Goal: Task Accomplishment & Management: Use online tool/utility

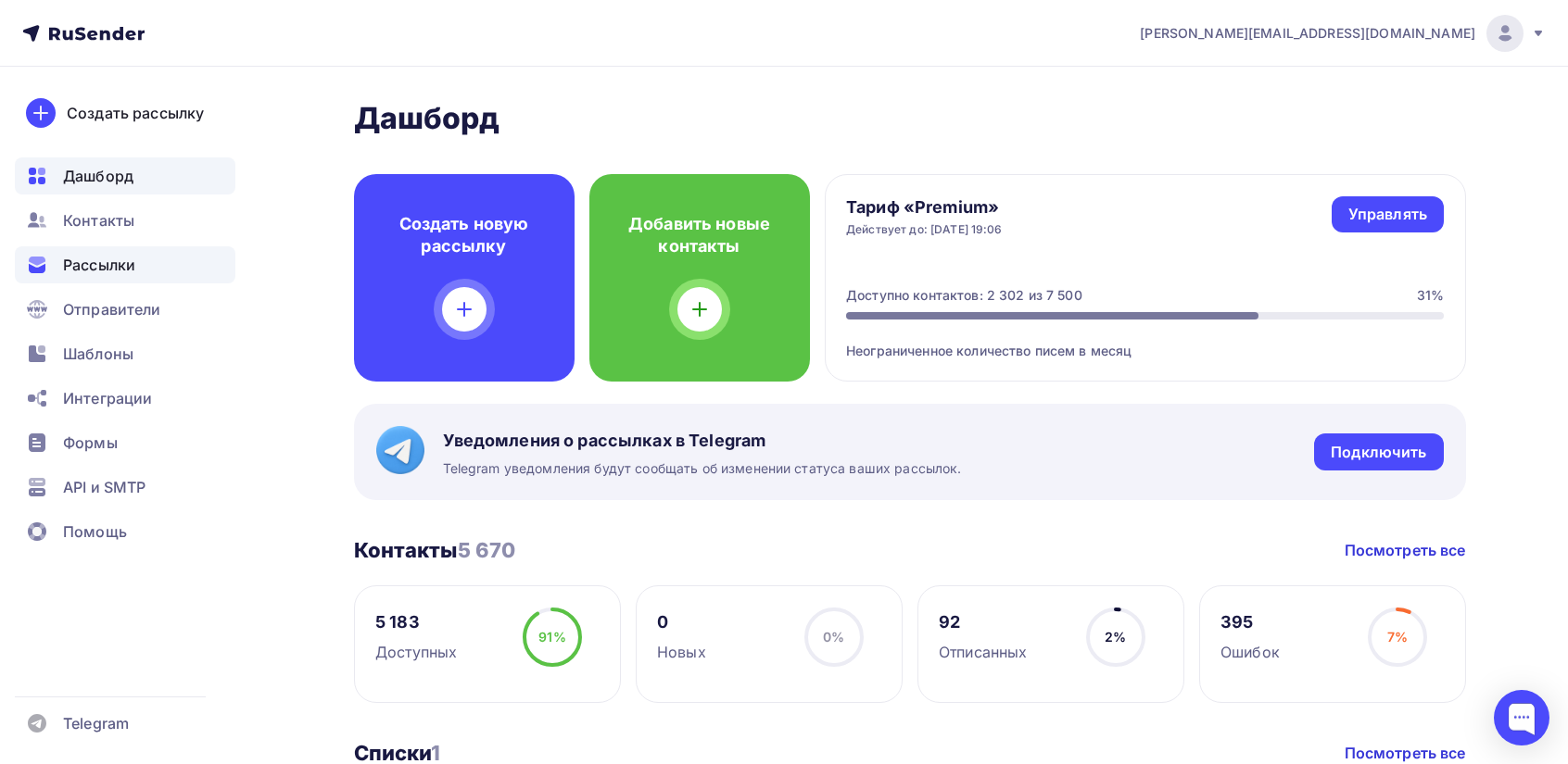
click at [79, 264] on span "Рассылки" at bounding box center [99, 264] width 72 height 22
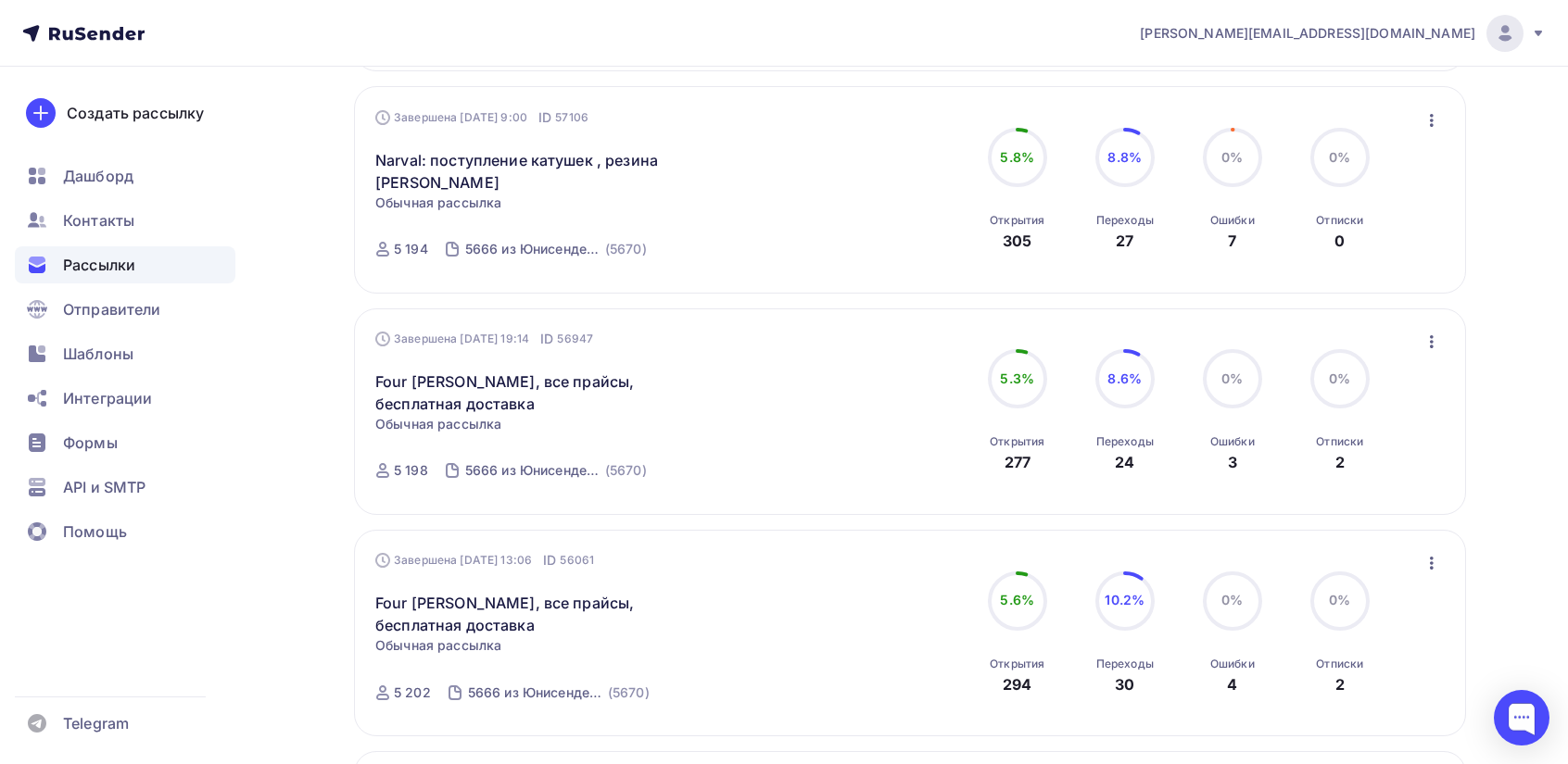
scroll to position [464, 0]
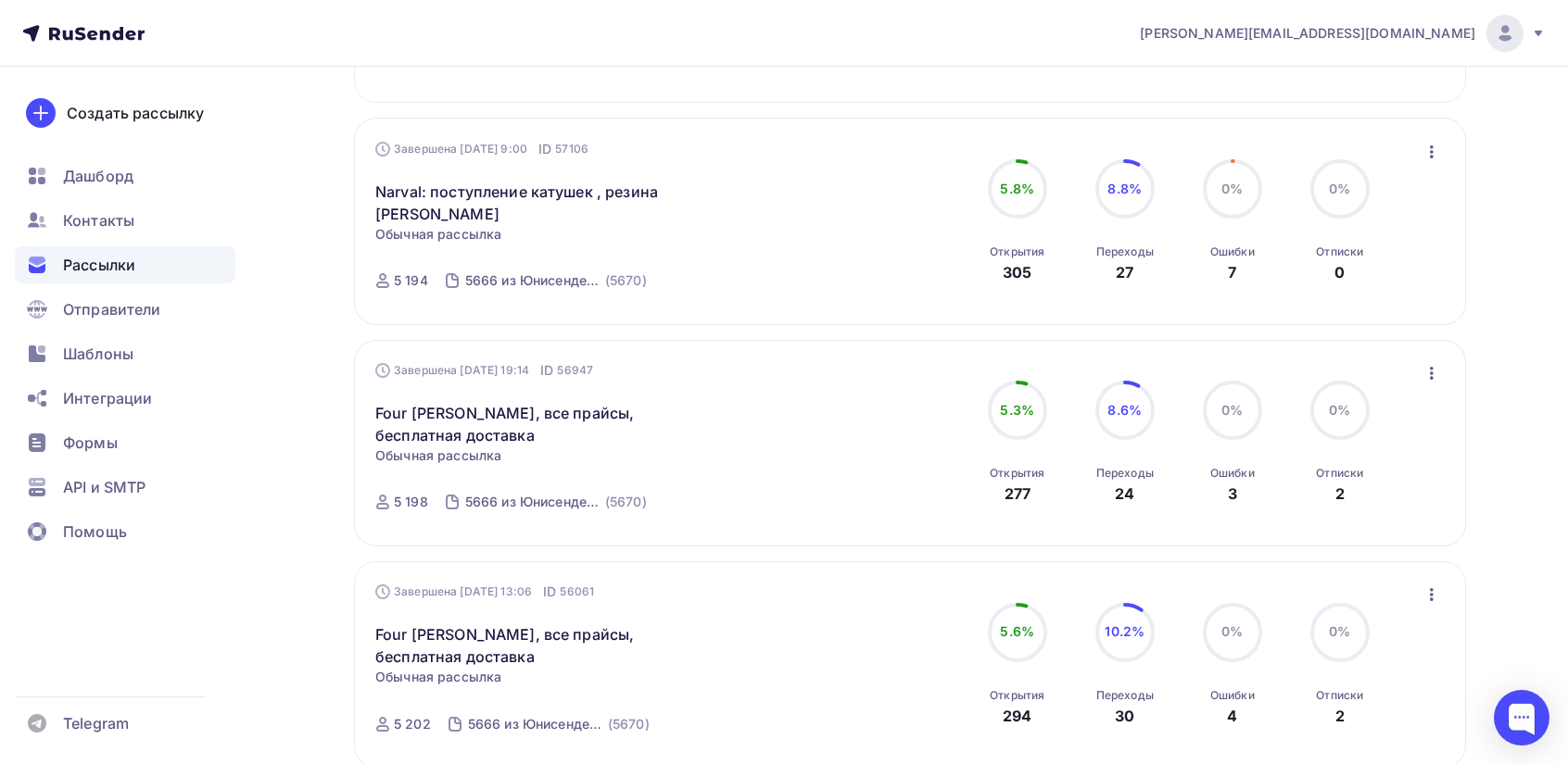
click at [1428, 153] on icon "button" at bounding box center [1432, 152] width 22 height 22
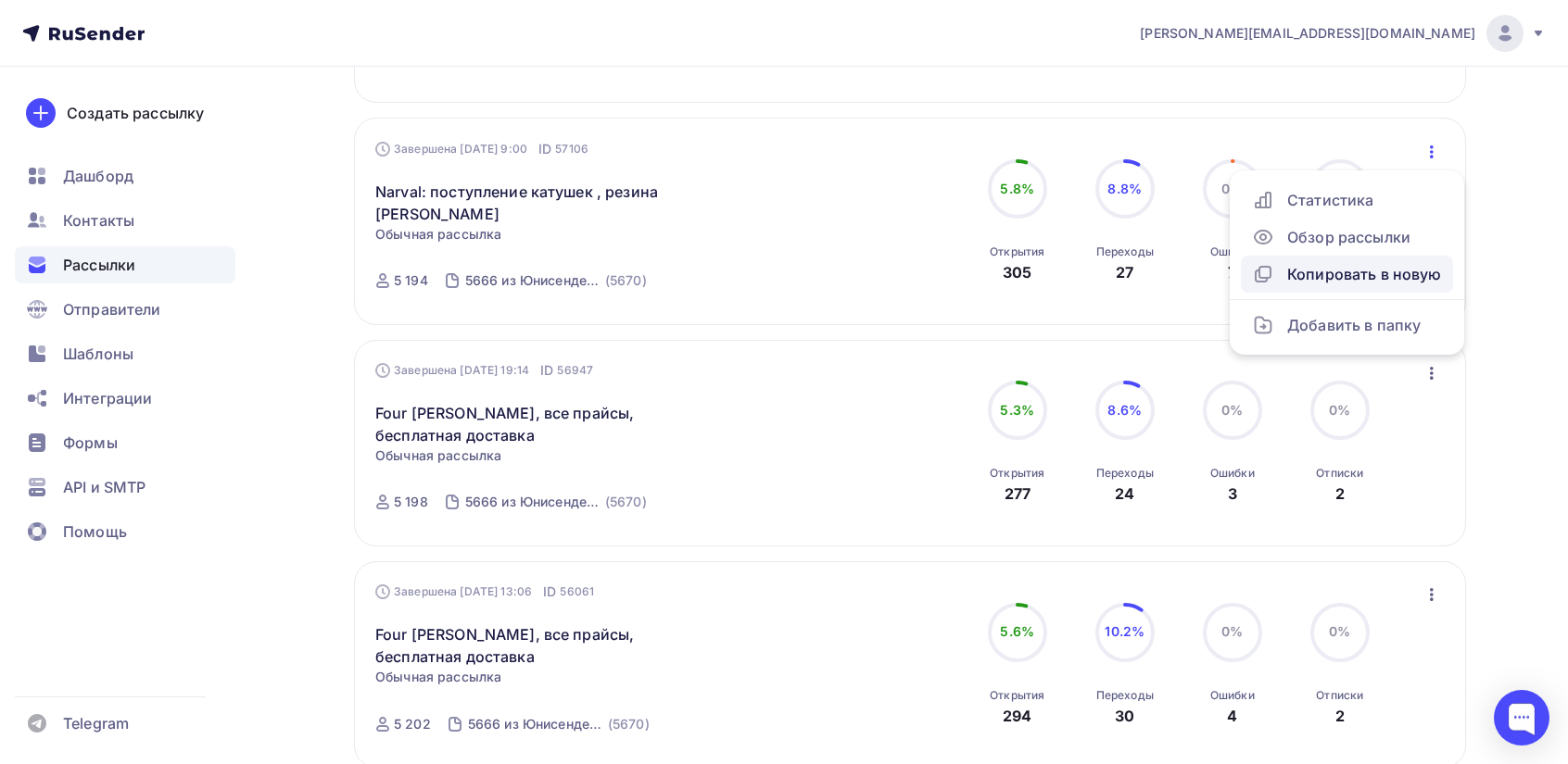
click at [1336, 275] on div "Копировать в новую" at bounding box center [1347, 274] width 190 height 22
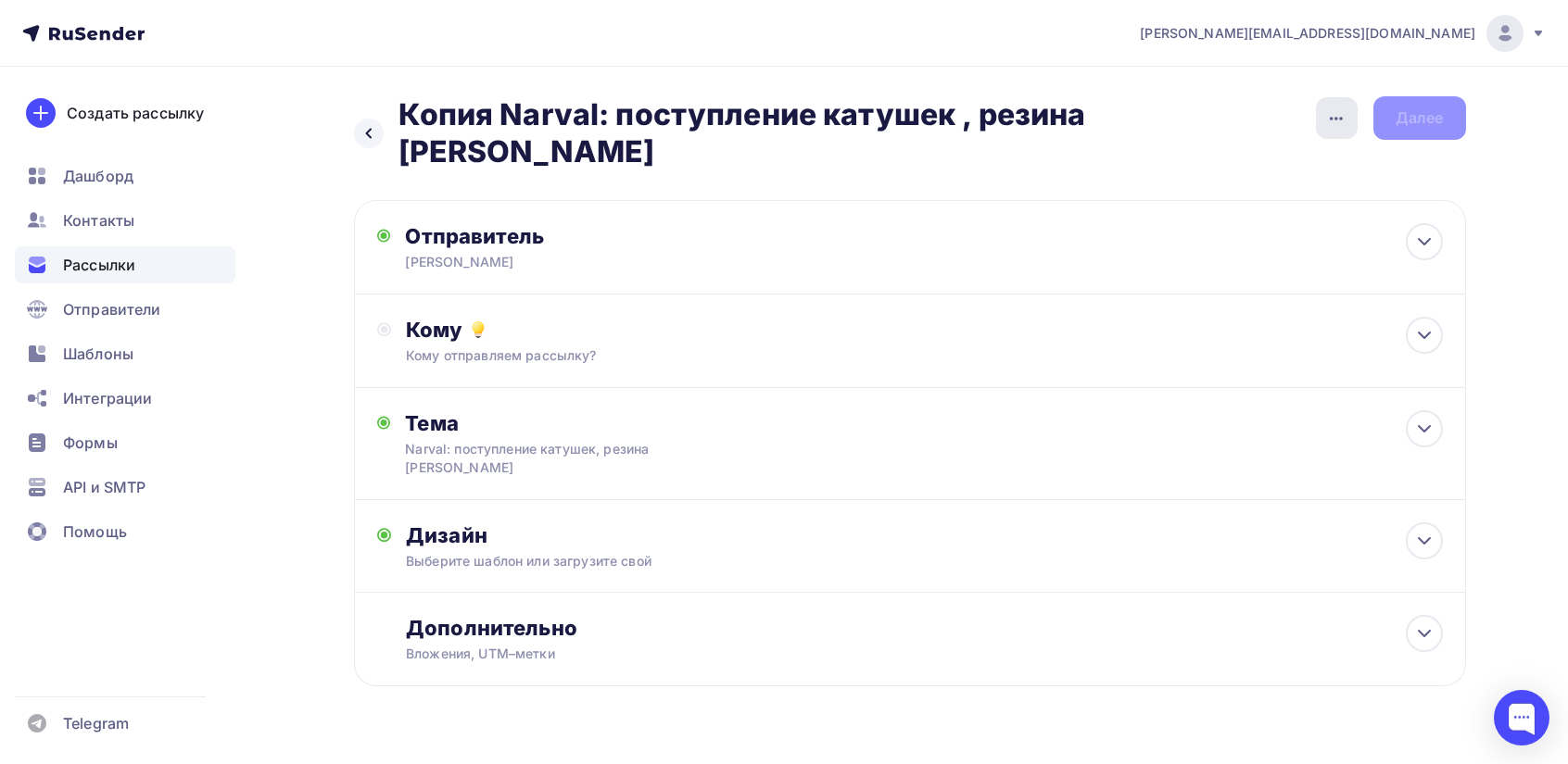
click at [1331, 124] on icon "button" at bounding box center [1336, 118] width 22 height 22
click at [1214, 210] on div "Переименовать рассылку" at bounding box center [1239, 212] width 229 height 22
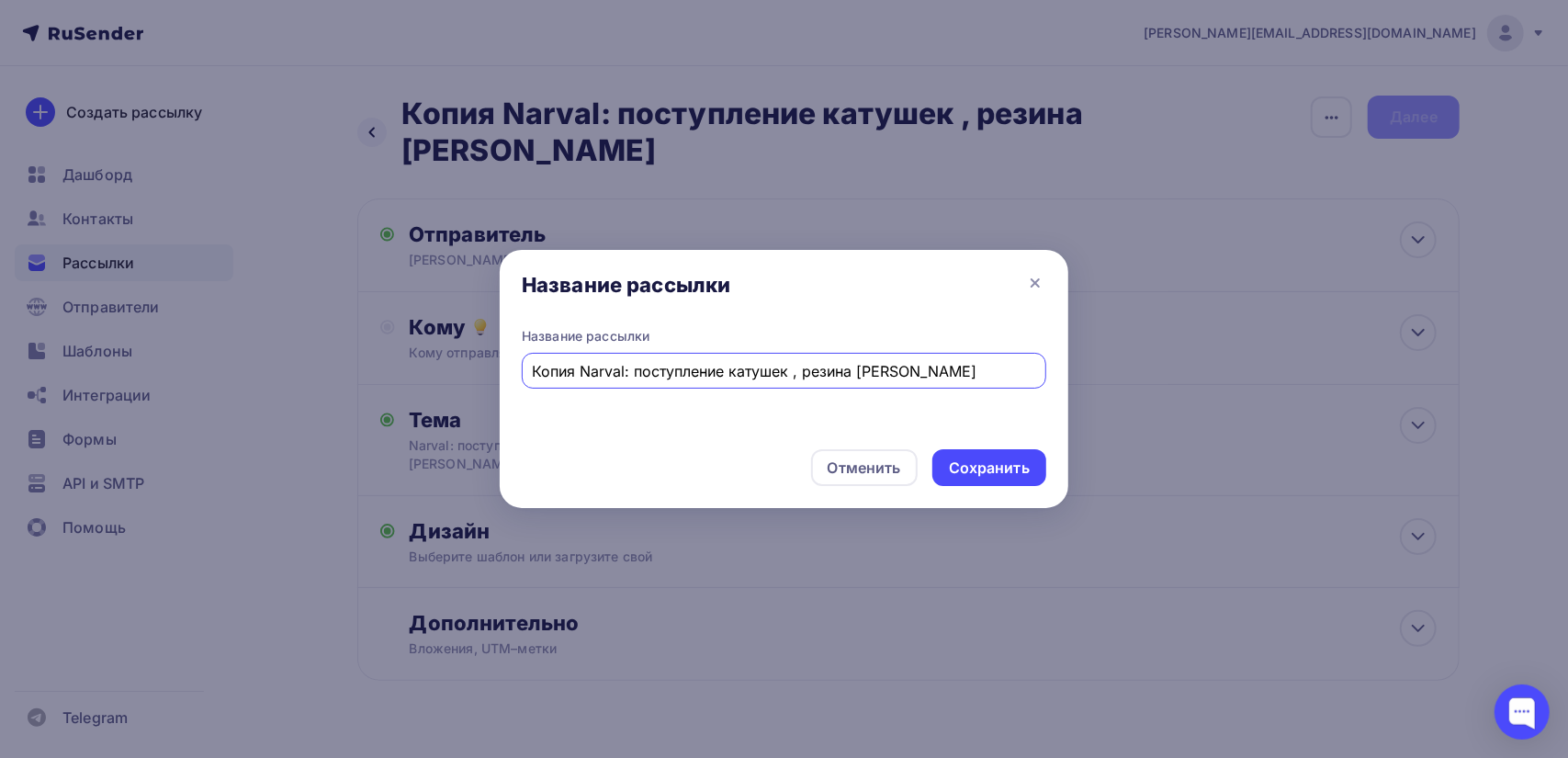
drag, startPoint x: 578, startPoint y: 371, endPoint x: 503, endPoint y: 371, distance: 75.0
click at [502, 371] on div "Название рассылки Копия Narval: поступление катушек , резина Снасти Сдрасьте" at bounding box center [784, 381] width 568 height 108
drag, startPoint x: 758, startPoint y: 374, endPoint x: 592, endPoint y: 369, distance: 166.1
click at [592, 369] on input "Narval: поступление катушек , резина [PERSON_NAME]" at bounding box center [784, 370] width 504 height 22
click at [680, 371] on input "Narval: поступление катушек , резина [PERSON_NAME]" at bounding box center [784, 370] width 504 height 22
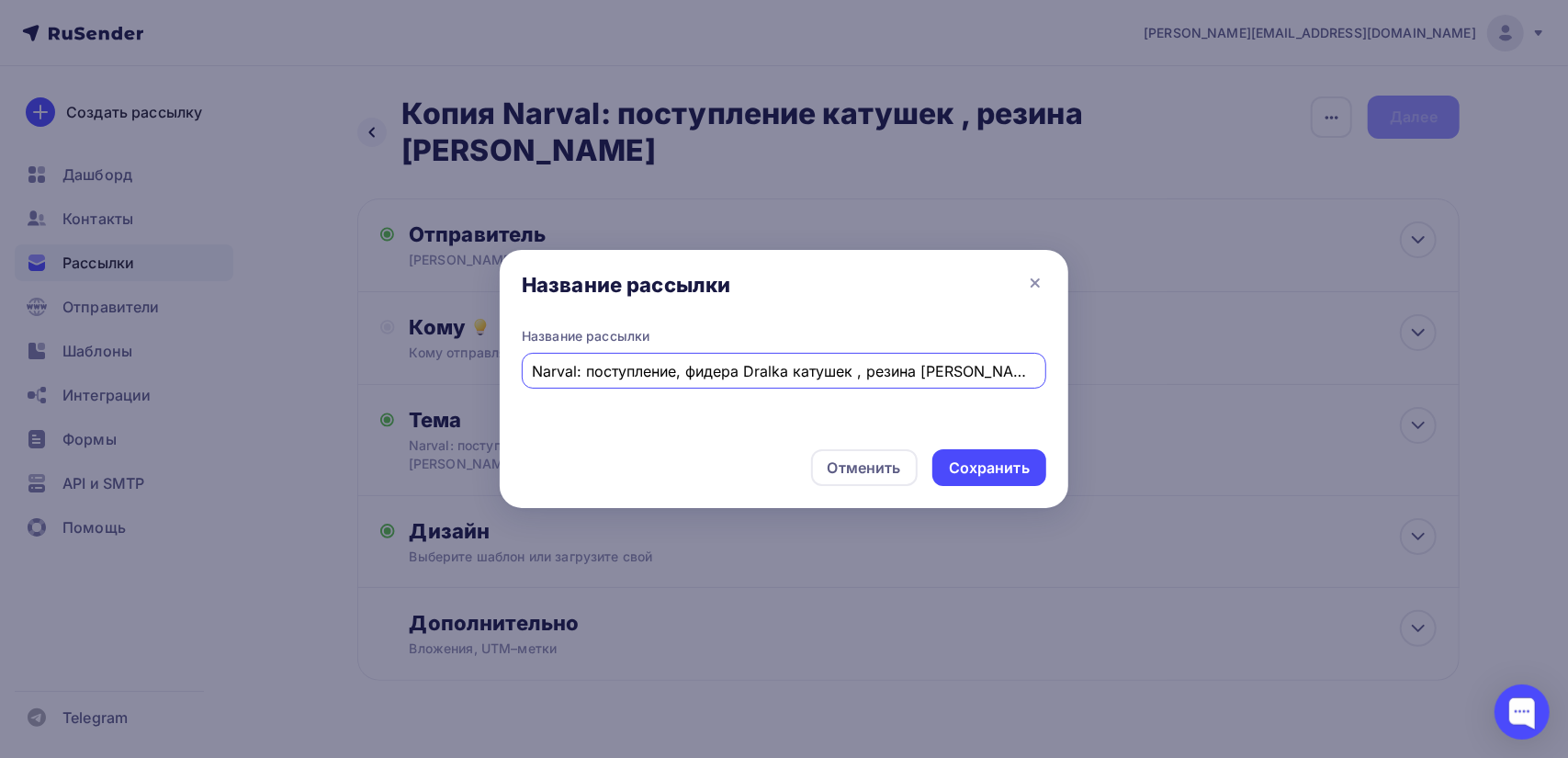
drag, startPoint x: 869, startPoint y: 373, endPoint x: 796, endPoint y: 372, distance: 73.0
click at [796, 372] on input "Narval: поступление, фидера Dralka катушек , резина [PERSON_NAME]" at bounding box center [784, 370] width 504 height 22
click at [750, 368] on input "Narval: поступление, фидера Dralka резина [PERSON_NAME]" at bounding box center [784, 370] width 504 height 22
drag, startPoint x: 983, startPoint y: 370, endPoint x: 798, endPoint y: 374, distance: 185.0
click at [798, 374] on input "Narval: поступление, фидера Dralka резина [PERSON_NAME]" at bounding box center [784, 370] width 504 height 22
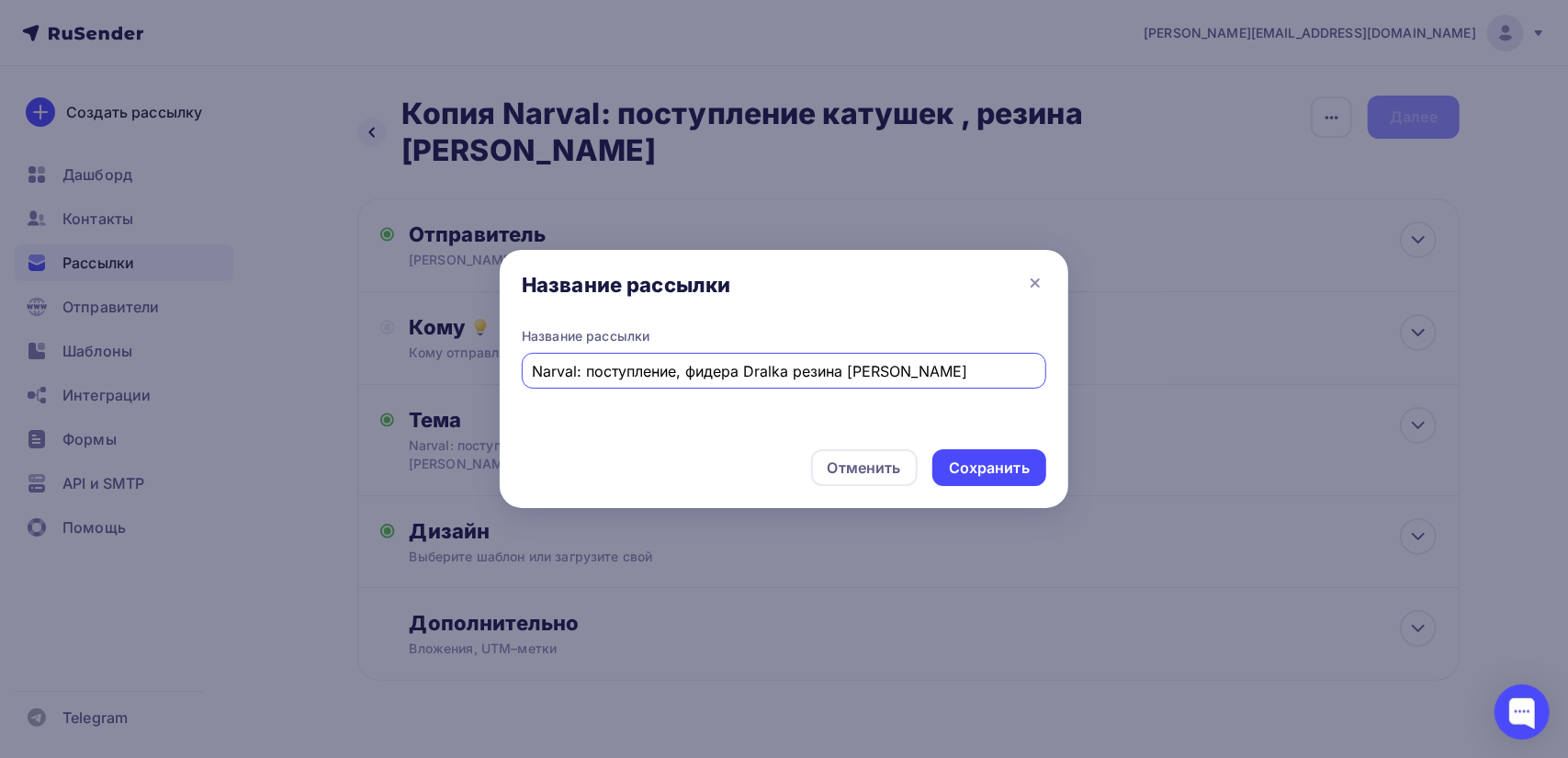
click at [811, 369] on input "Narval: поступление, фидера Dralka резина [PERSON_NAME]" at bounding box center [784, 370] width 504 height 22
drag, startPoint x: 849, startPoint y: 375, endPoint x: 796, endPoint y: 376, distance: 53.0
click at [796, 376] on input "Narval: поступление, фидера Dralka резина [PERSON_NAME]" at bounding box center [784, 370] width 504 height 22
click at [799, 371] on input "Narval: поступление, фидера Dralka [PERSON_NAME]" at bounding box center [784, 370] width 504 height 22
click at [683, 370] on input "Narval: поступление, фидера Dralka [PERSON_NAME]" at bounding box center [784, 370] width 504 height 22
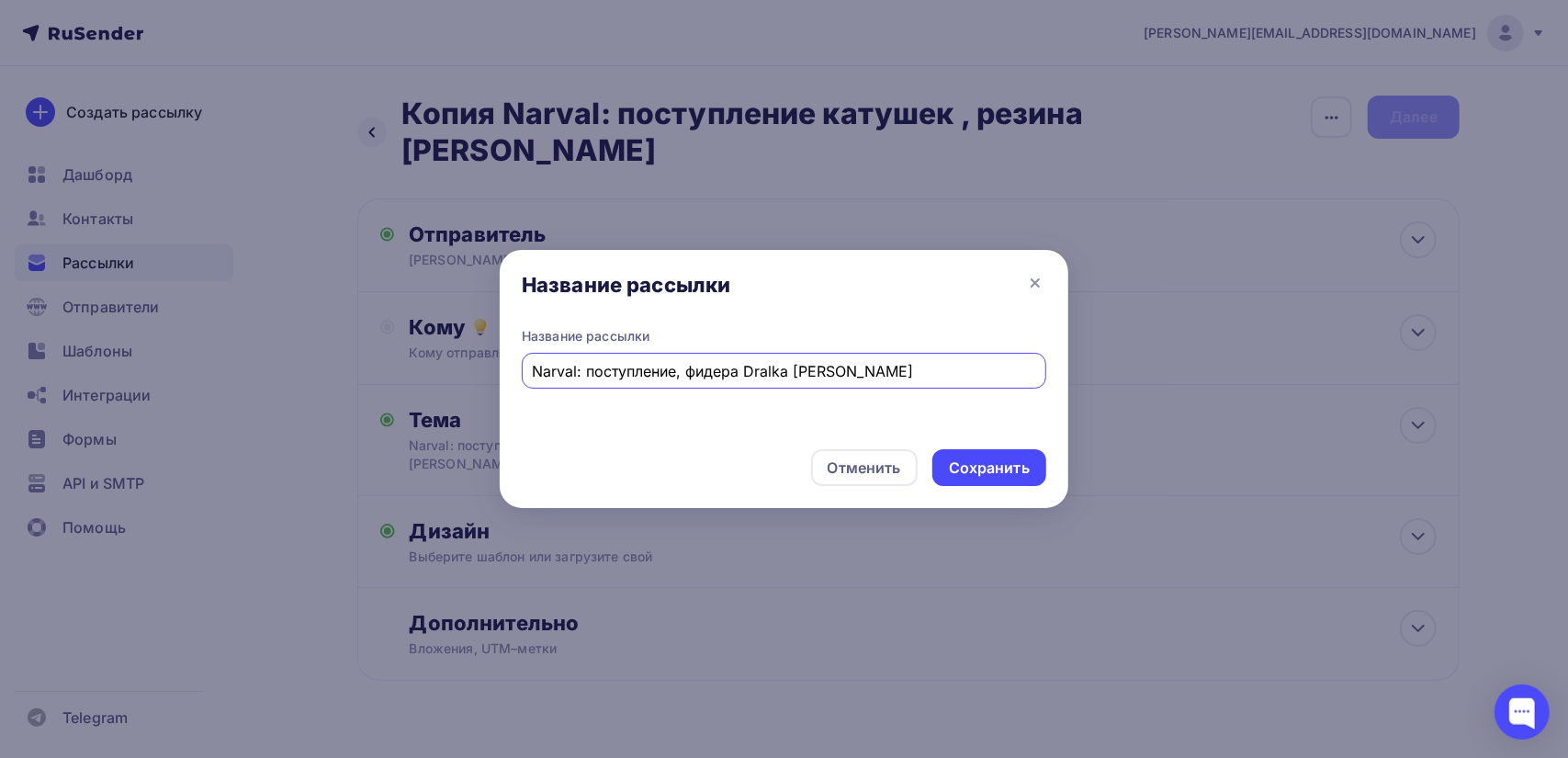
drag, startPoint x: 937, startPoint y: 375, endPoint x: 533, endPoint y: 369, distance: 404.0
click at [533, 369] on input "Narval: поступление, фидера Dralka [PERSON_NAME]" at bounding box center [784, 370] width 504 height 22
type input "Narval: поступление, фидера Dralka [PERSON_NAME]"
drag, startPoint x: 974, startPoint y: 461, endPoint x: 983, endPoint y: 463, distance: 9.2
click at [977, 462] on div "Сохранить" at bounding box center [989, 469] width 81 height 21
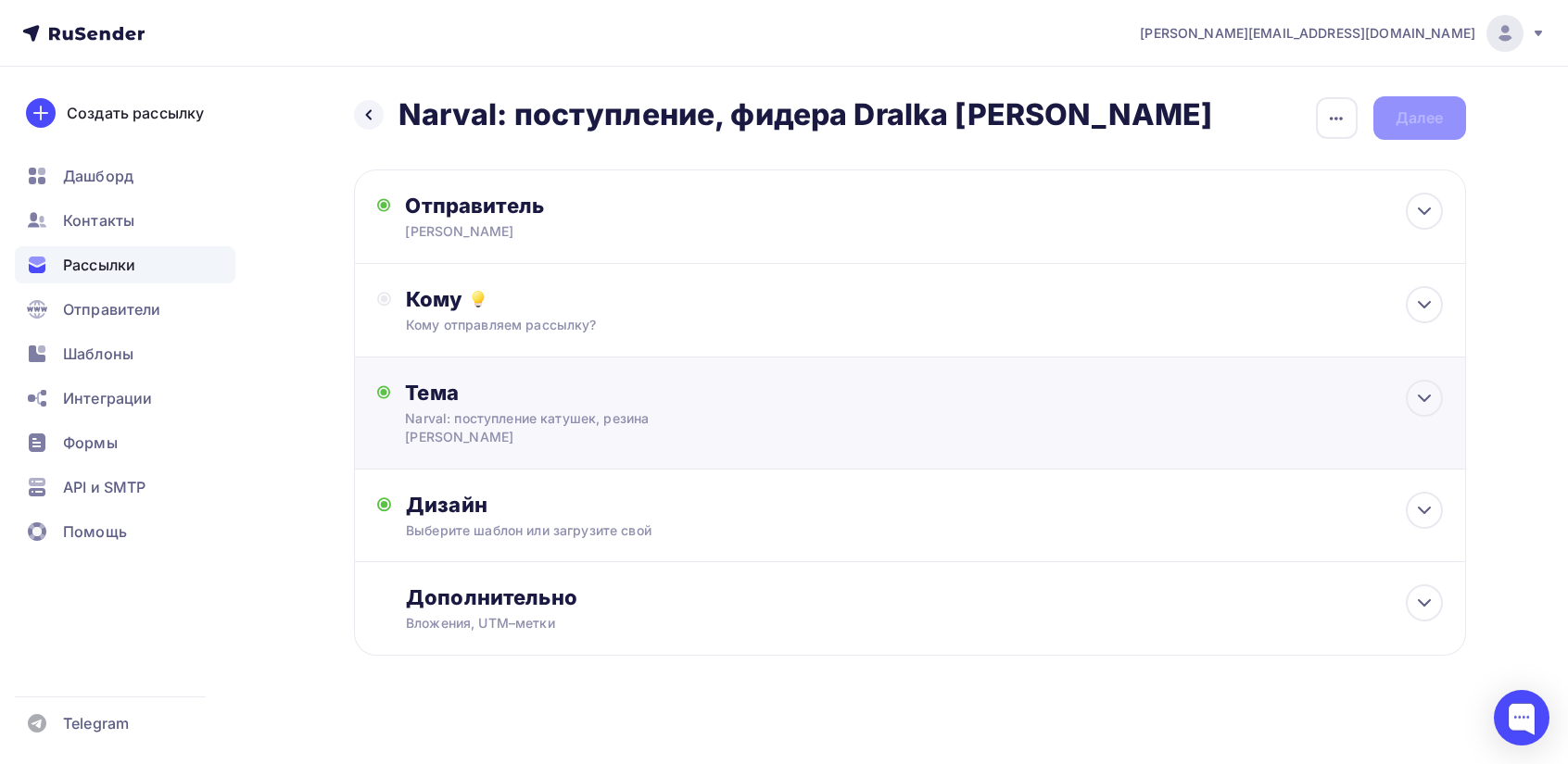
click at [651, 414] on div "Narval: поступление катушек, резина [PERSON_NAME]" at bounding box center [570, 428] width 330 height 37
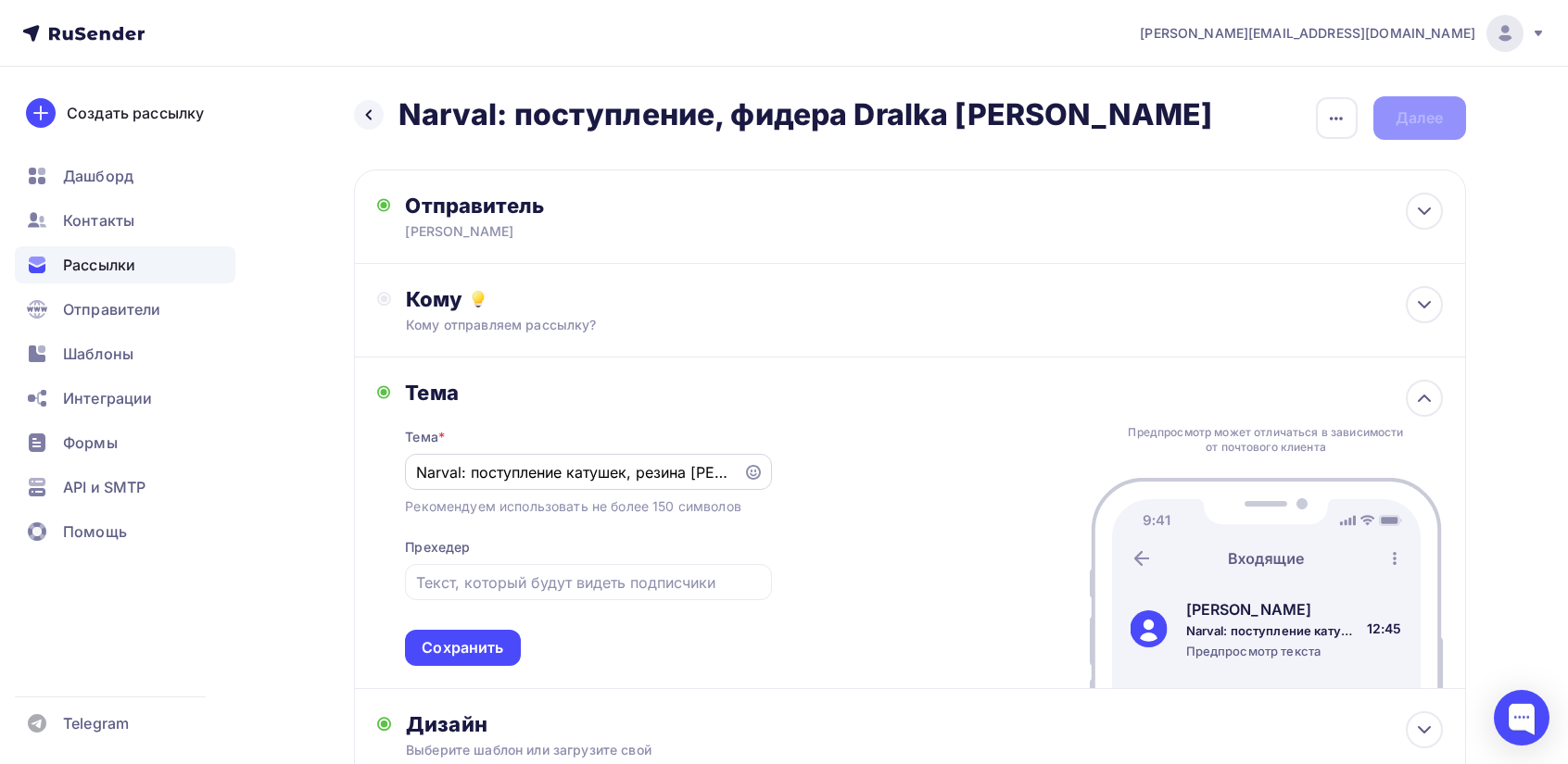
drag, startPoint x: 731, startPoint y: 475, endPoint x: 665, endPoint y: 473, distance: 66.0
click at [688, 475] on div "Narval: поступление катушек, резина [PERSON_NAME]" at bounding box center [588, 472] width 366 height 36
drag, startPoint x: 415, startPoint y: 470, endPoint x: 496, endPoint y: 479, distance: 81.5
click at [516, 473] on div "Narval: поступление катушек, резина [PERSON_NAME]" at bounding box center [588, 472] width 366 height 36
click at [488, 480] on input "Narval: поступление катушек, резина [PERSON_NAME]" at bounding box center [574, 472] width 317 height 22
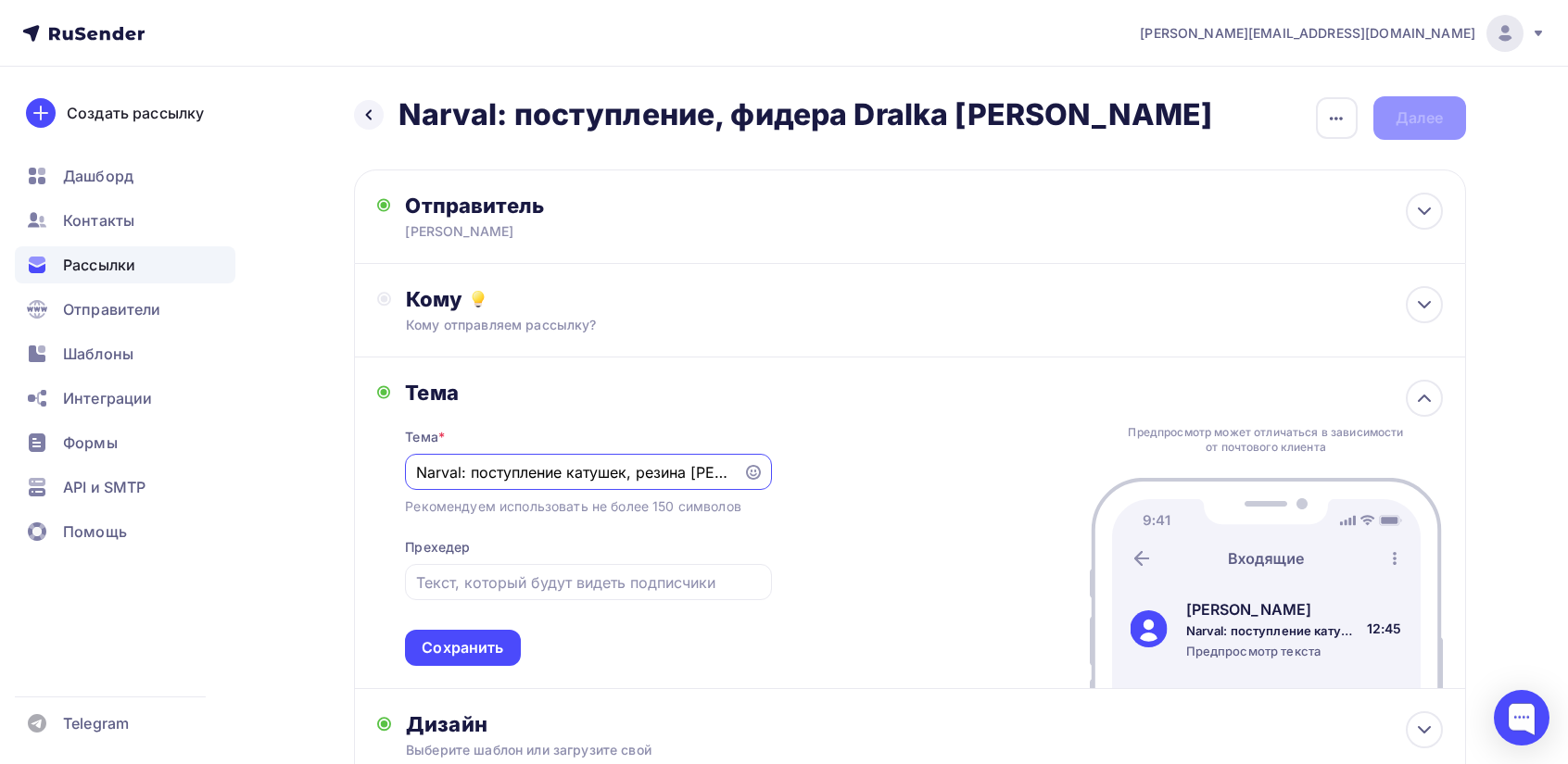
click at [489, 479] on input "Narval: поступление катушек, резина [PERSON_NAME]" at bounding box center [574, 472] width 317 height 22
paste input "Narval: поступление, [PERSON_NAME]"
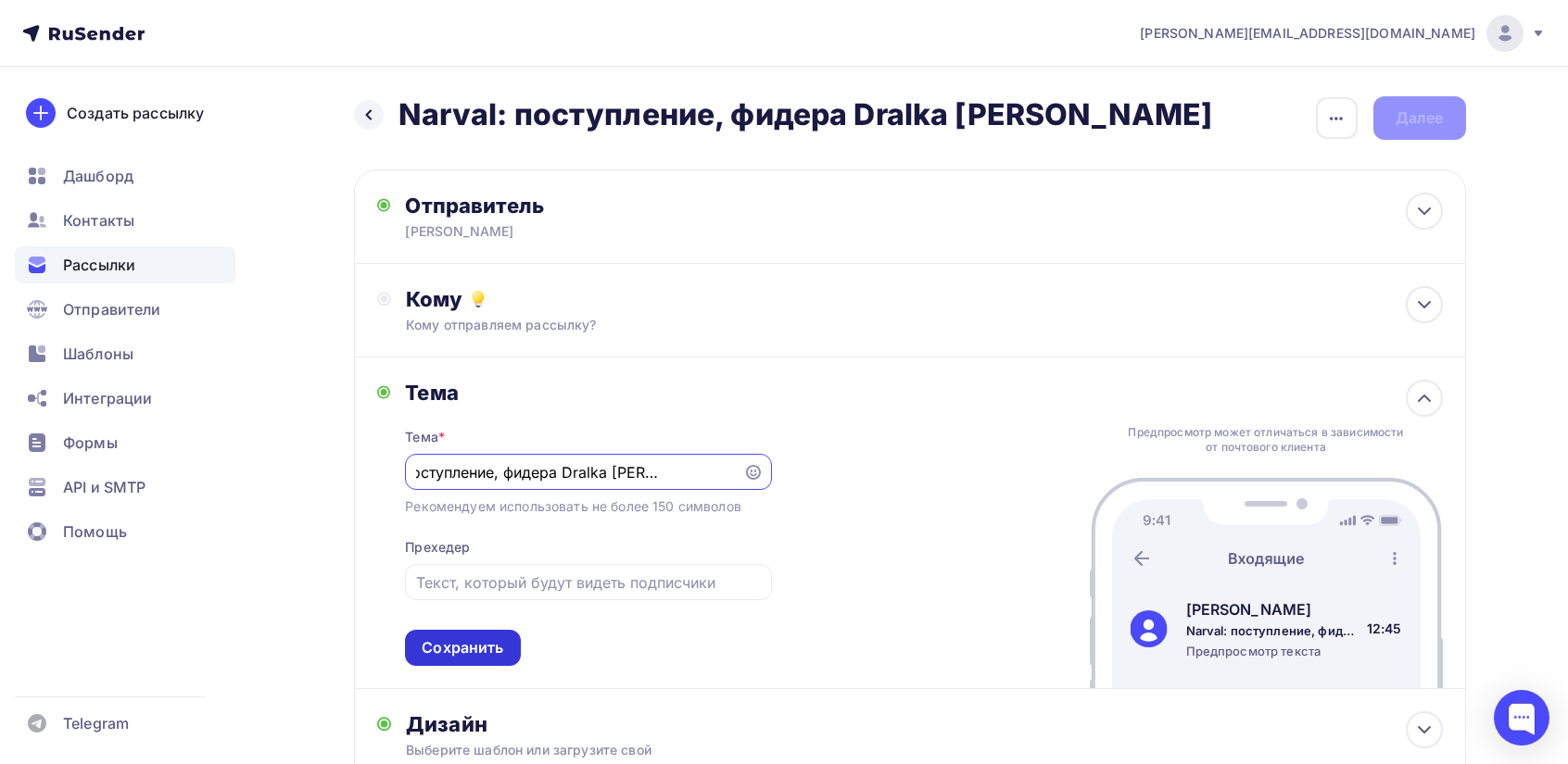
type input "Narval: поступление, фидера Dralka [PERSON_NAME]"
click at [490, 642] on div "Сохранить" at bounding box center [462, 648] width 82 height 21
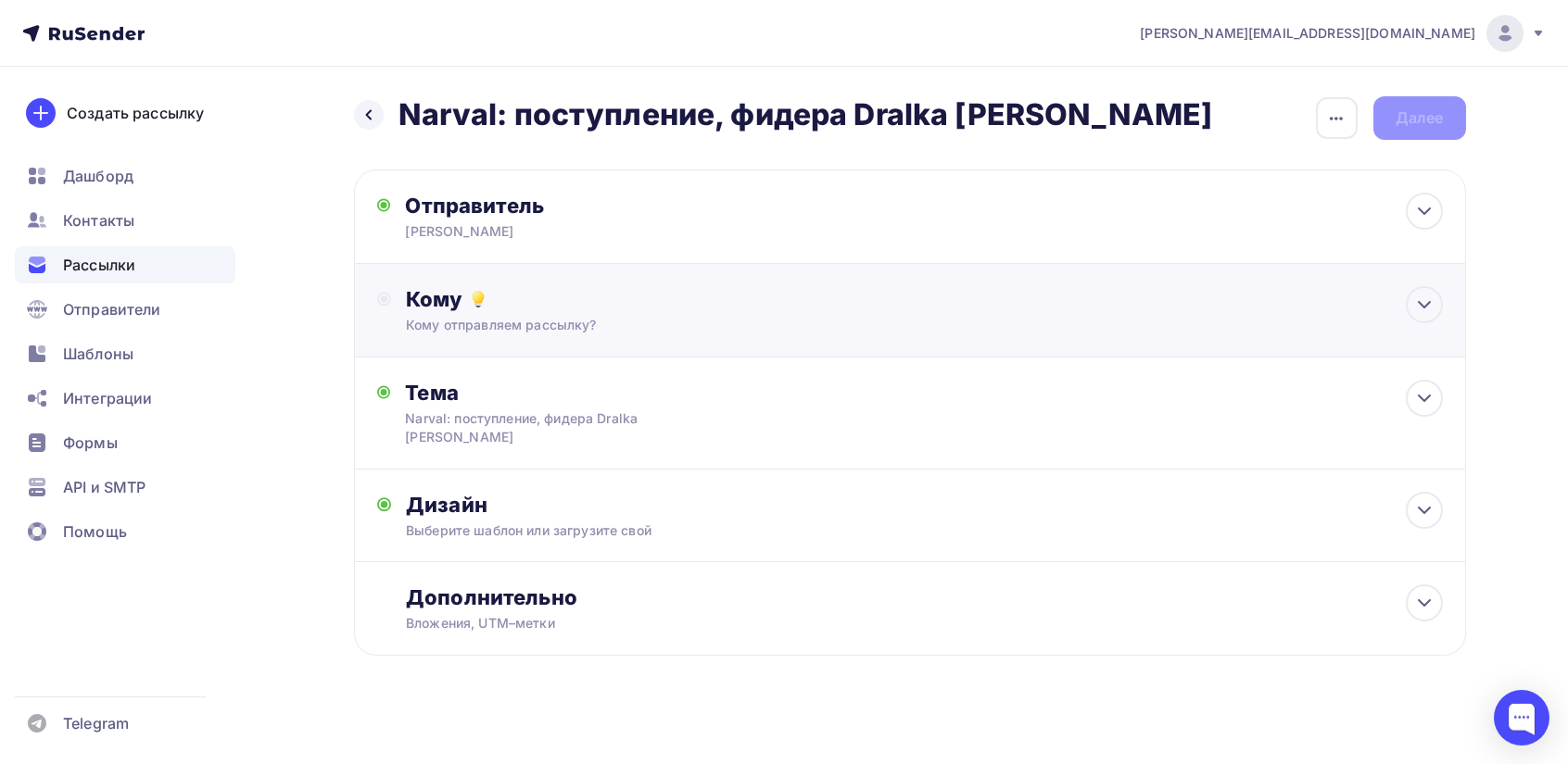
click at [540, 331] on div "Кому отправляем рассылку?" at bounding box center [873, 324] width 933 height 18
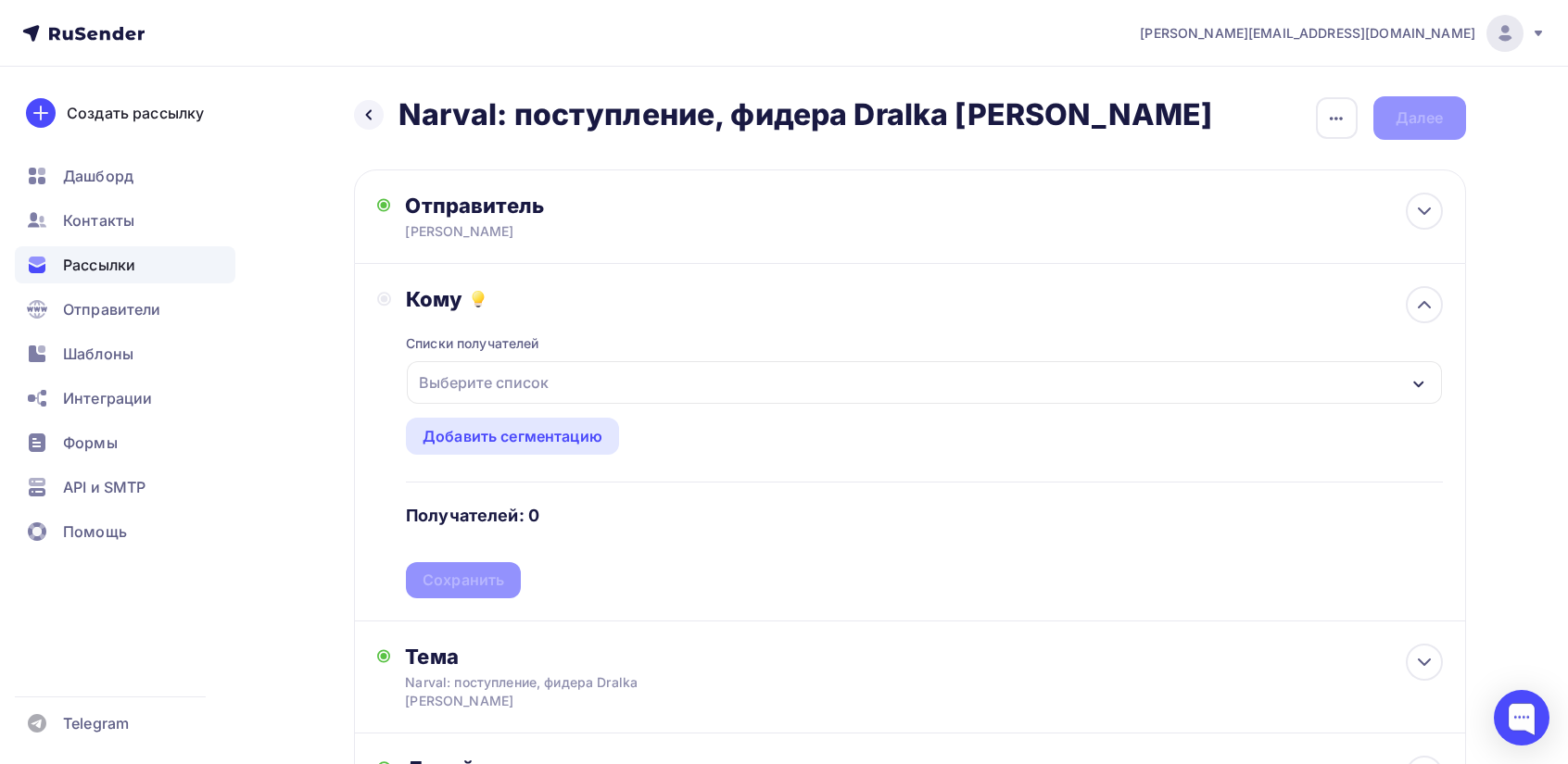
click at [508, 371] on div "Выберите список" at bounding box center [484, 382] width 145 height 34
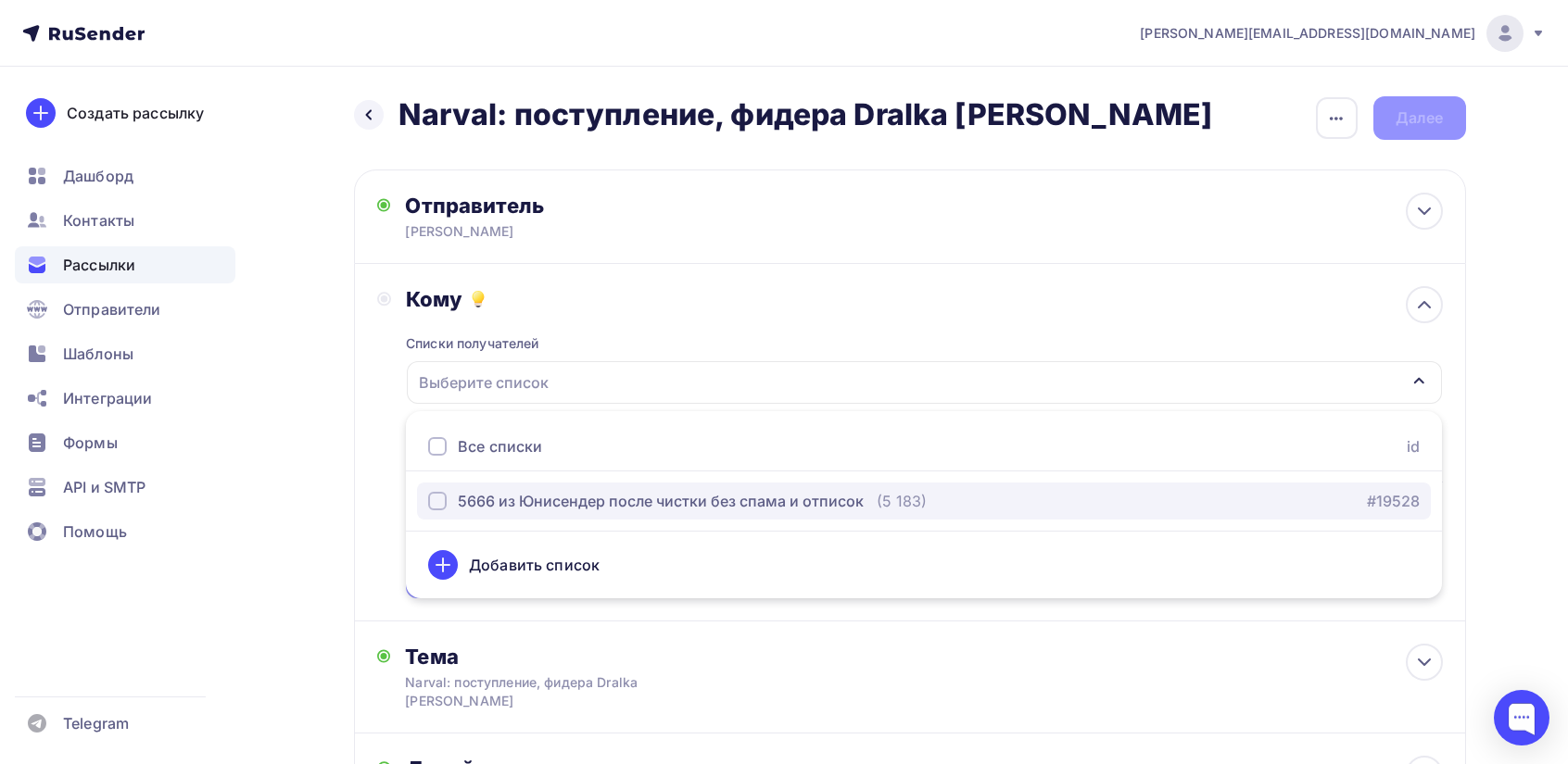
click at [500, 493] on button "5666 из Юнисендер после чистки без спама и отписок (5 183) #19528" at bounding box center [924, 501] width 1014 height 37
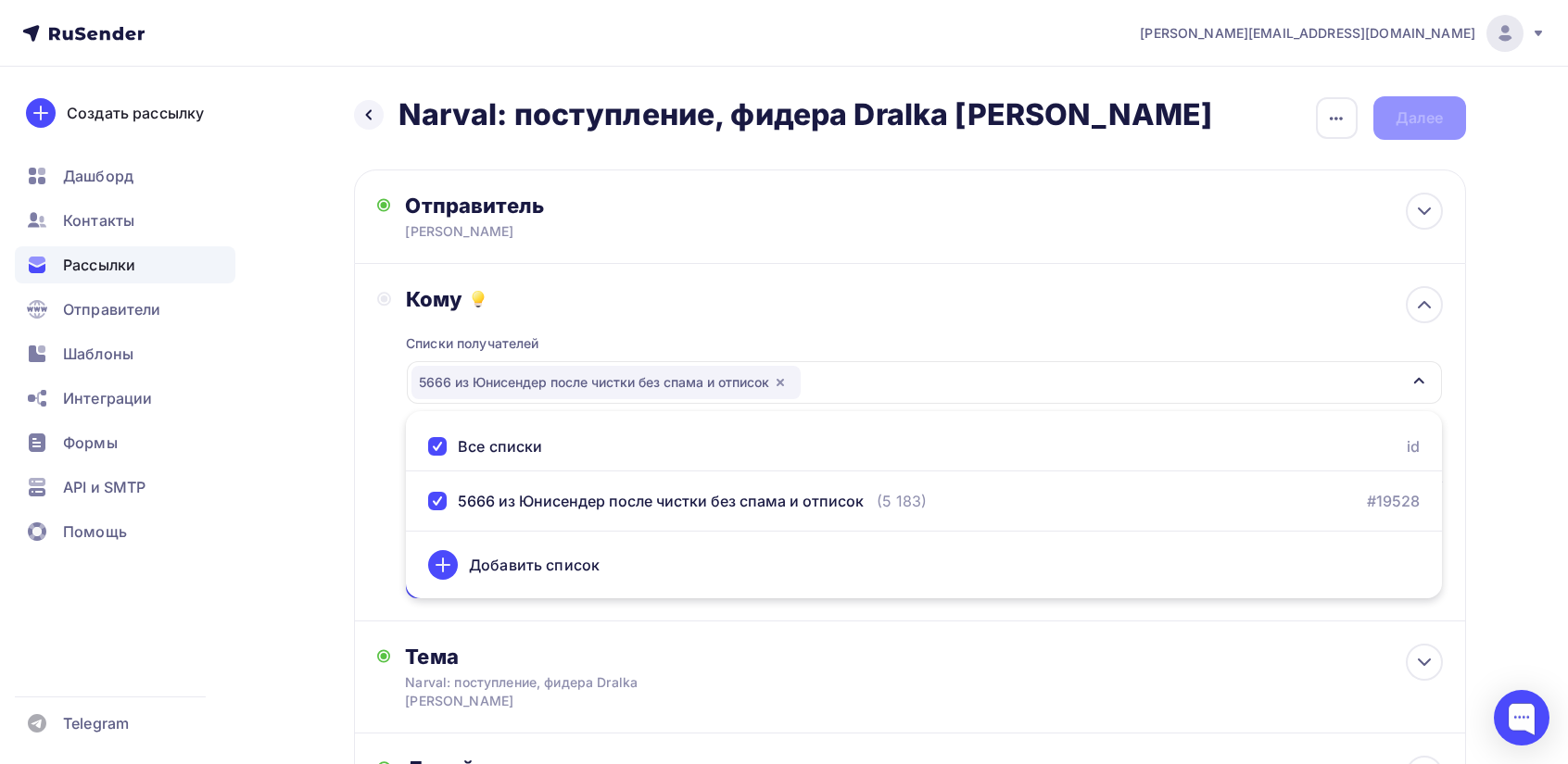
click at [387, 537] on div "Кому Списки получателей 5666 из [GEOGRAPHIC_DATA] после чистки без спама и отпи…" at bounding box center [910, 442] width 1066 height 312
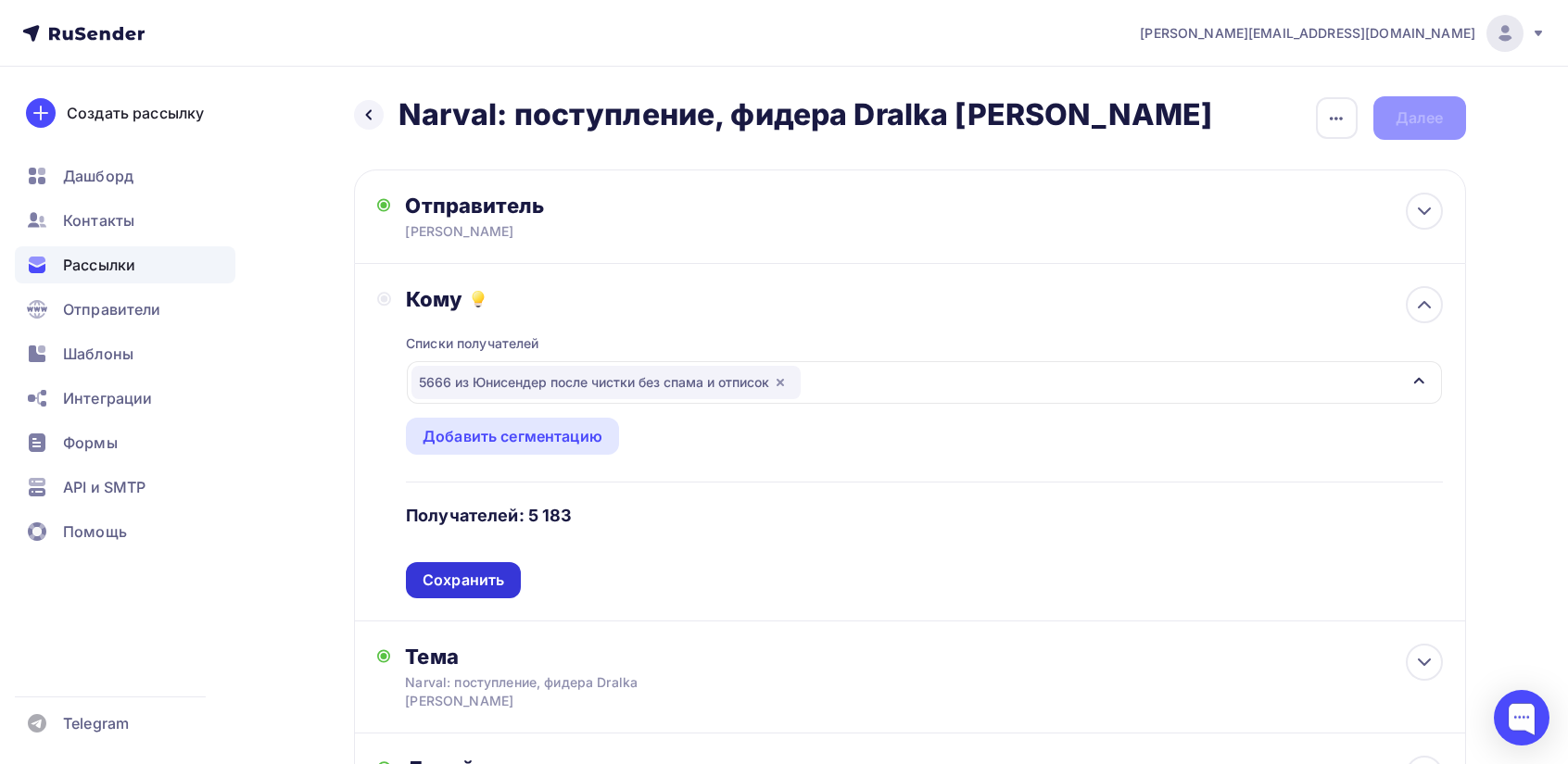
click at [491, 573] on div "Сохранить" at bounding box center [463, 581] width 82 height 21
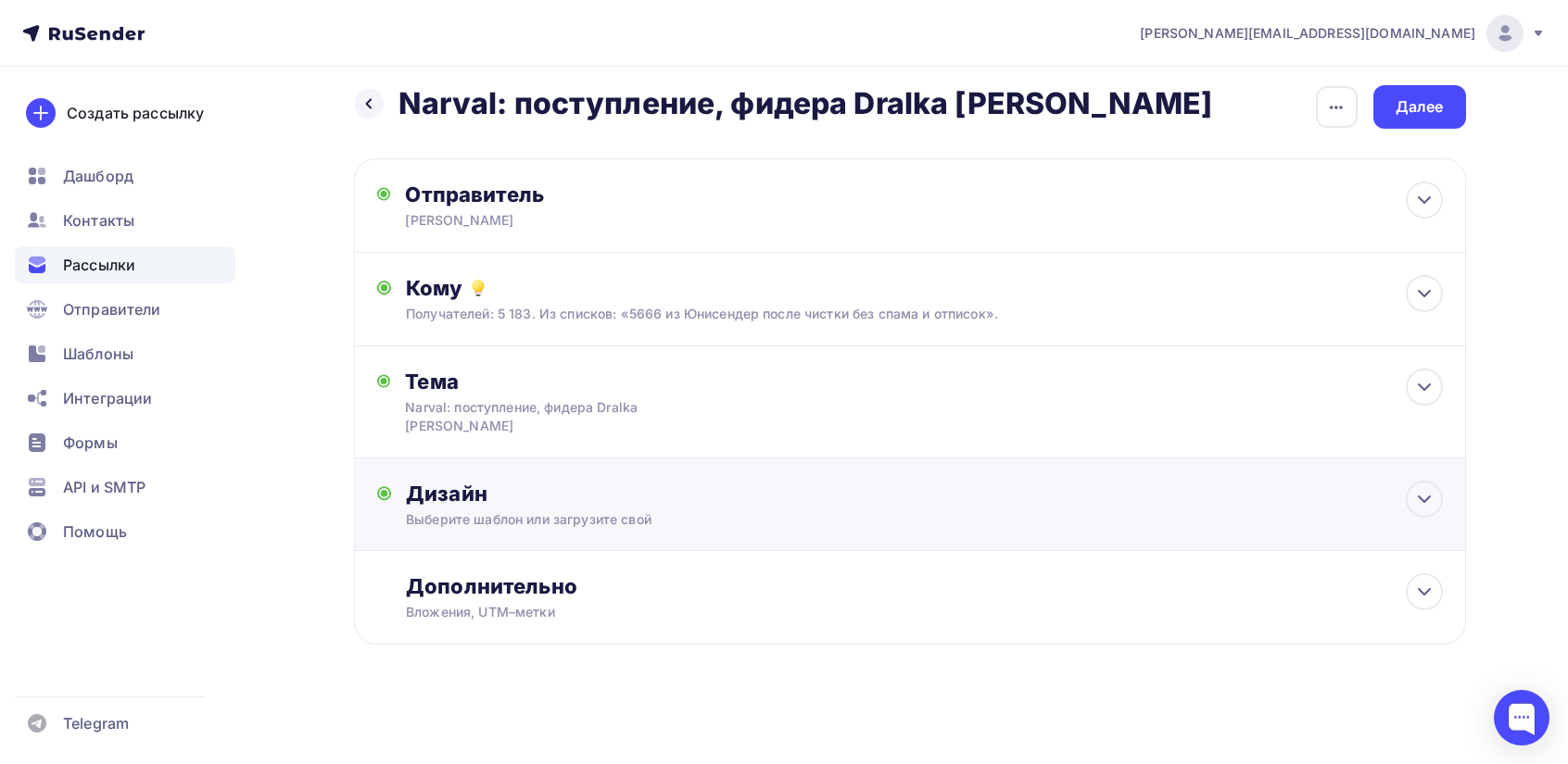
click at [567, 522] on div "Выберите шаблон или загрузите свой" at bounding box center [873, 519] width 933 height 18
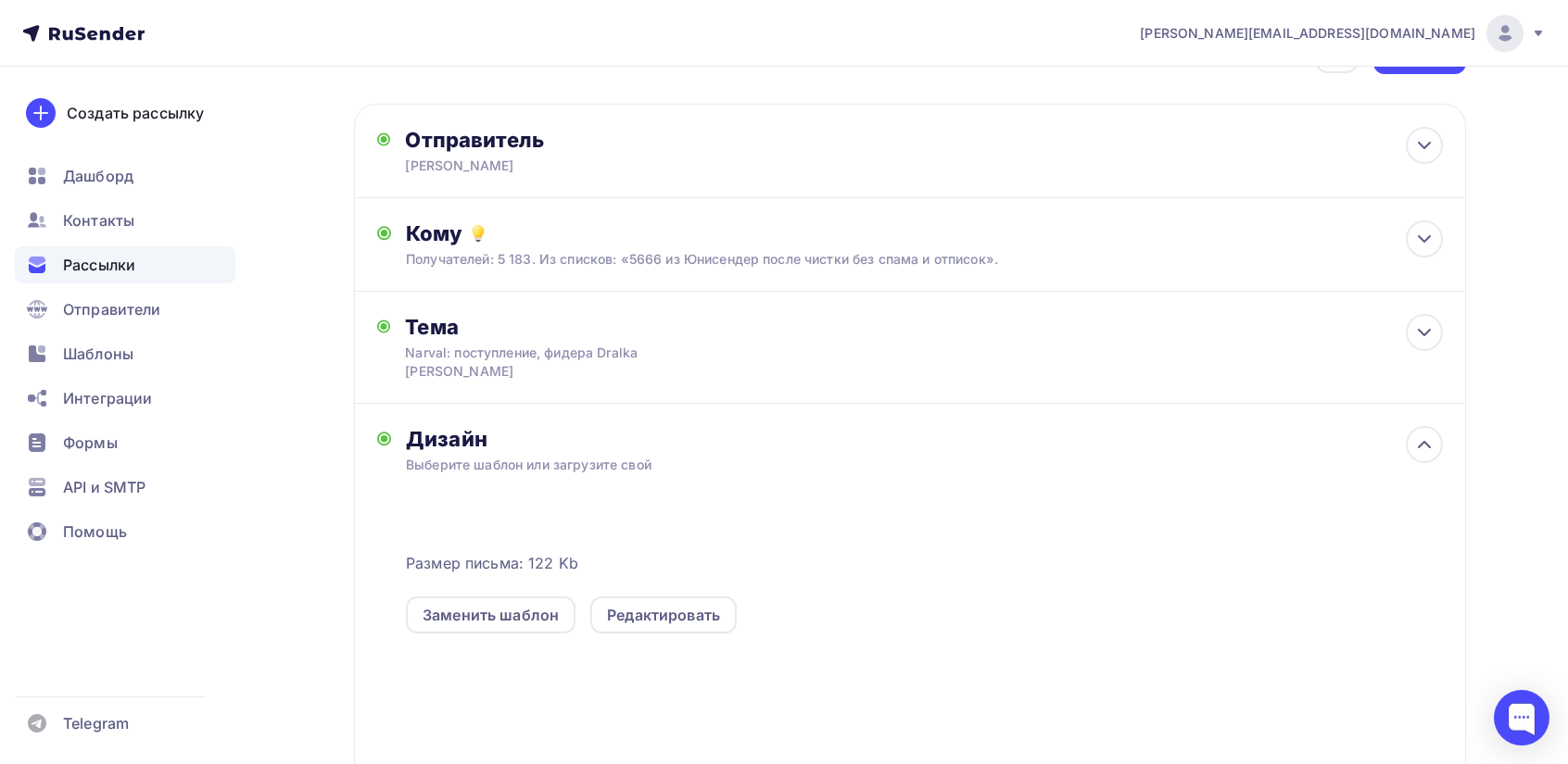
scroll to position [290, 0]
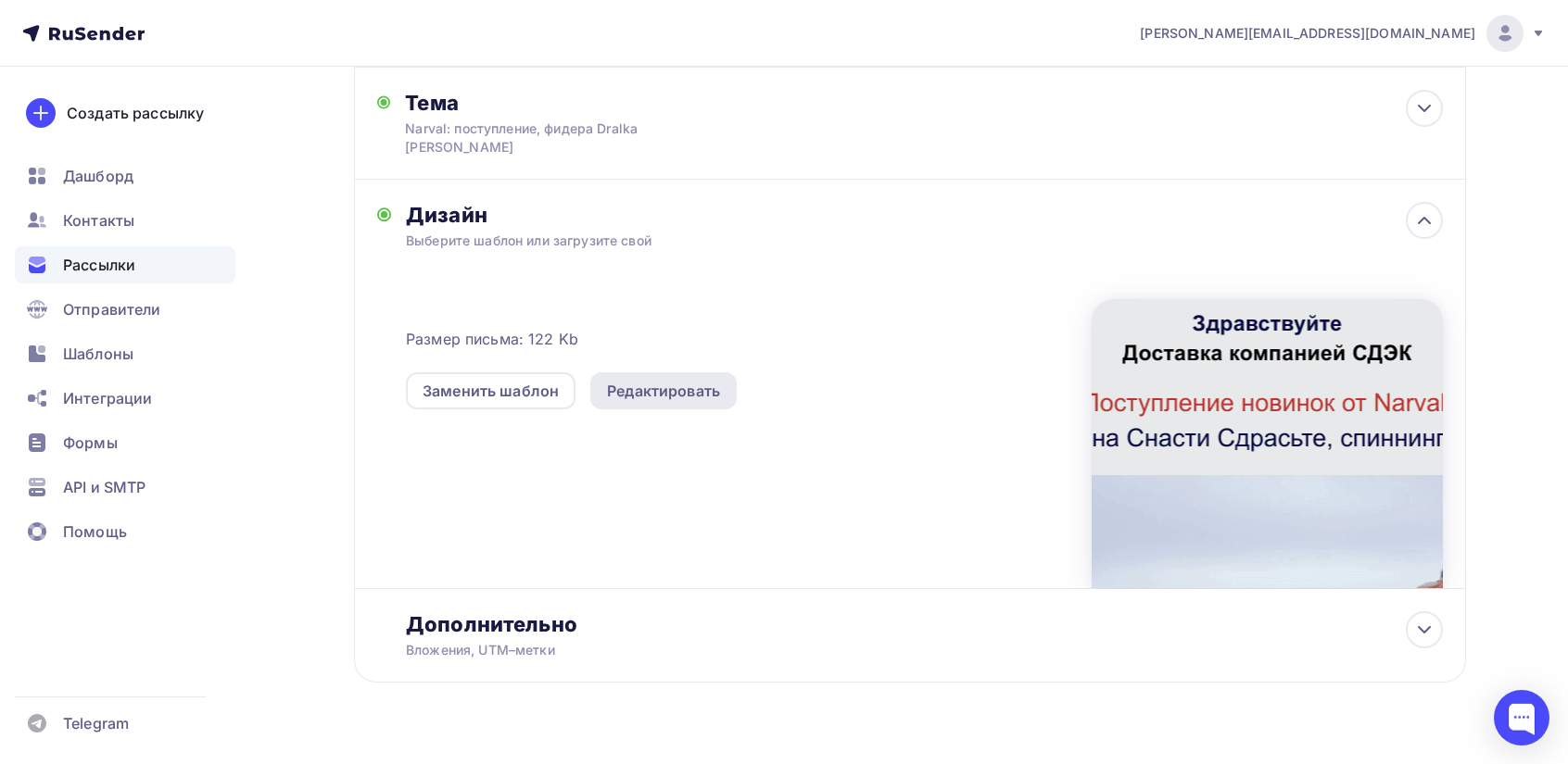
click at [660, 387] on div "Редактировать" at bounding box center [663, 391] width 113 height 22
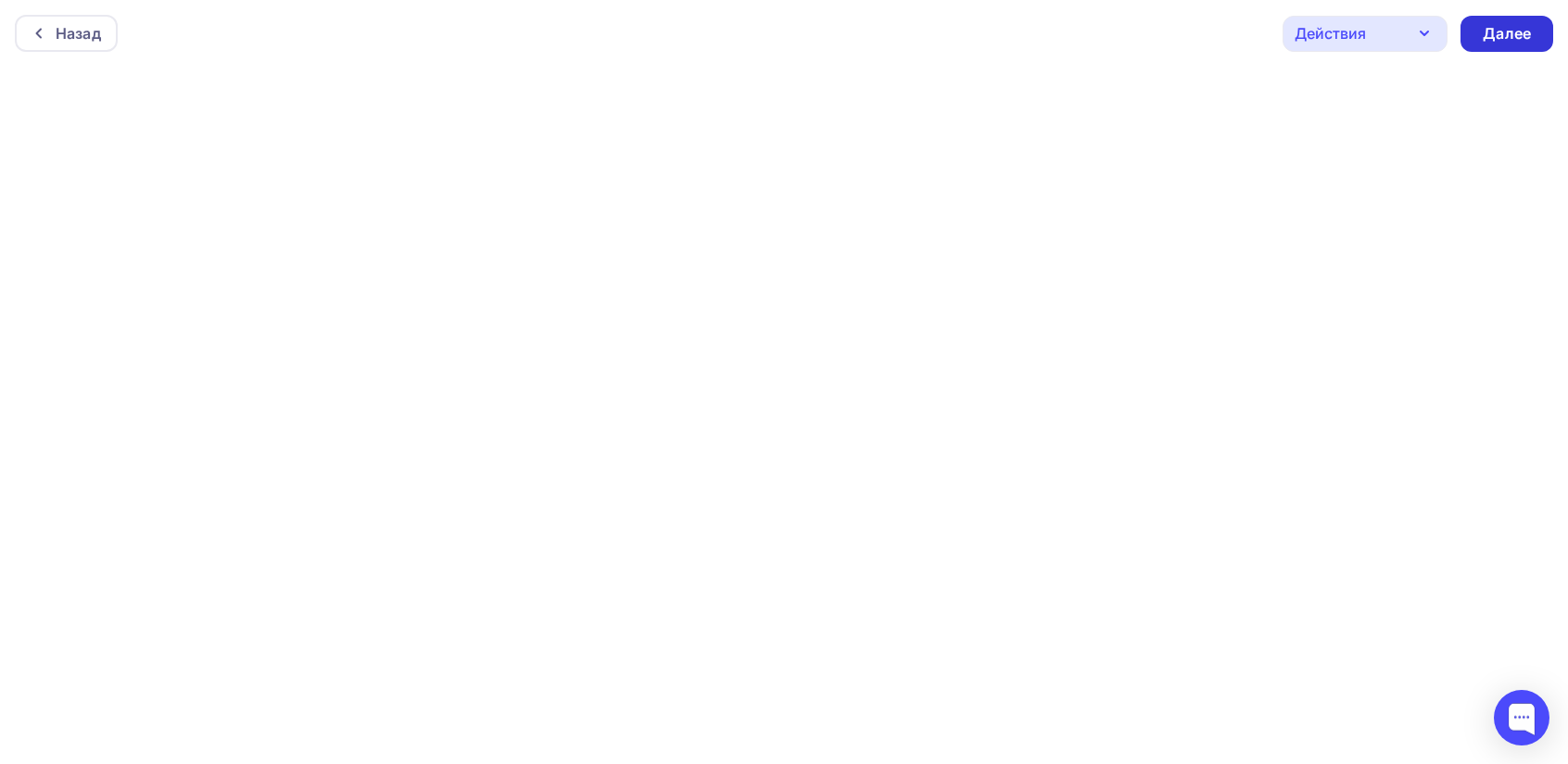
click at [1518, 30] on div "Далее" at bounding box center [1507, 34] width 48 height 21
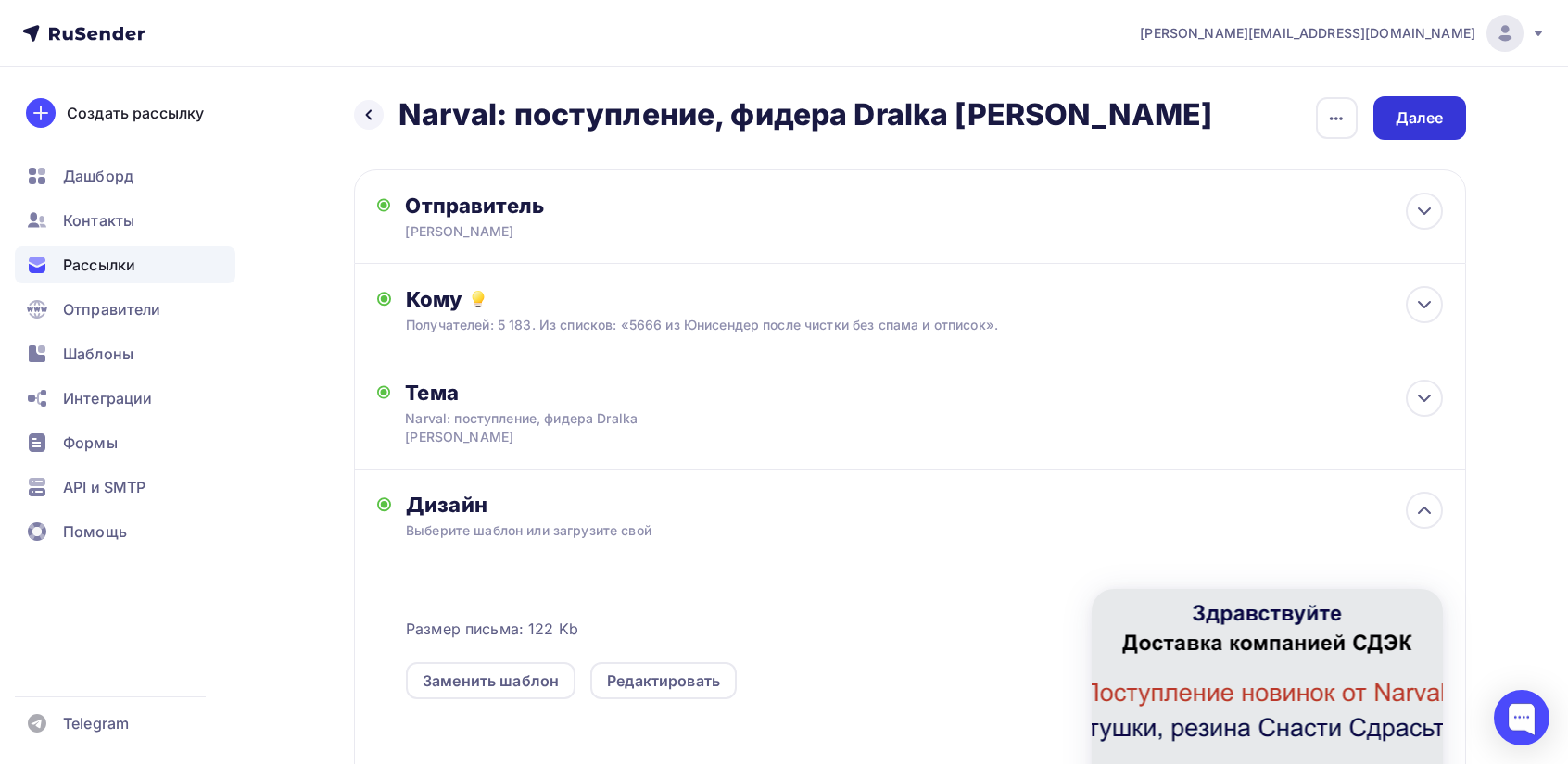
click at [1410, 116] on div "Далее" at bounding box center [1420, 118] width 48 height 21
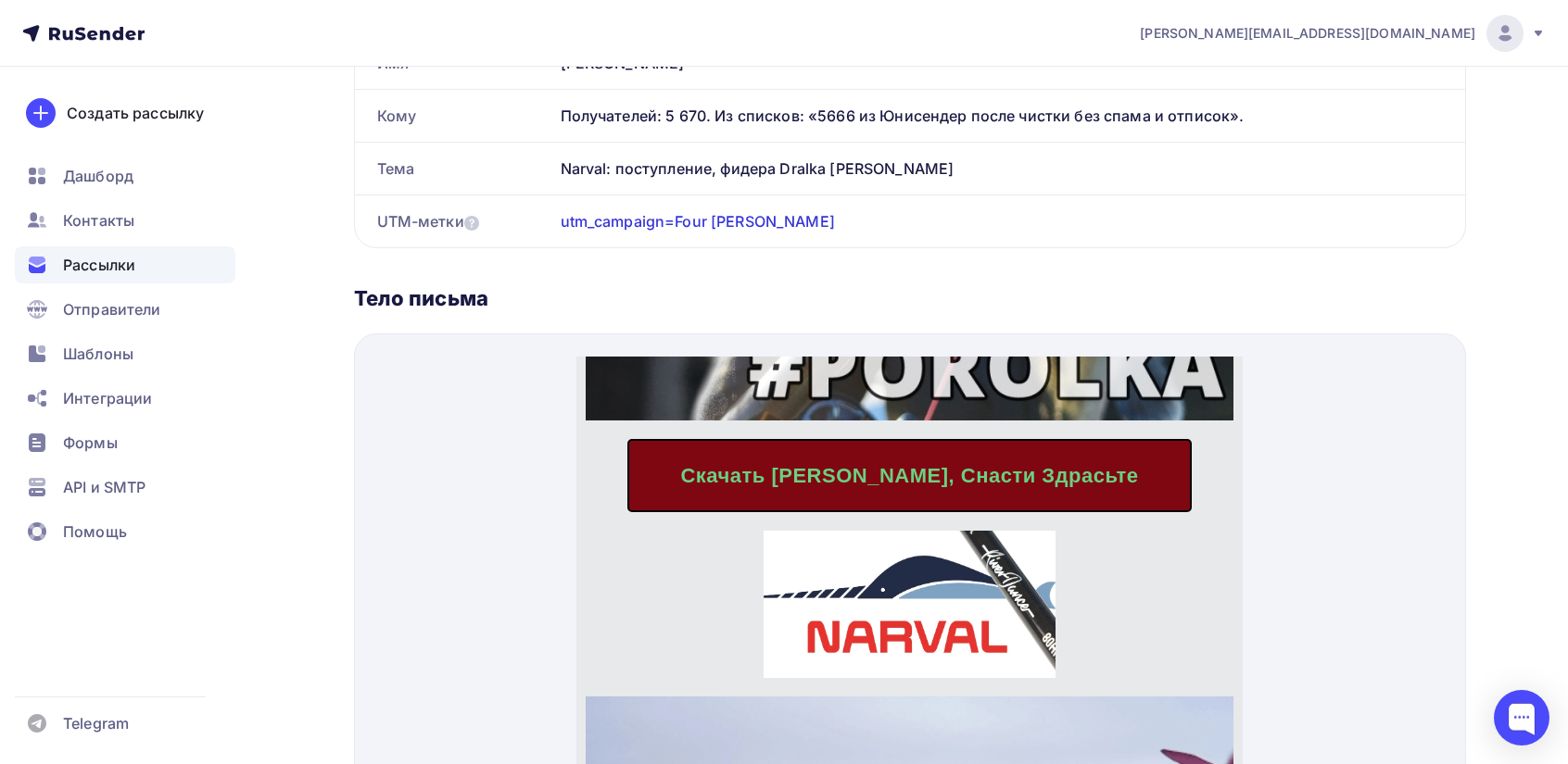
scroll to position [926, 0]
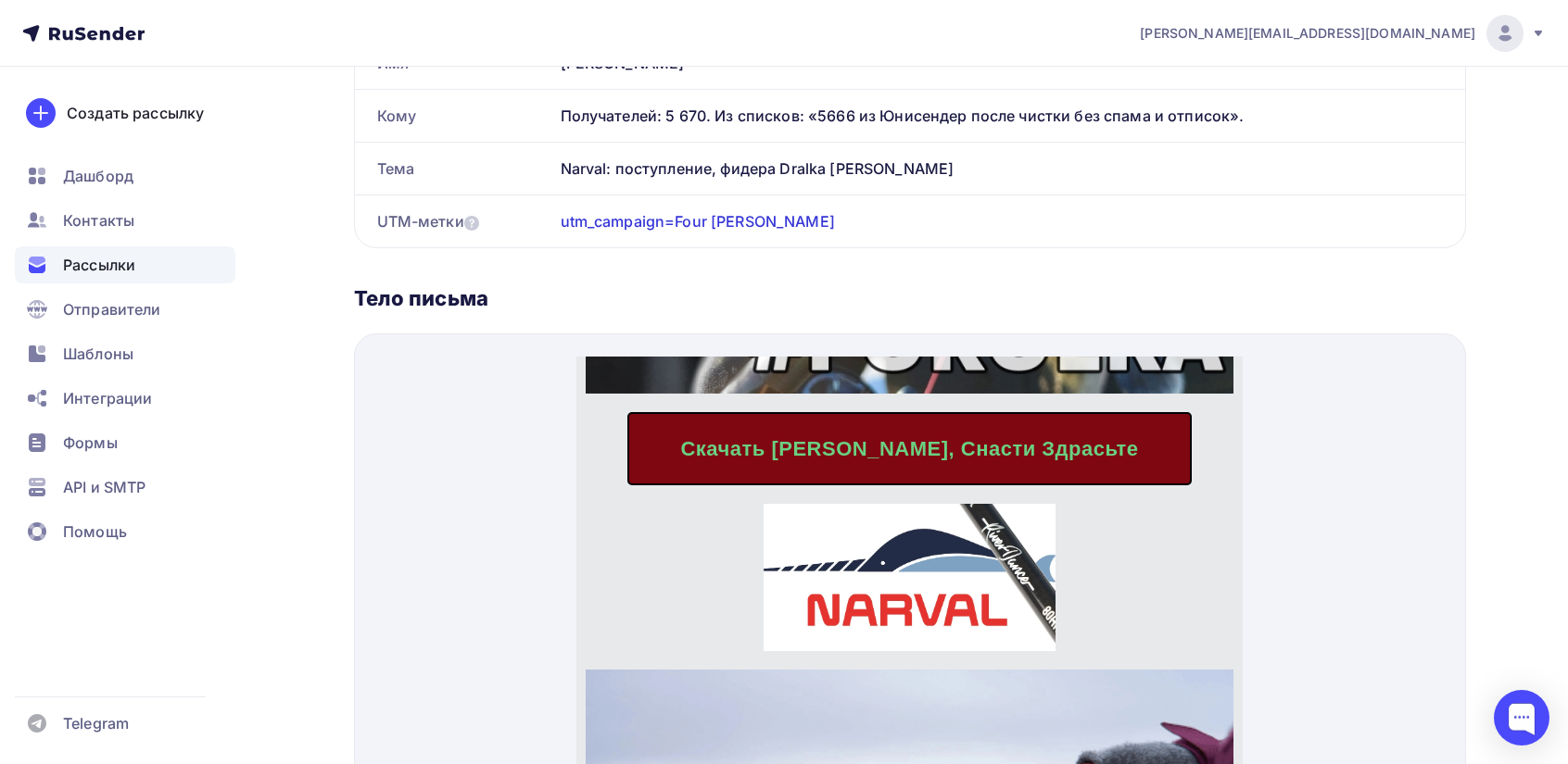
click at [944, 415] on span "Скачать [PERSON_NAME], Снасти Здрасьте" at bounding box center [908, 426] width 458 height 23
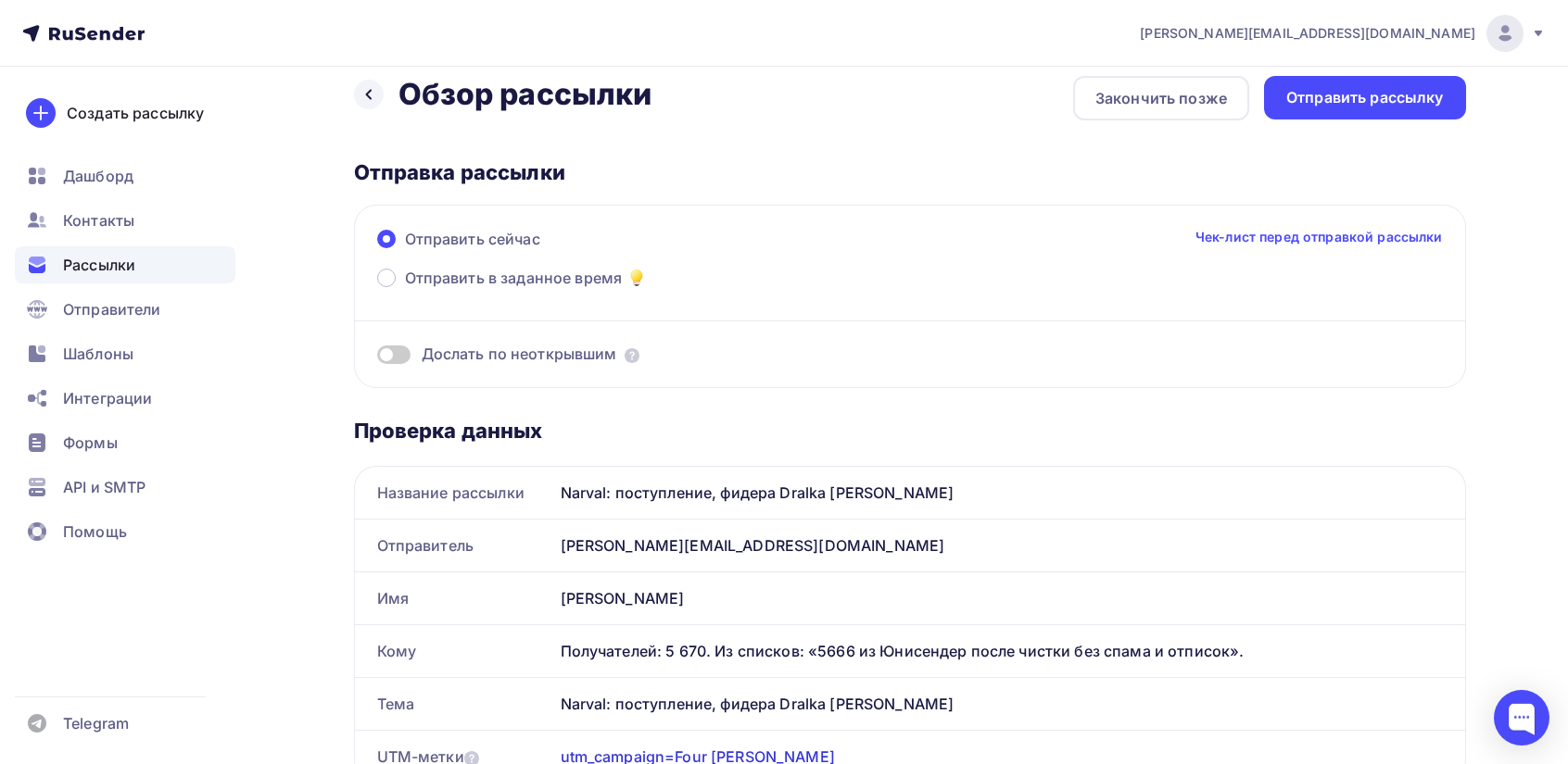
scroll to position [0, 0]
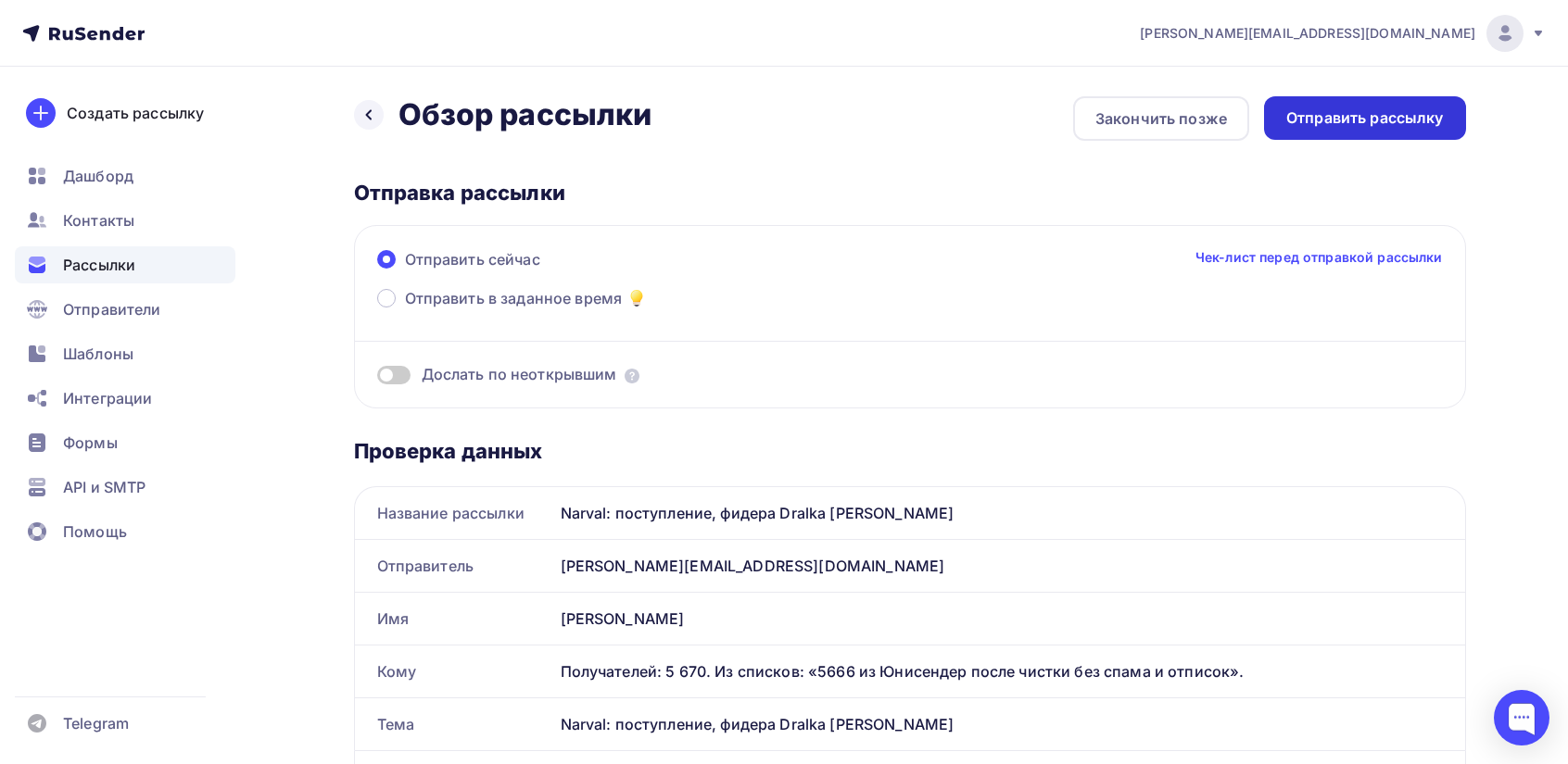
click at [1383, 118] on div "Отправить рассылку" at bounding box center [1365, 118] width 157 height 21
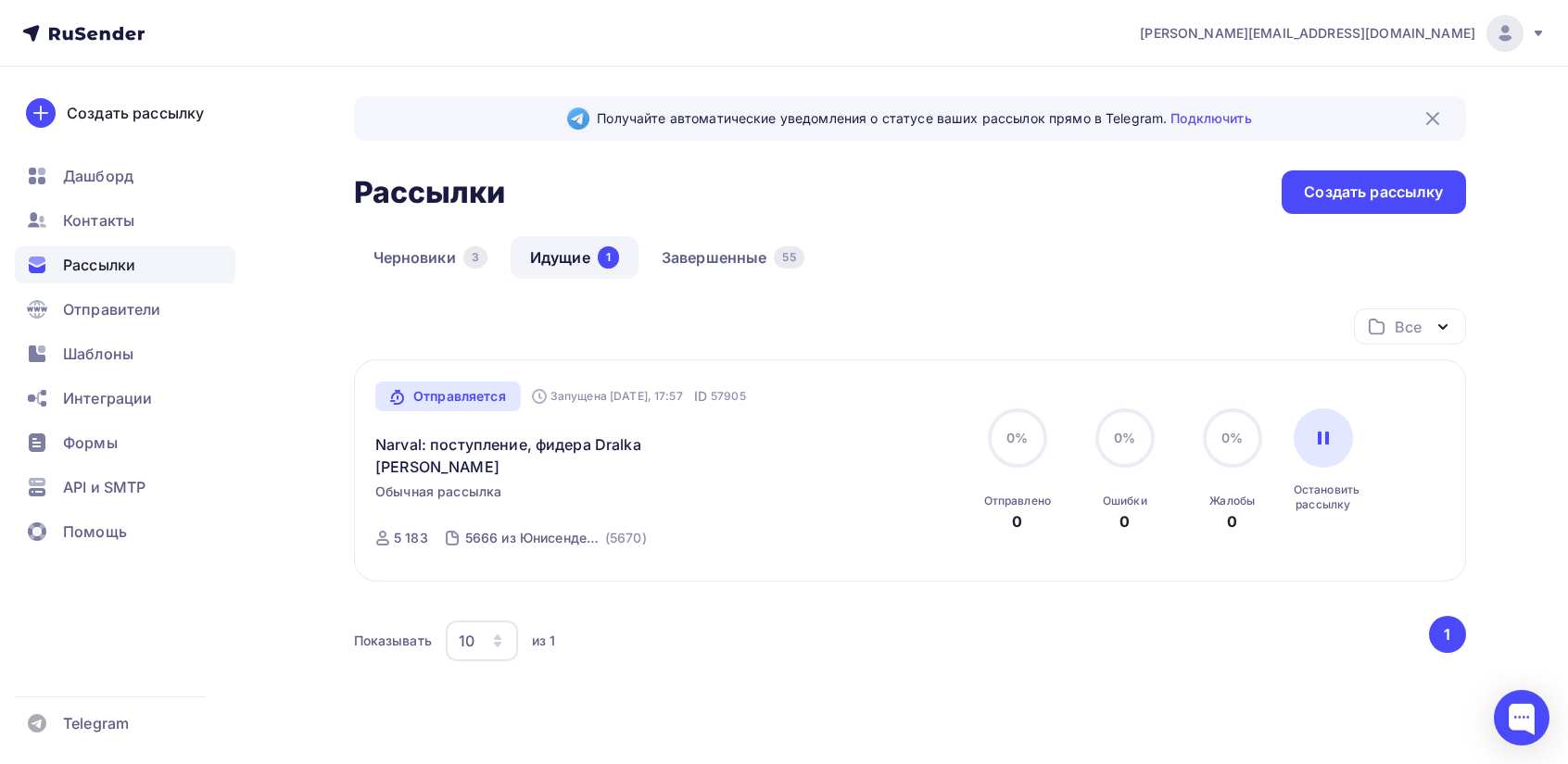
click at [65, 266] on span "Рассылки" at bounding box center [99, 264] width 72 height 22
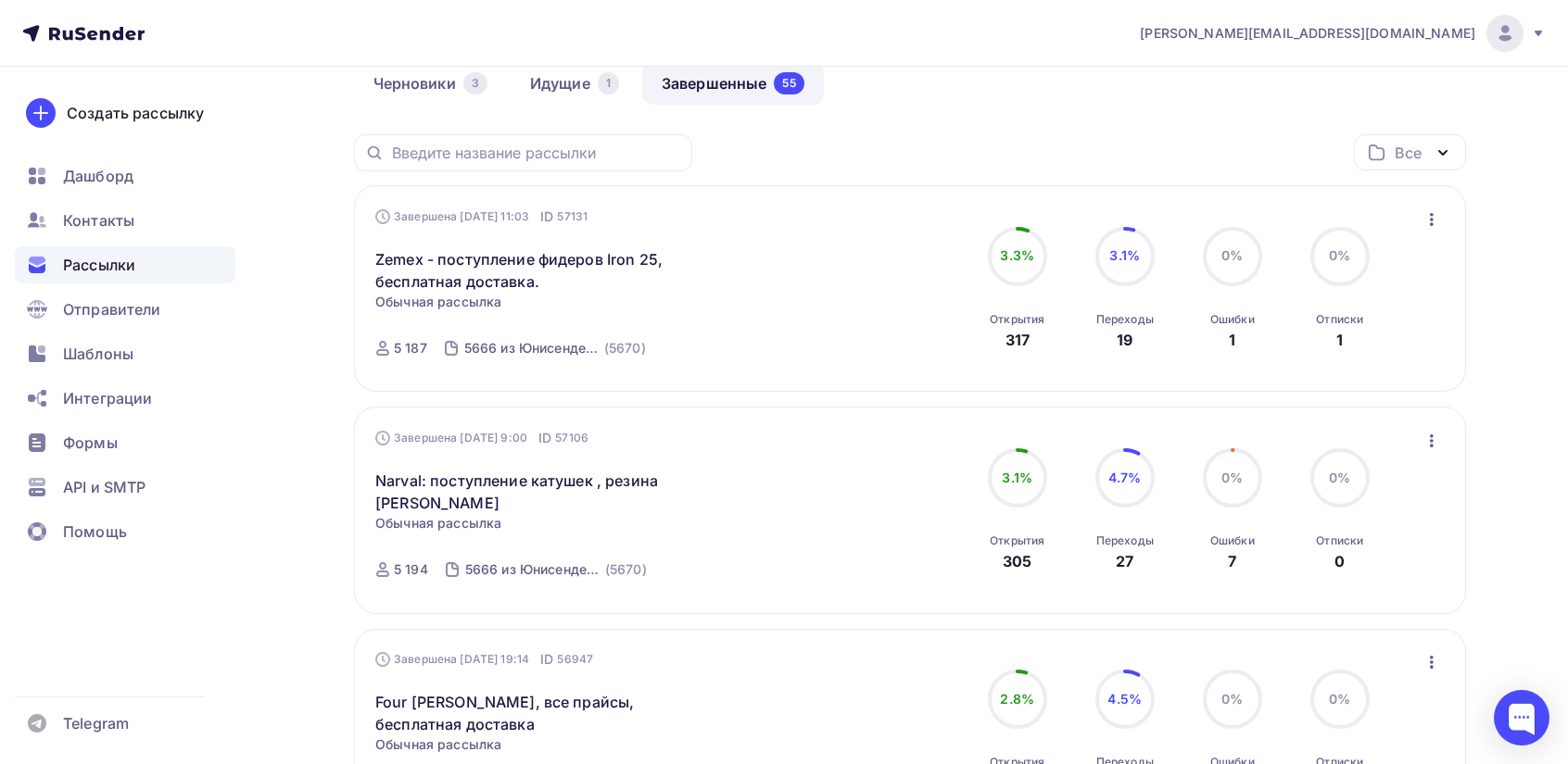
scroll to position [185, 0]
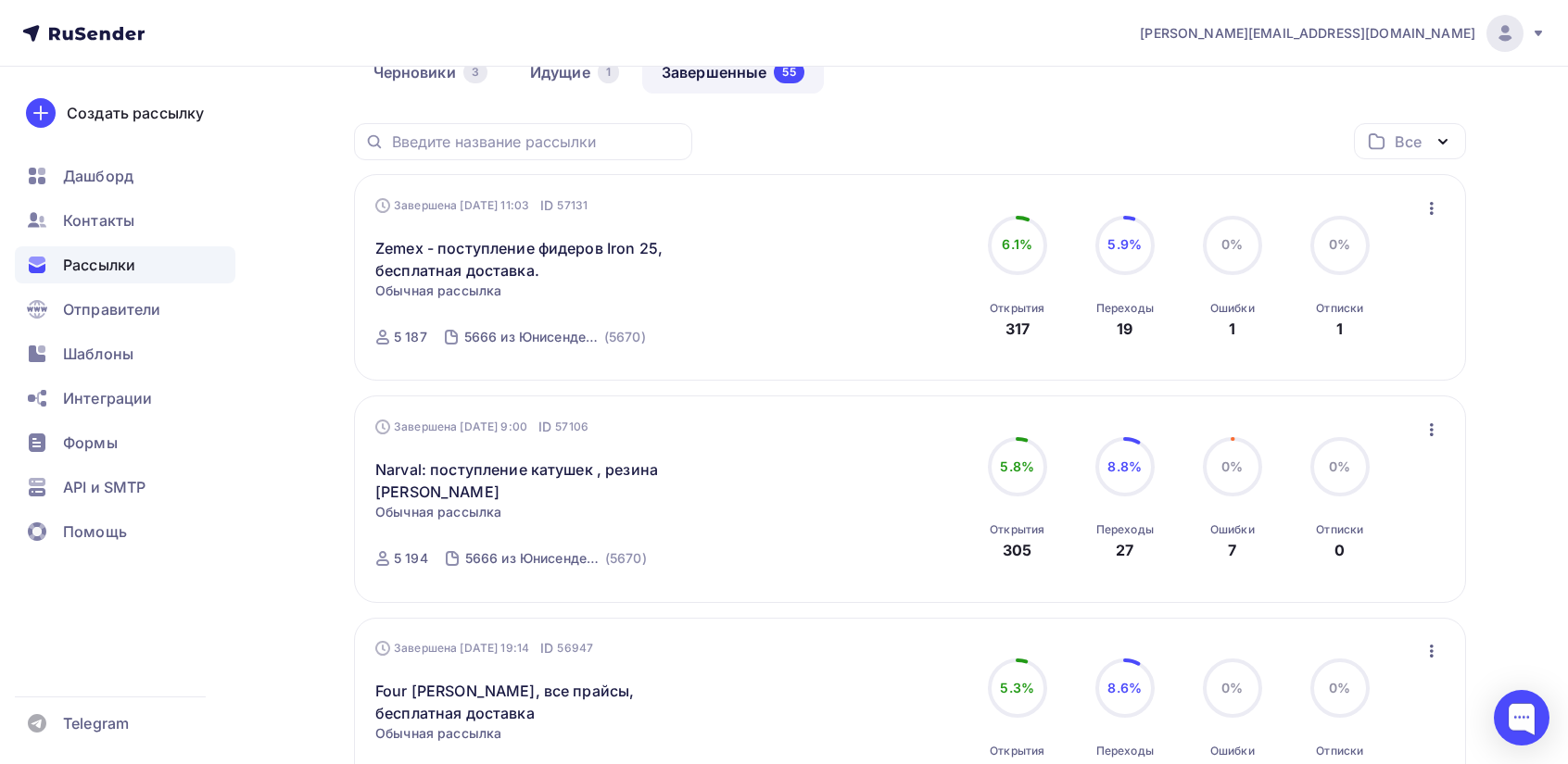
click at [1429, 210] on icon "button" at bounding box center [1432, 208] width 22 height 22
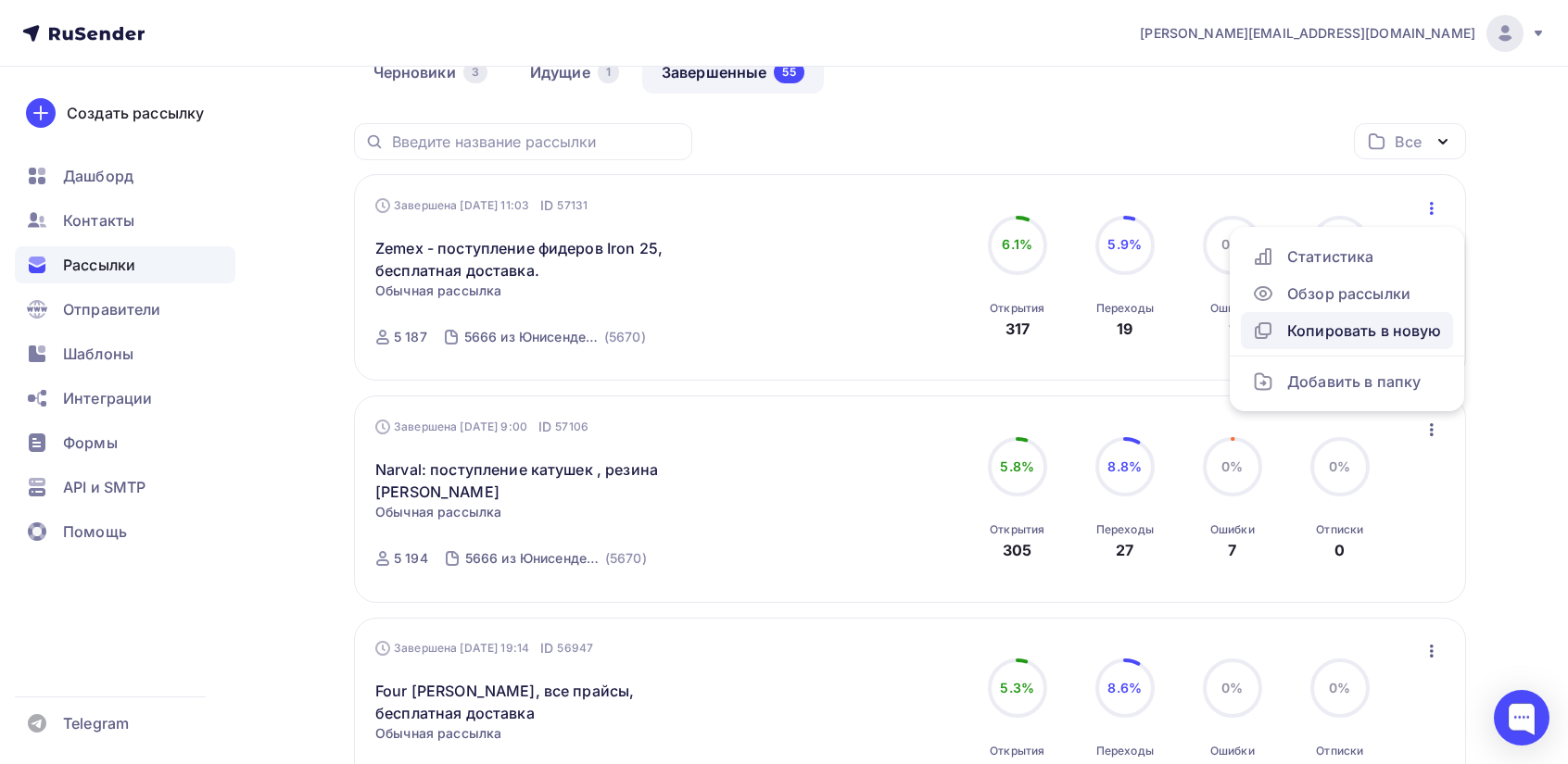
click at [1335, 329] on div "Копировать в новую" at bounding box center [1347, 330] width 190 height 22
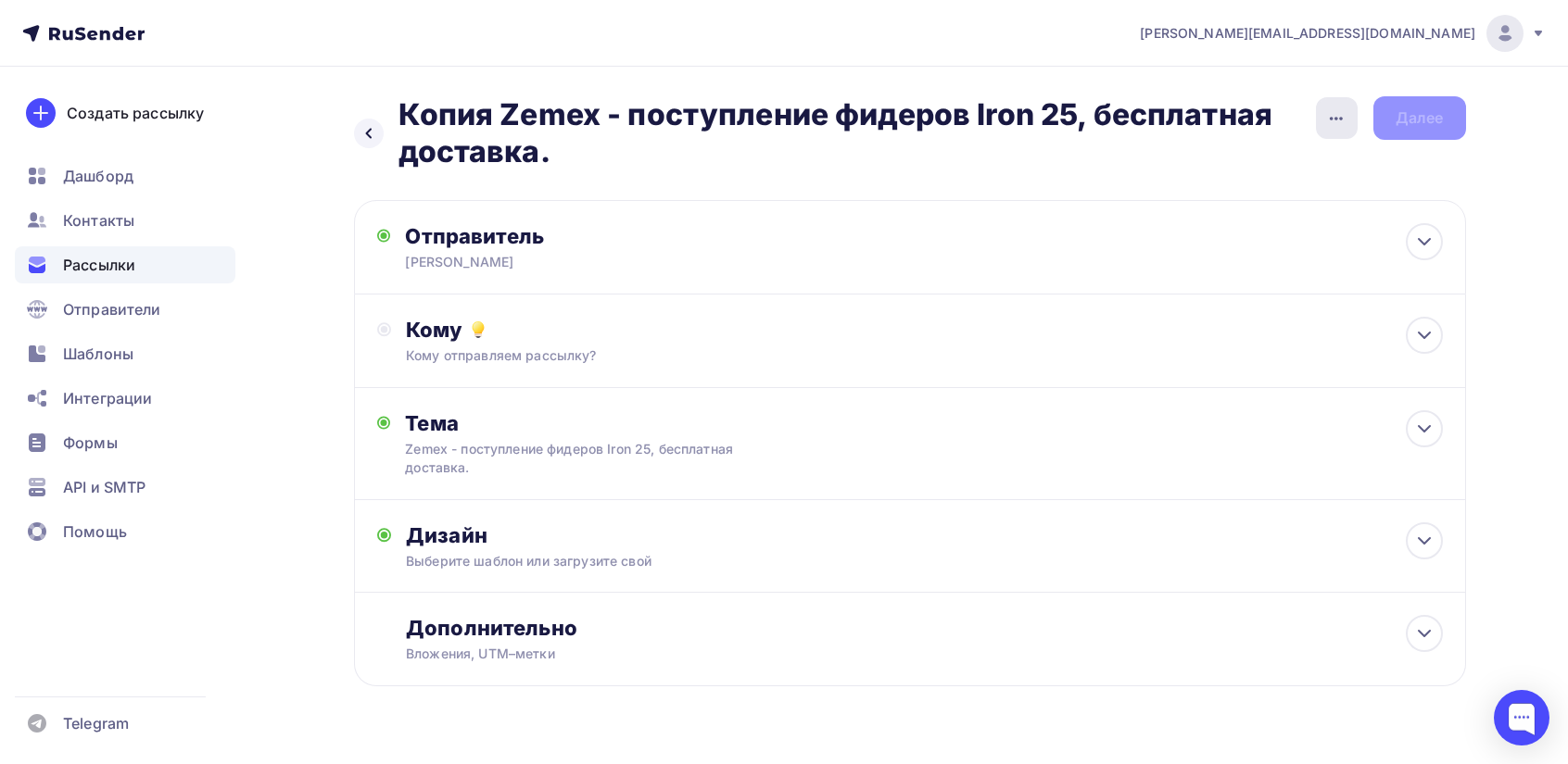
click at [1344, 112] on icon "button" at bounding box center [1336, 118] width 22 height 22
click at [1216, 212] on div "Переименовать рассылку" at bounding box center [1239, 212] width 229 height 22
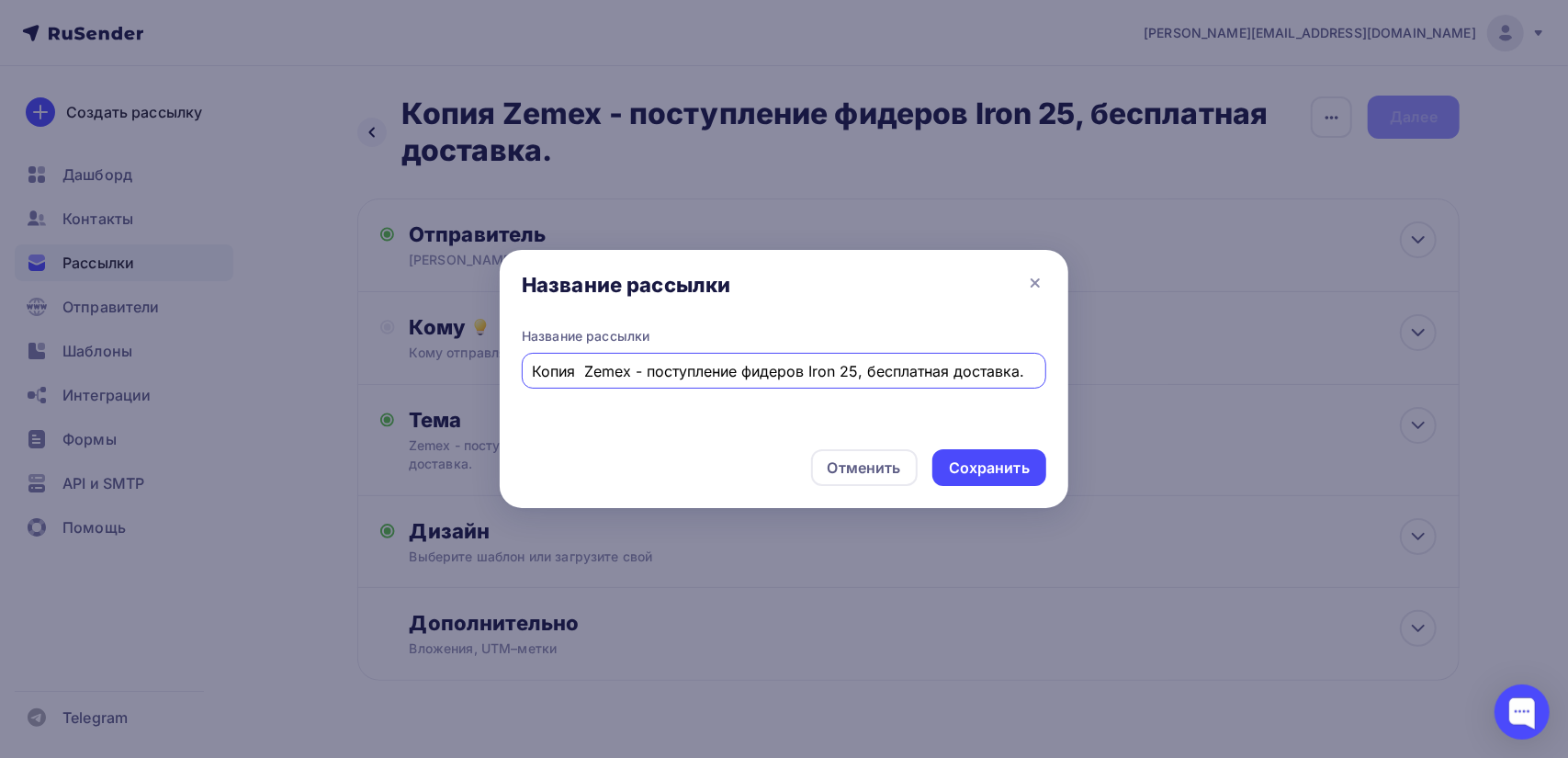
drag, startPoint x: 989, startPoint y: 370, endPoint x: 499, endPoint y: 356, distance: 490.2
click at [499, 356] on div "Название рассылки Название рассылки Копия Zemex - поступление фидеров Iron 25, …" at bounding box center [784, 379] width 1568 height 758
drag, startPoint x: 687, startPoint y: 373, endPoint x: 672, endPoint y: 374, distance: 15.0
click at [672, 374] on input "Мормышка Wormix. Кивок Fishlandia летние скидки заканчиваютсч" at bounding box center [784, 370] width 504 height 22
click at [1015, 369] on input "Мормышка Wormix кивок Fishlandia летние скидки заканчиваютсч" at bounding box center [784, 370] width 504 height 22
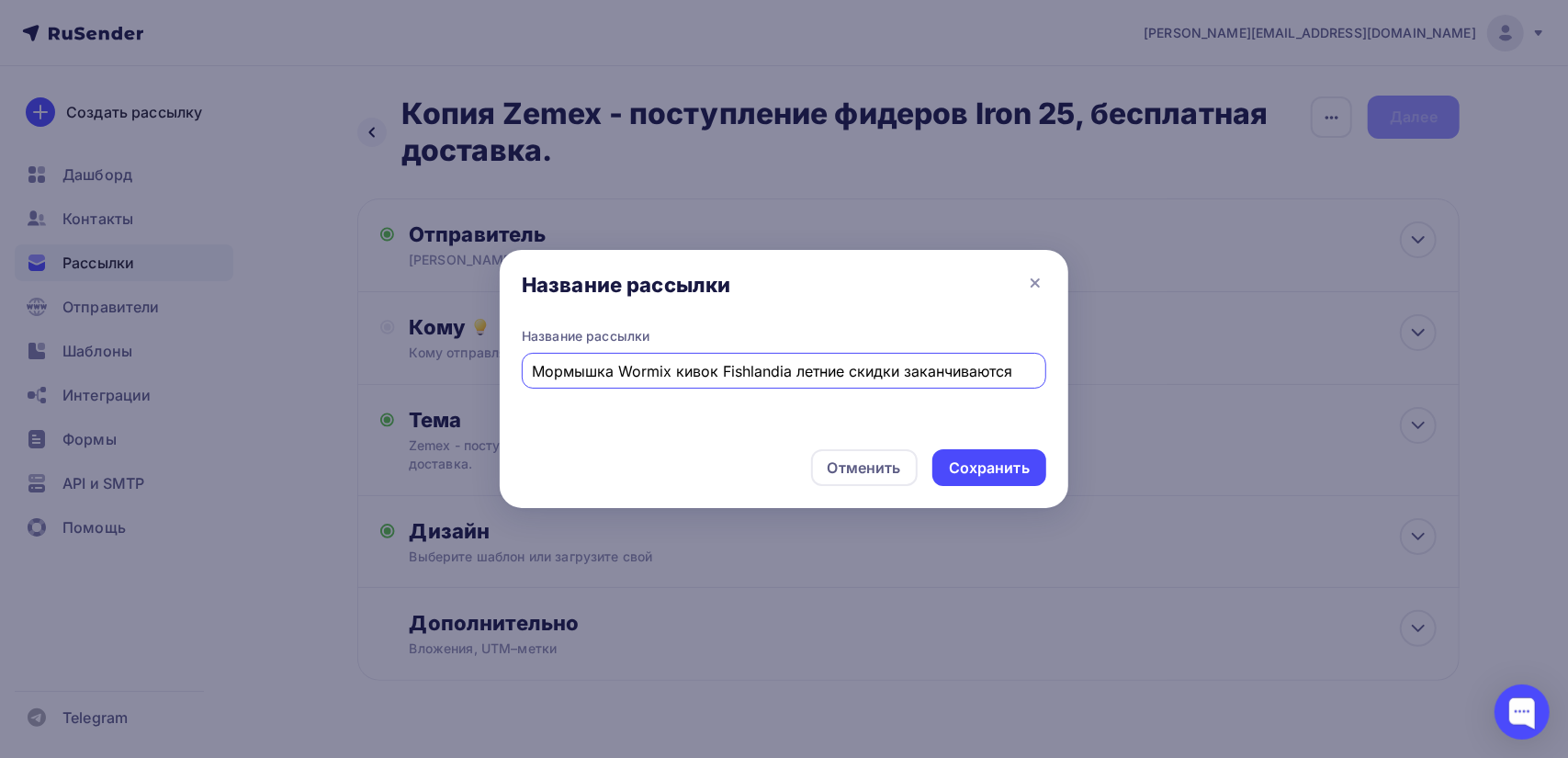
drag, startPoint x: 1018, startPoint y: 370, endPoint x: 530, endPoint y: 358, distance: 488.1
click at [530, 358] on div "Мормышка Wormix кивок Fishlandia летние скидки заканчиваются" at bounding box center [784, 371] width 525 height 36
type input "Мормышка Wormix кивок Fishlandia летние скидки заканчиваются"
click at [1017, 465] on div "Сохранить" at bounding box center [989, 469] width 81 height 21
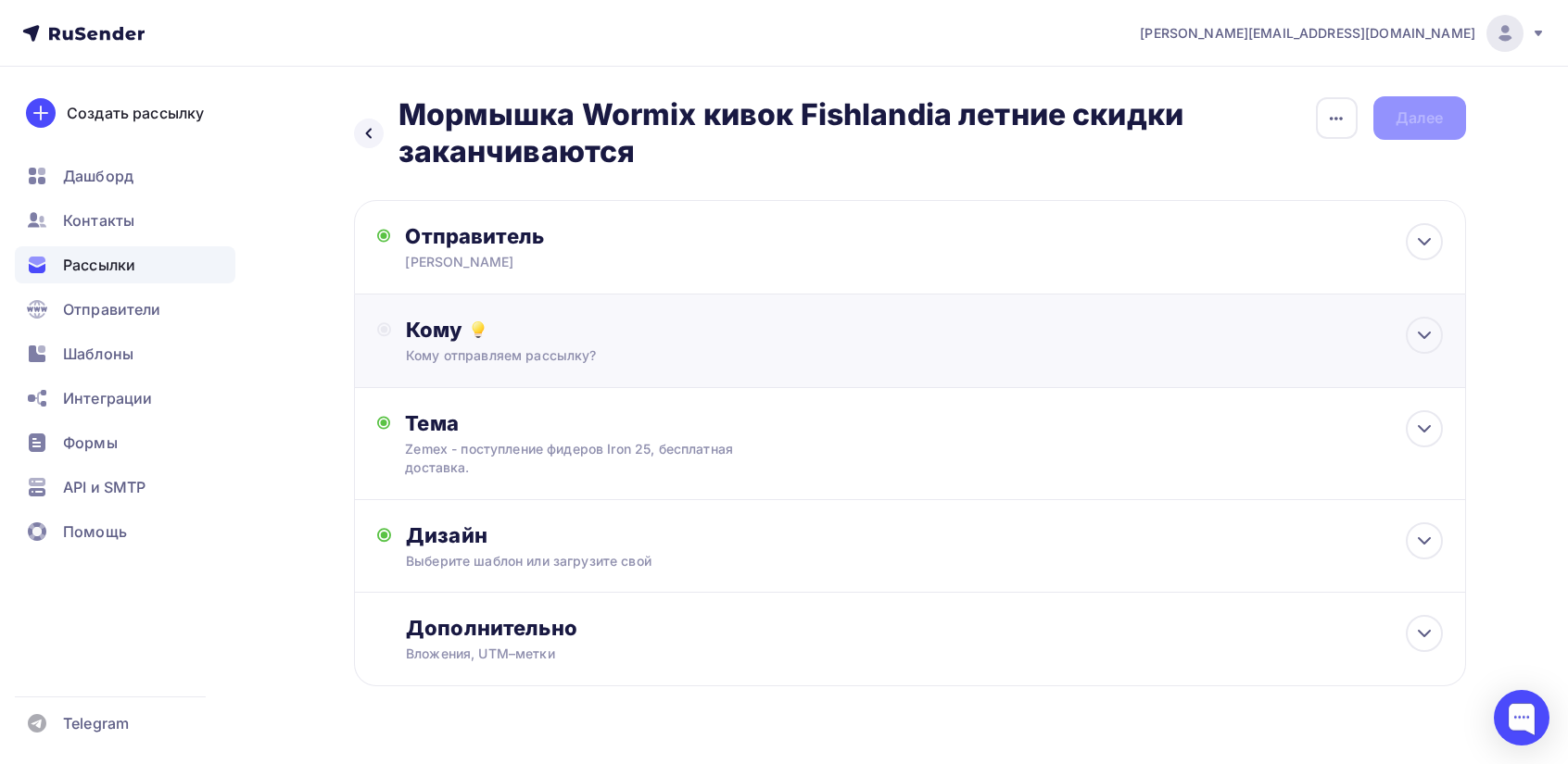
click at [545, 363] on div "Кому отправляем рассылку?" at bounding box center [873, 355] width 933 height 18
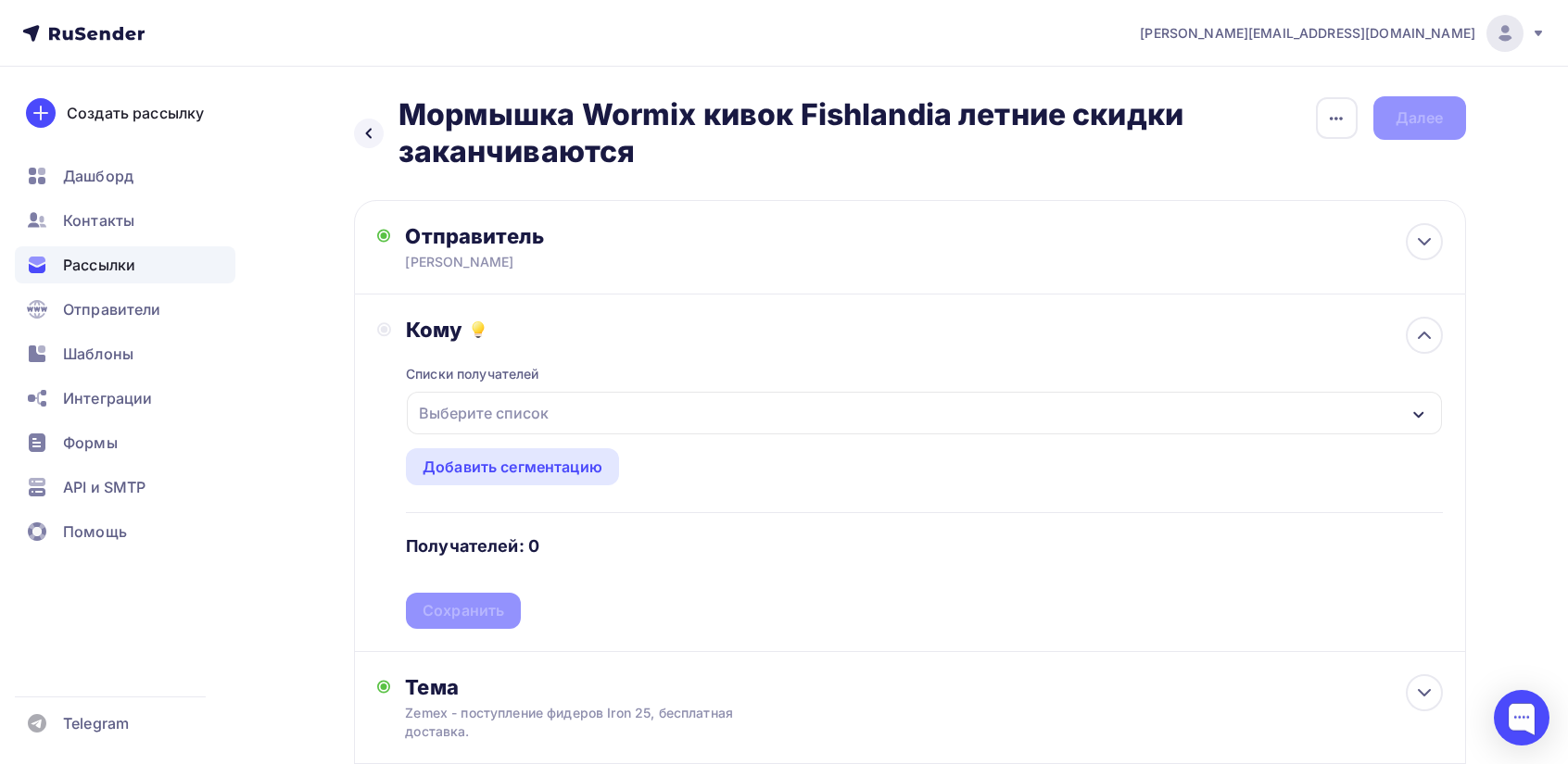
click at [511, 411] on div "Выберите список" at bounding box center [484, 413] width 145 height 34
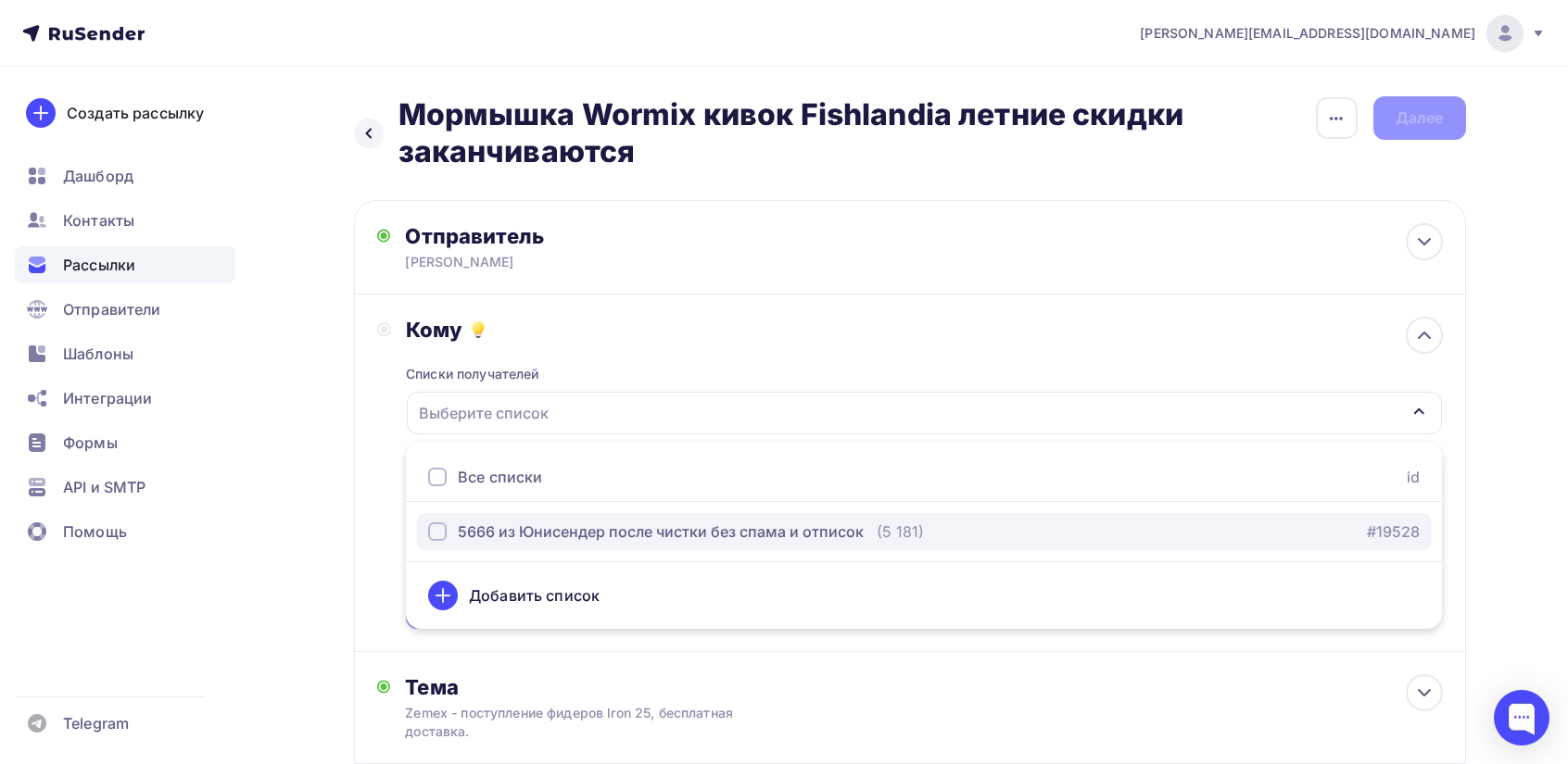
click at [432, 535] on div "button" at bounding box center [437, 531] width 18 height 18
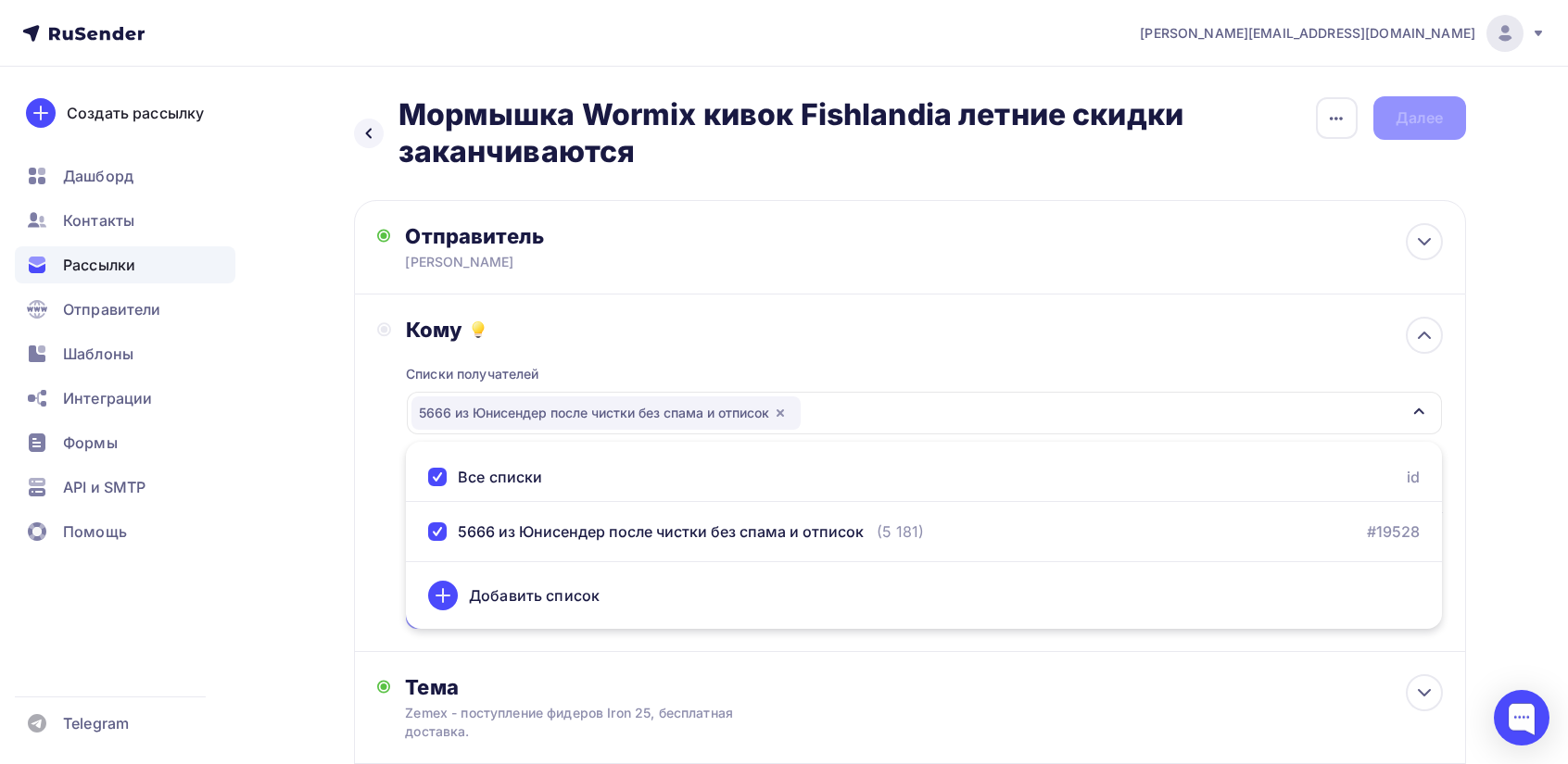
click at [378, 566] on div "Кому Списки получателей 5666 из [GEOGRAPHIC_DATA] после чистки без спама и отпи…" at bounding box center [910, 472] width 1066 height 312
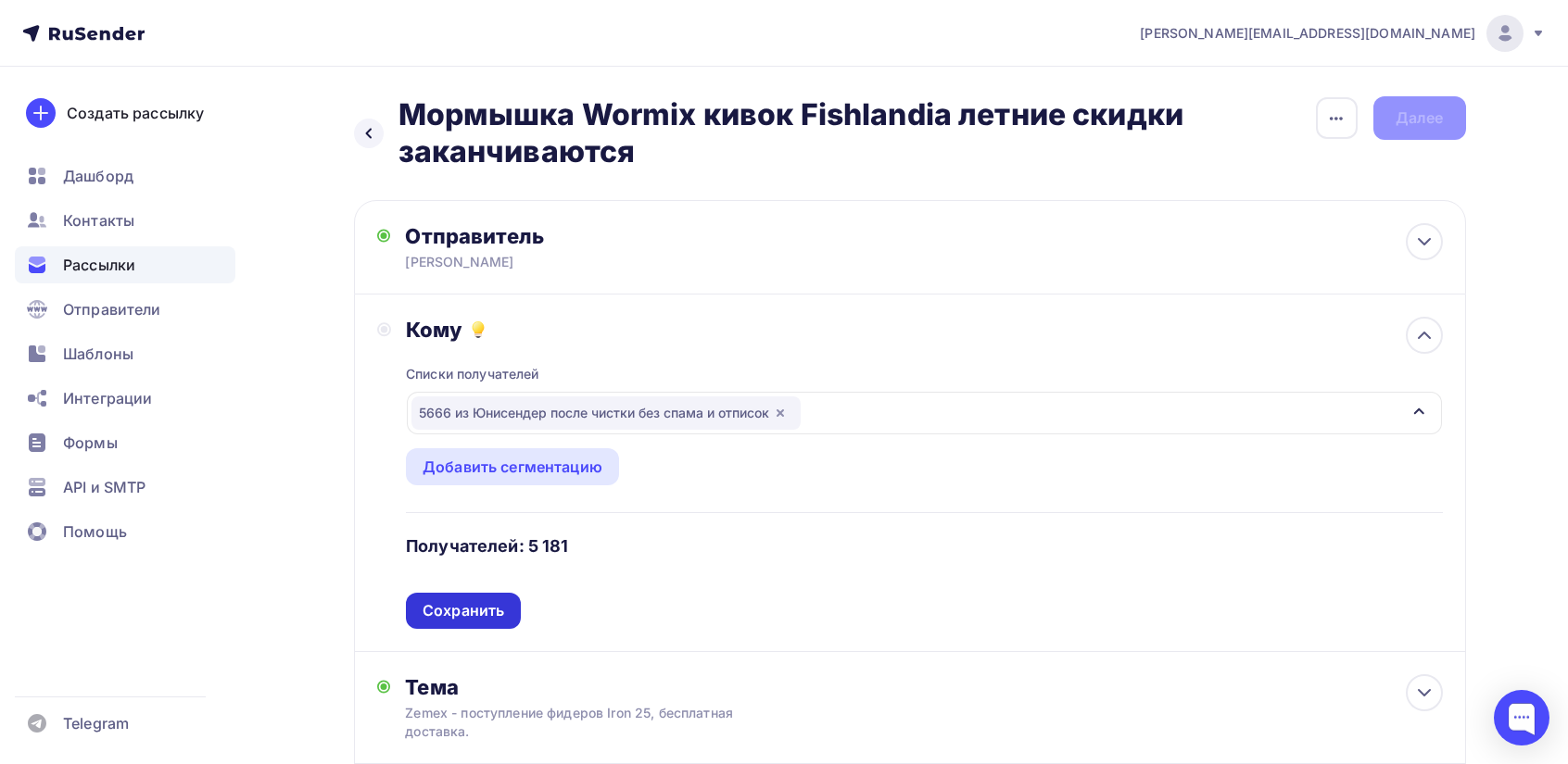
click at [452, 599] on div "Сохранить" at bounding box center [464, 611] width 115 height 36
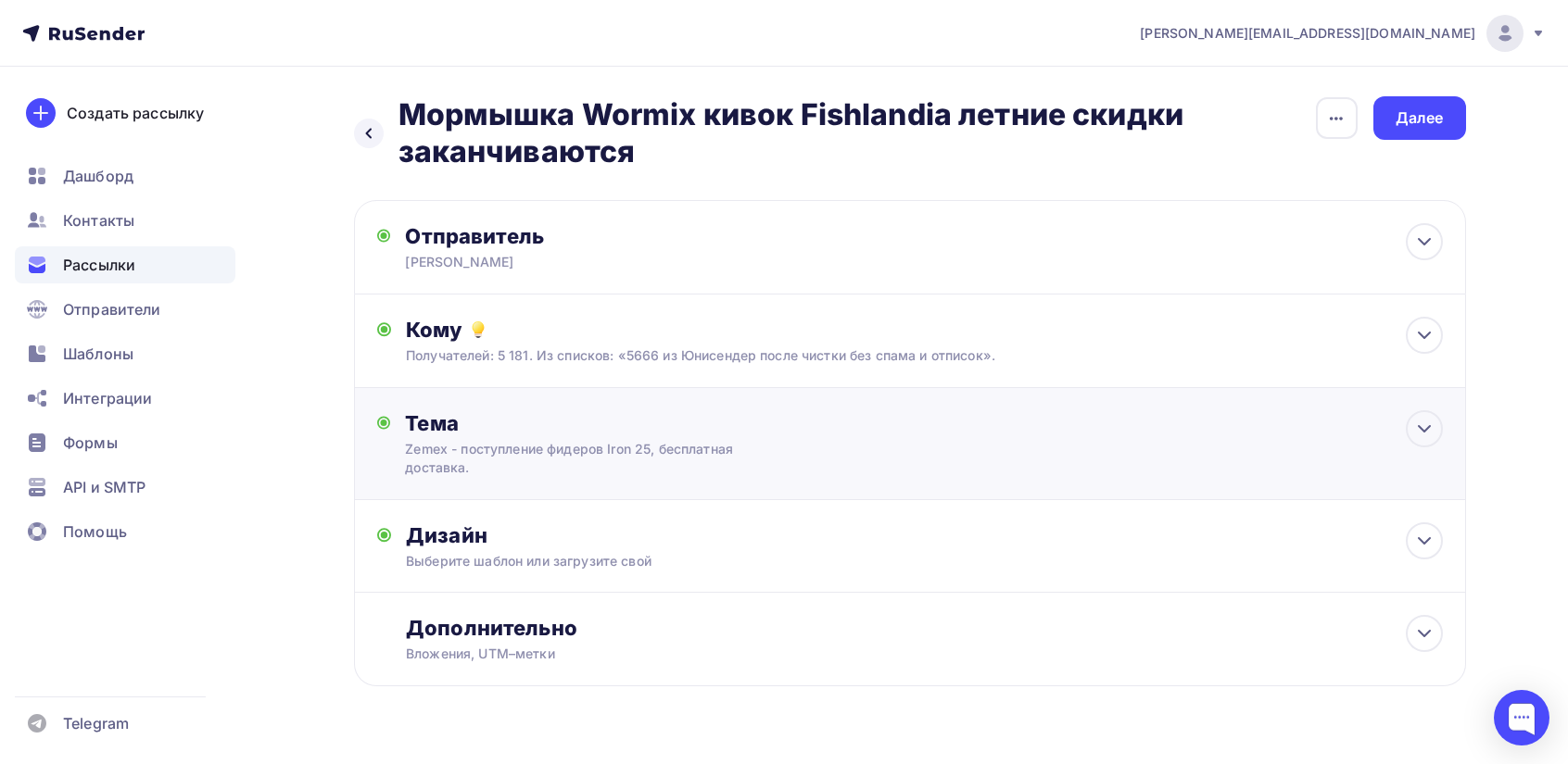
click at [586, 452] on div "Zemex - поступление фидеров Iron 25, бесплатная доставка." at bounding box center [570, 458] width 330 height 37
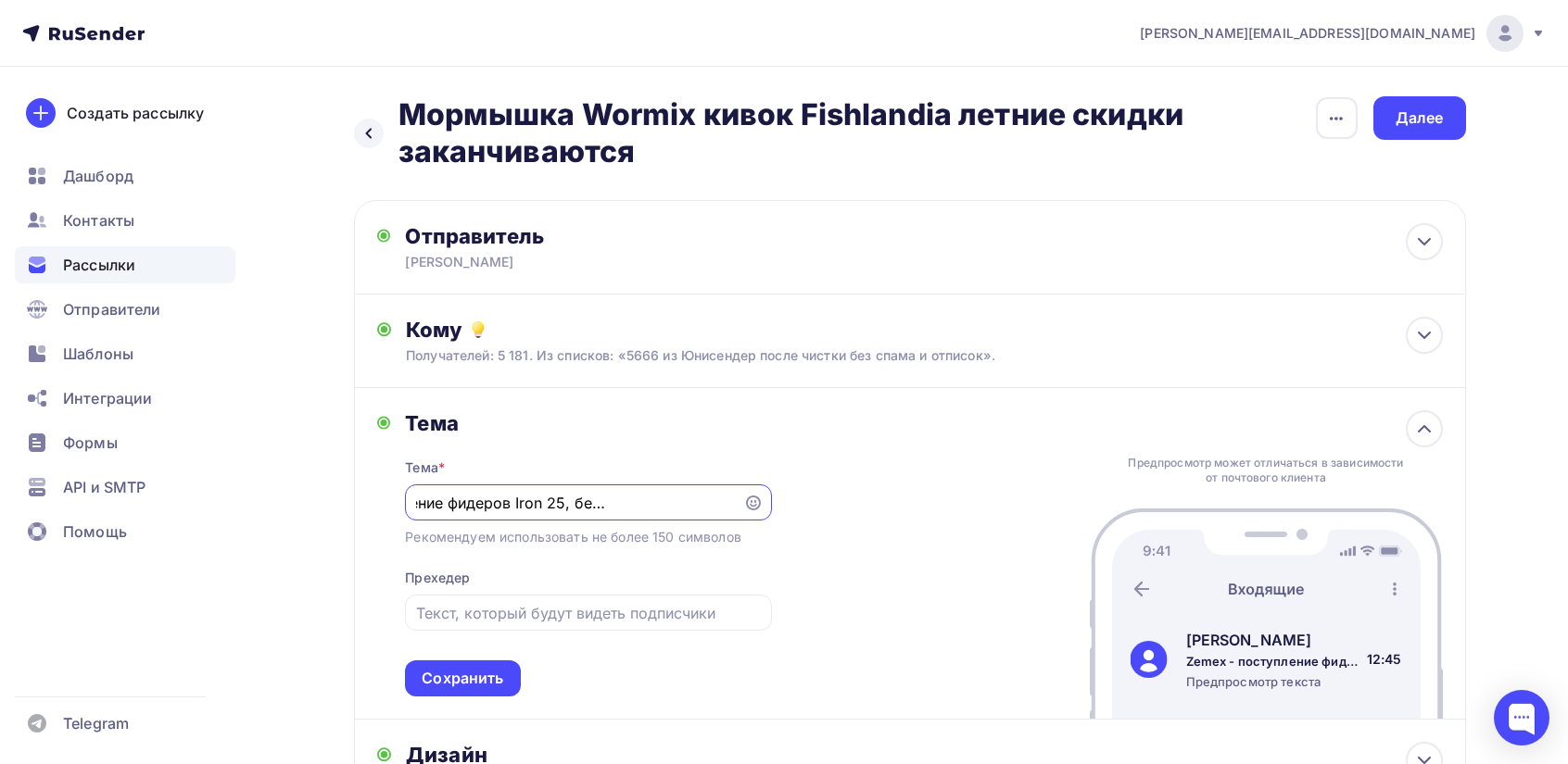
click at [688, 503] on input "Zemex - поступление фидеров Iron 25, бесплатная доставка." at bounding box center [574, 502] width 317 height 22
paste input "Мормышка Wormix кивок Fishlandia летние скидки заканчиваются"
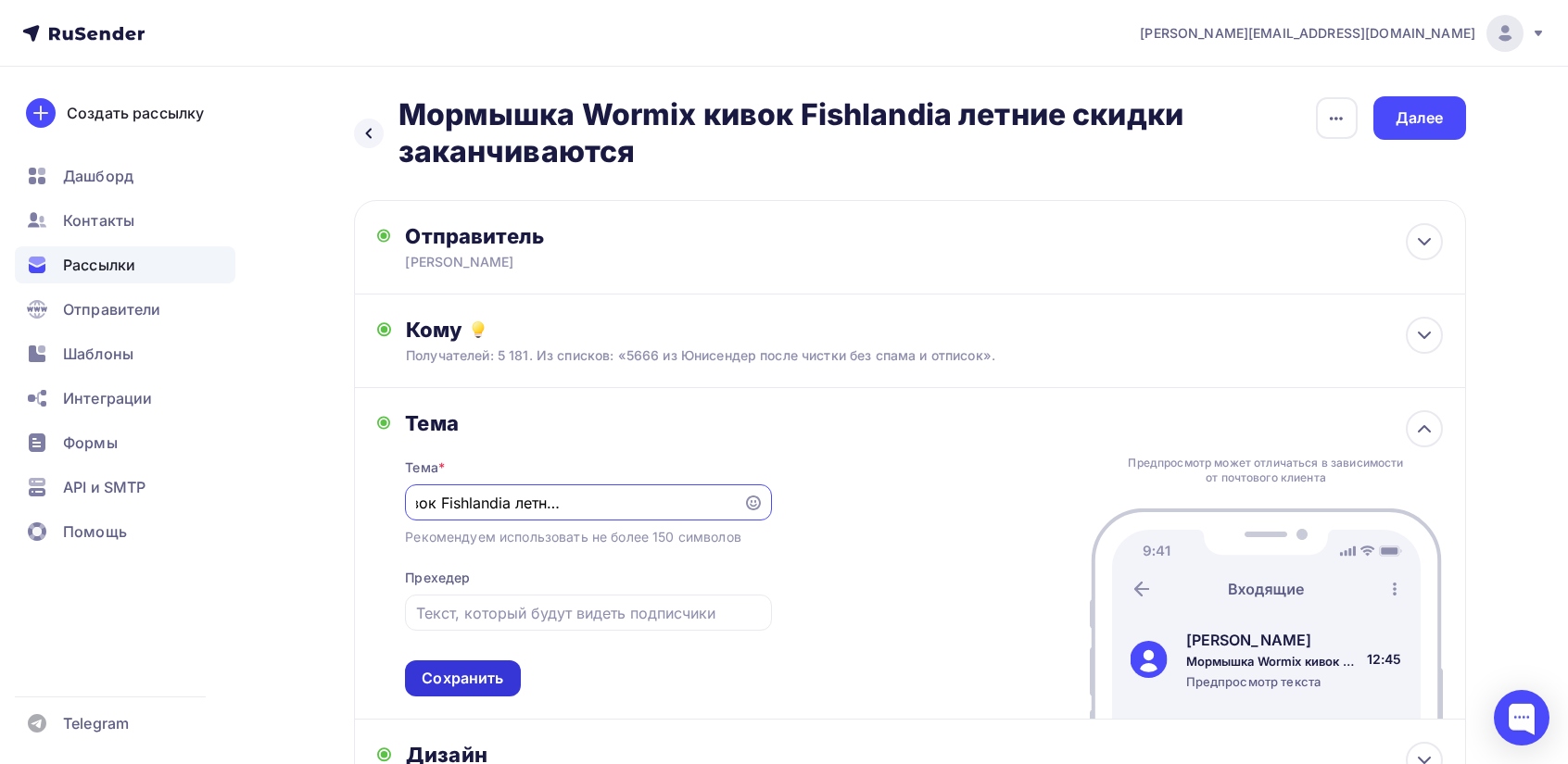
type input "Мормышка Wormix кивок Fishlandia летние скидки заканчиваются"
click at [488, 676] on div "Сохранить" at bounding box center [462, 679] width 82 height 21
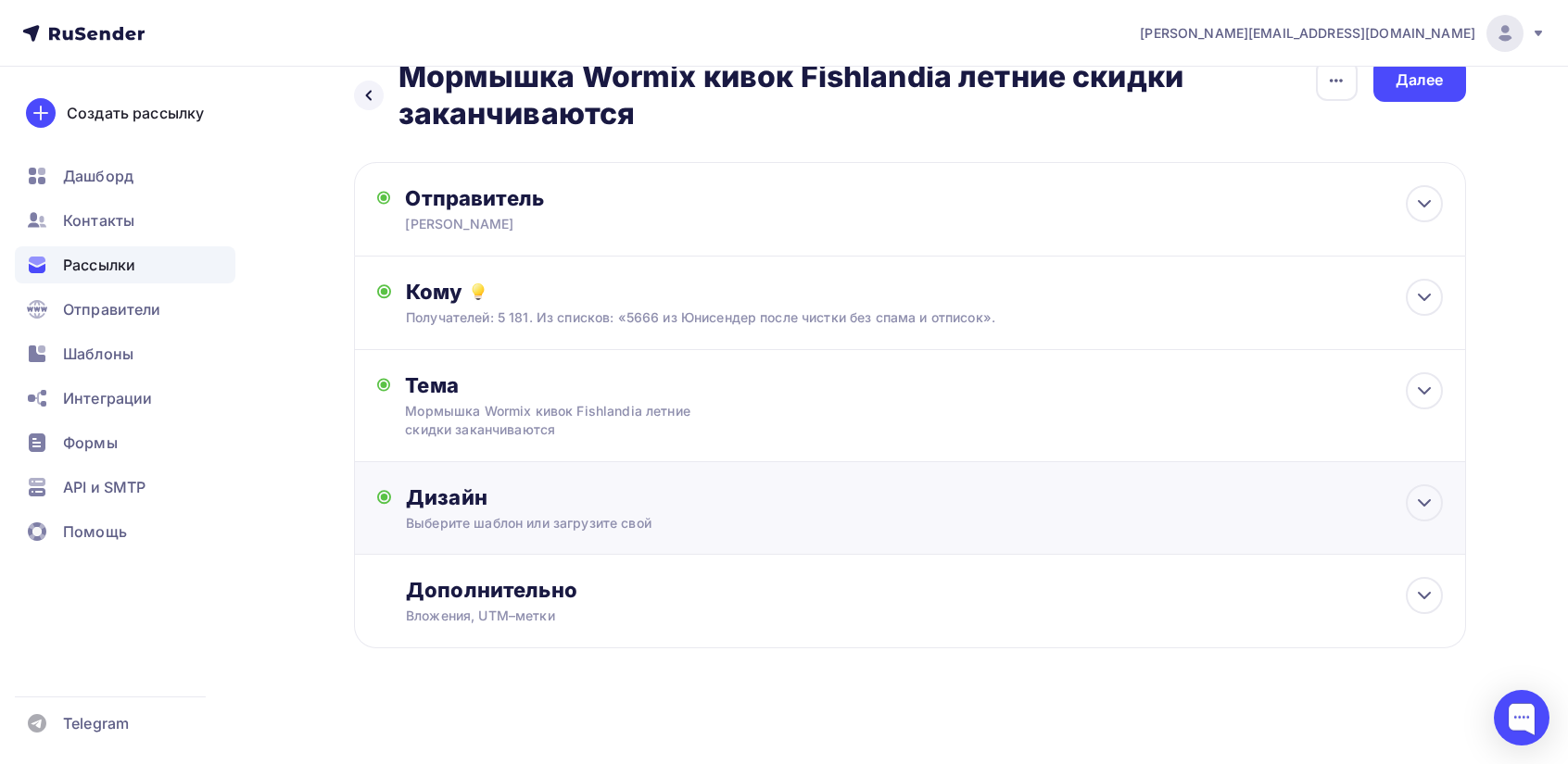
scroll to position [42, 0]
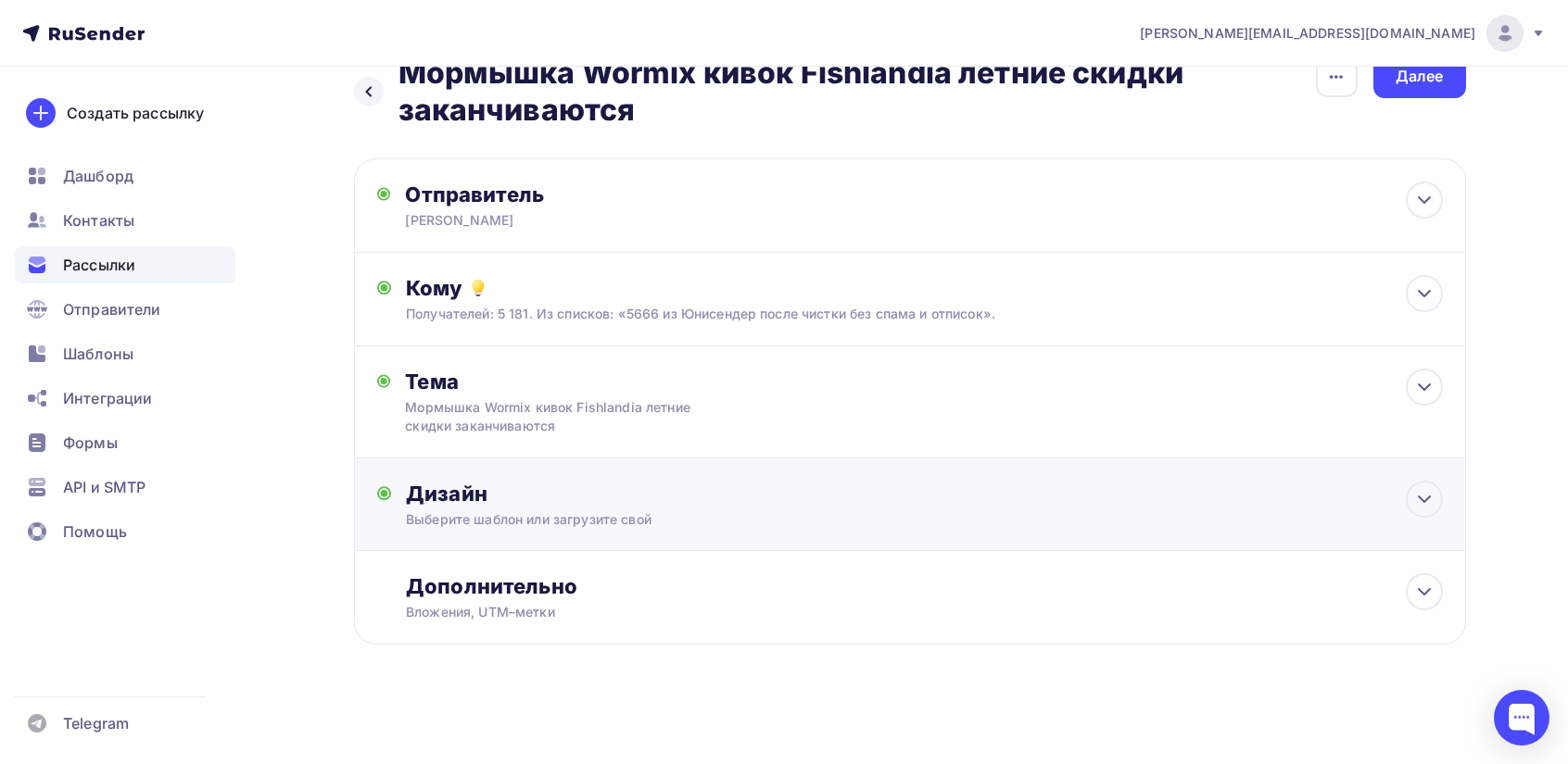
click at [615, 503] on div "Дизайн" at bounding box center [924, 493] width 1036 height 26
click at [677, 671] on div "Редактировать" at bounding box center [663, 668] width 113 height 22
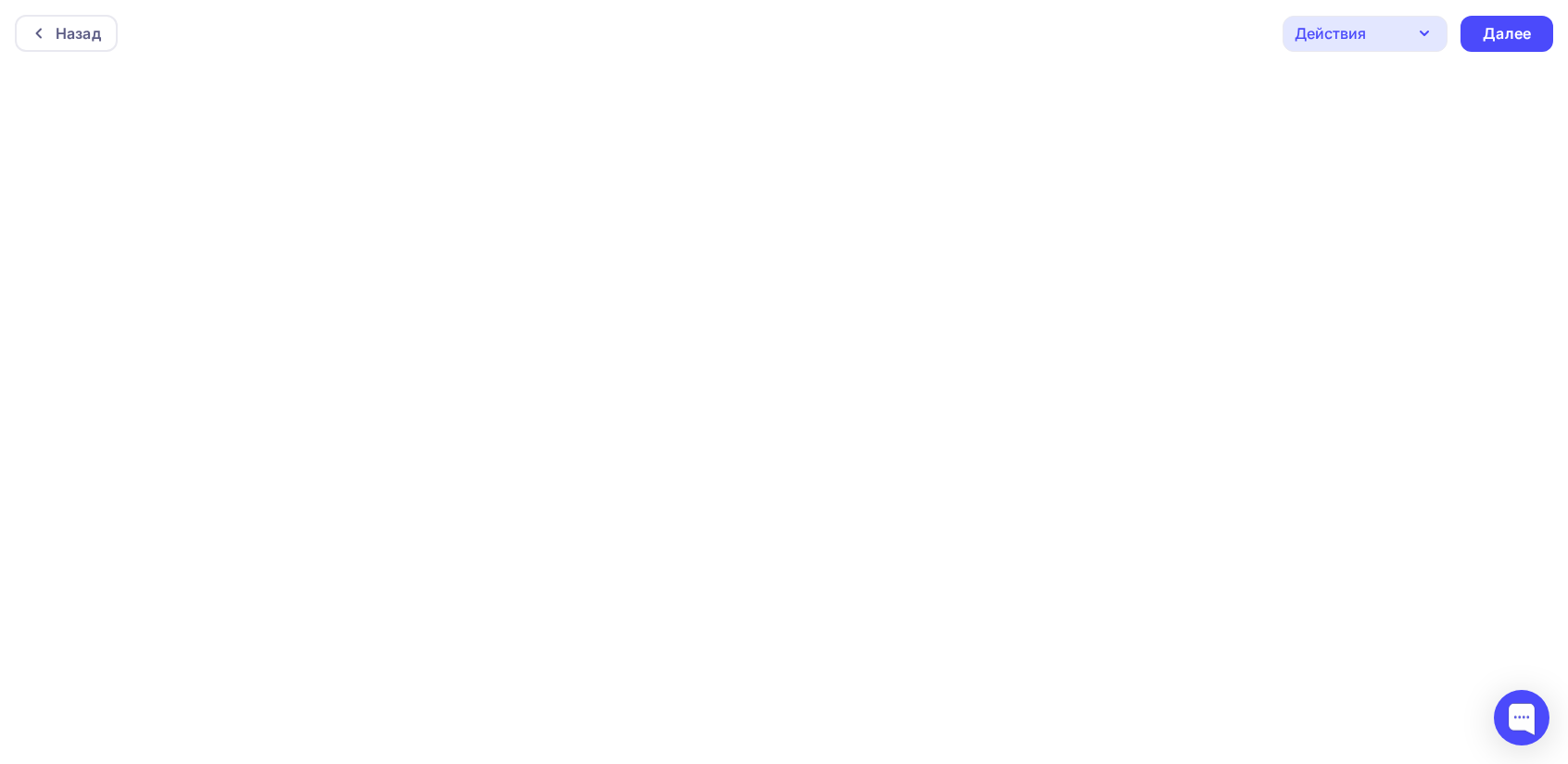
scroll to position [5, 0]
click at [1525, 30] on div "Далее" at bounding box center [1507, 29] width 48 height 21
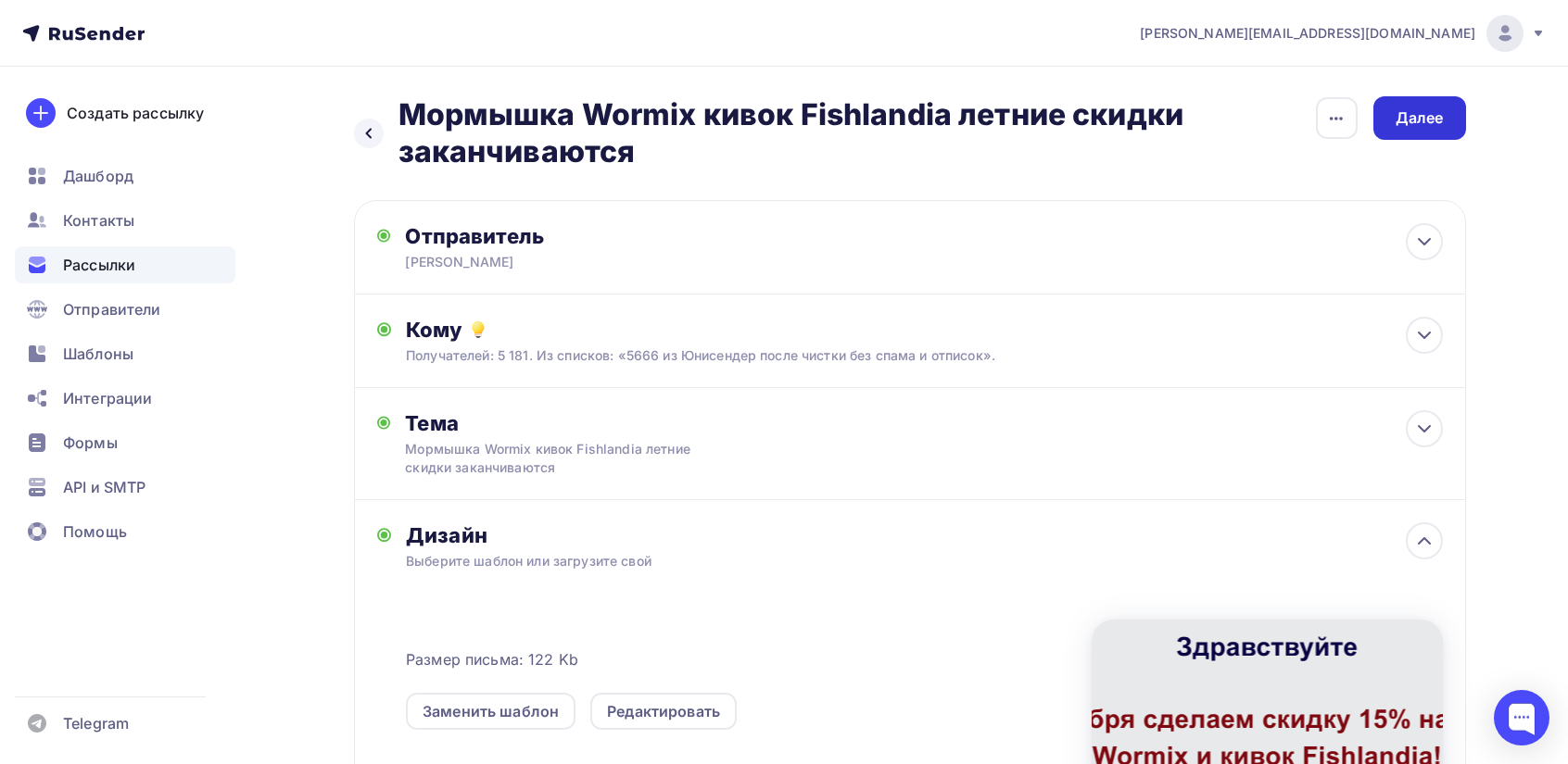
click at [1423, 118] on div "Далее" at bounding box center [1420, 118] width 48 height 21
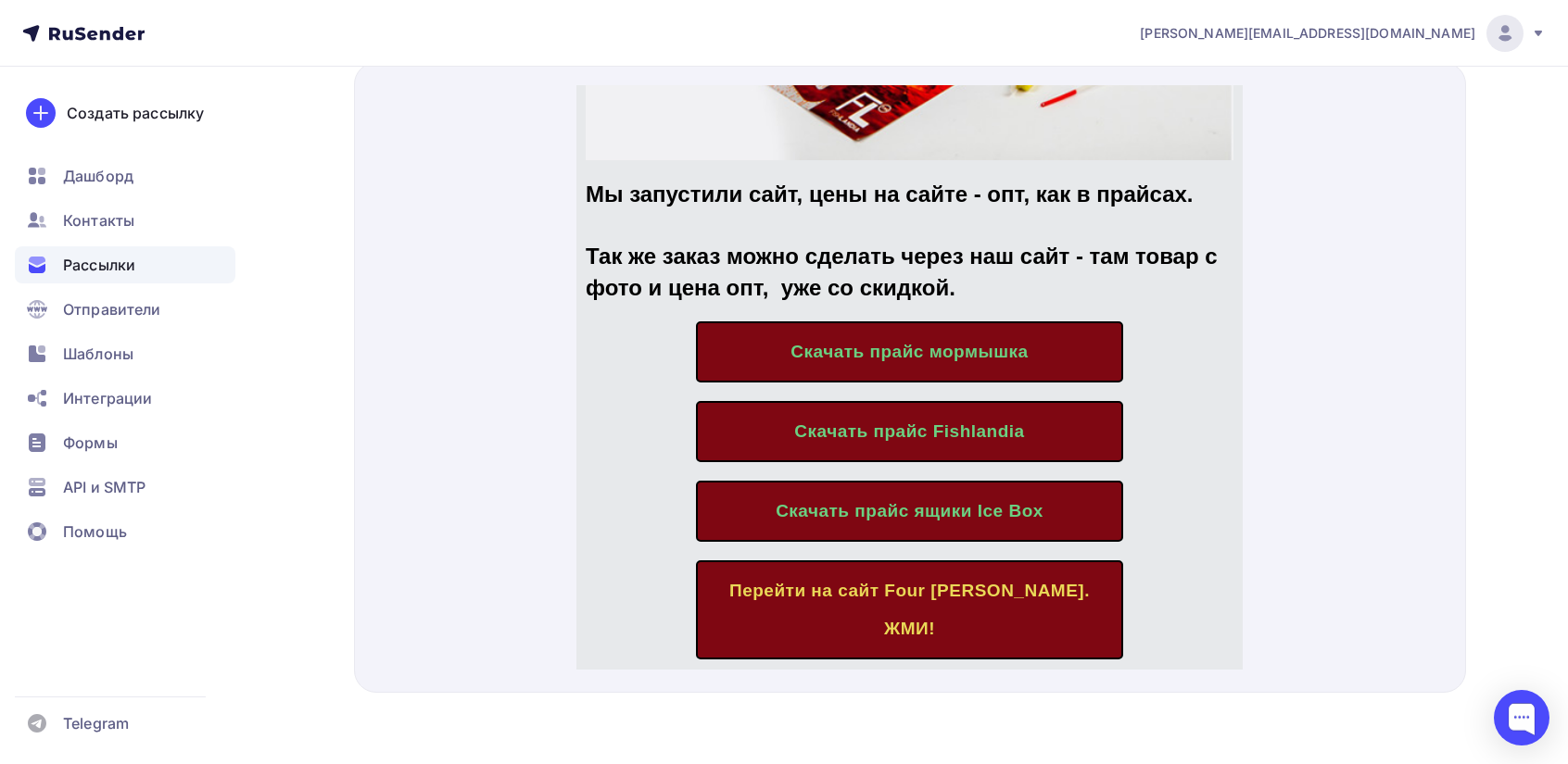
scroll to position [834, 0]
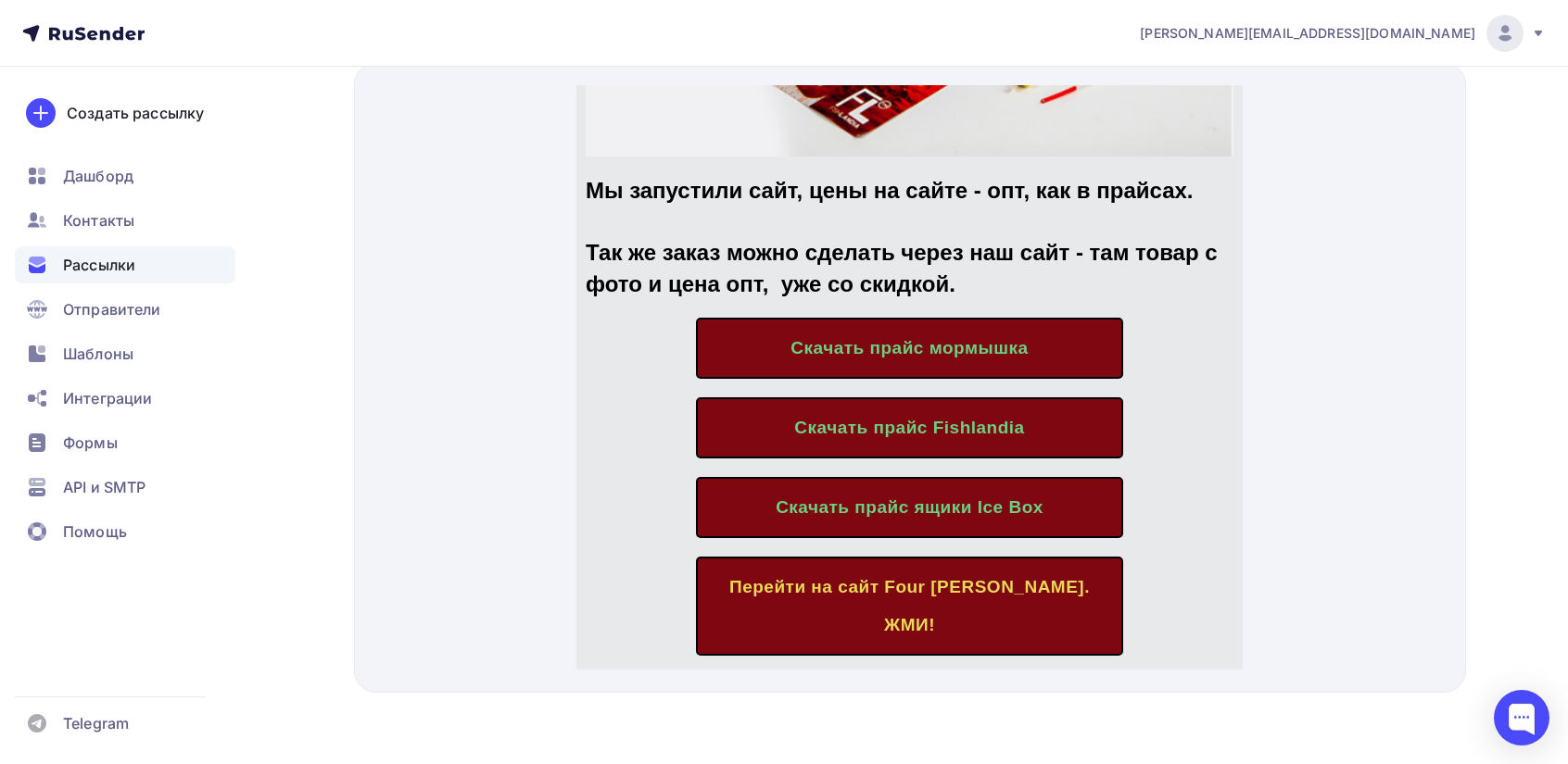
click at [949, 321] on span "Скачать прайс мормышка" at bounding box center [908, 325] width 237 height 19
click at [862, 395] on span "Скачать прайс Fishlandia" at bounding box center [908, 405] width 229 height 19
click at [869, 478] on span "Скачать прайс ящики Ice Box" at bounding box center [909, 485] width 268 height 19
click at [965, 555] on span "Перейти на сайт Four [PERSON_NAME]. ЖМИ!" at bounding box center [909, 584] width 360 height 59
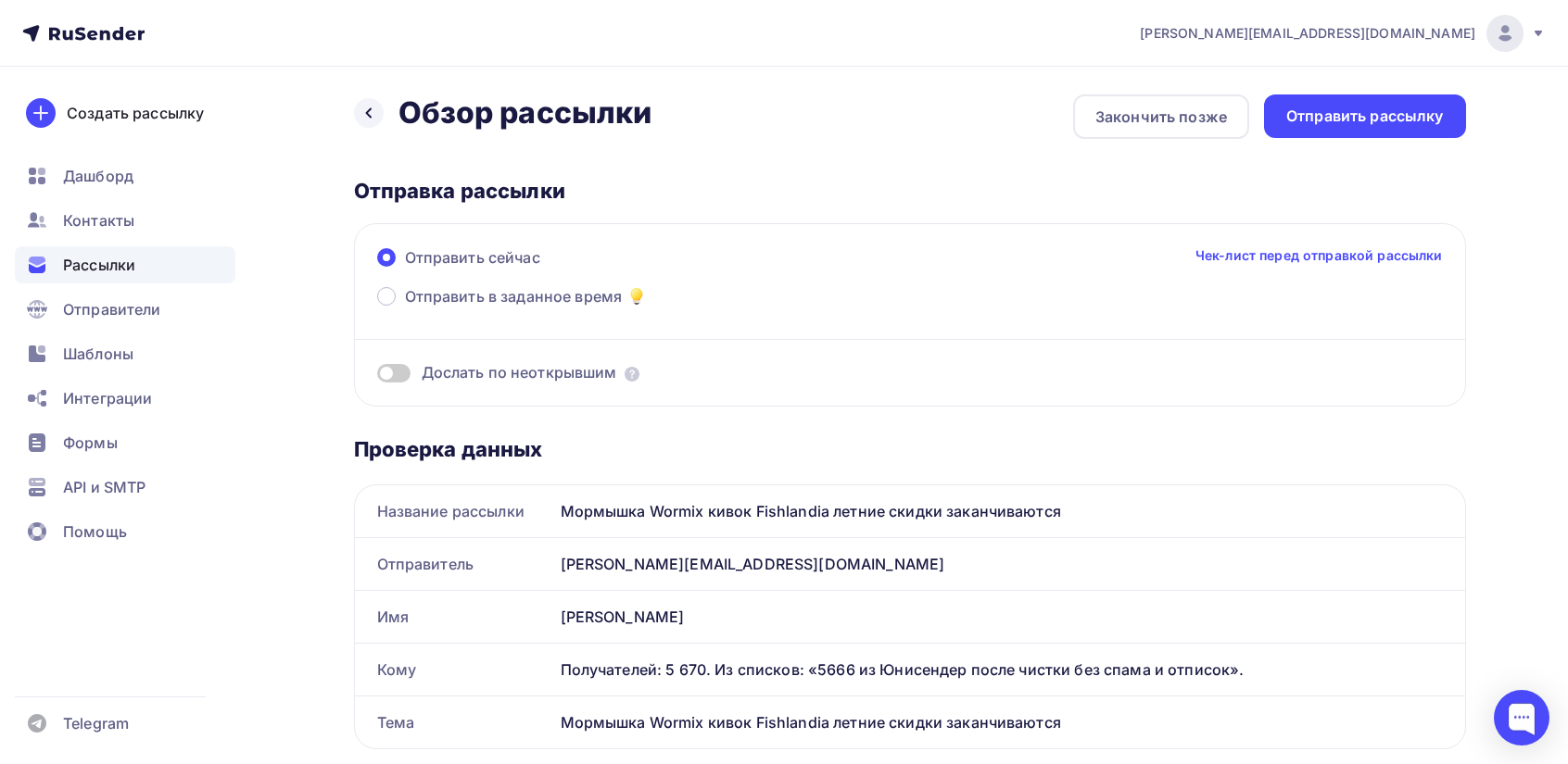
scroll to position [0, 0]
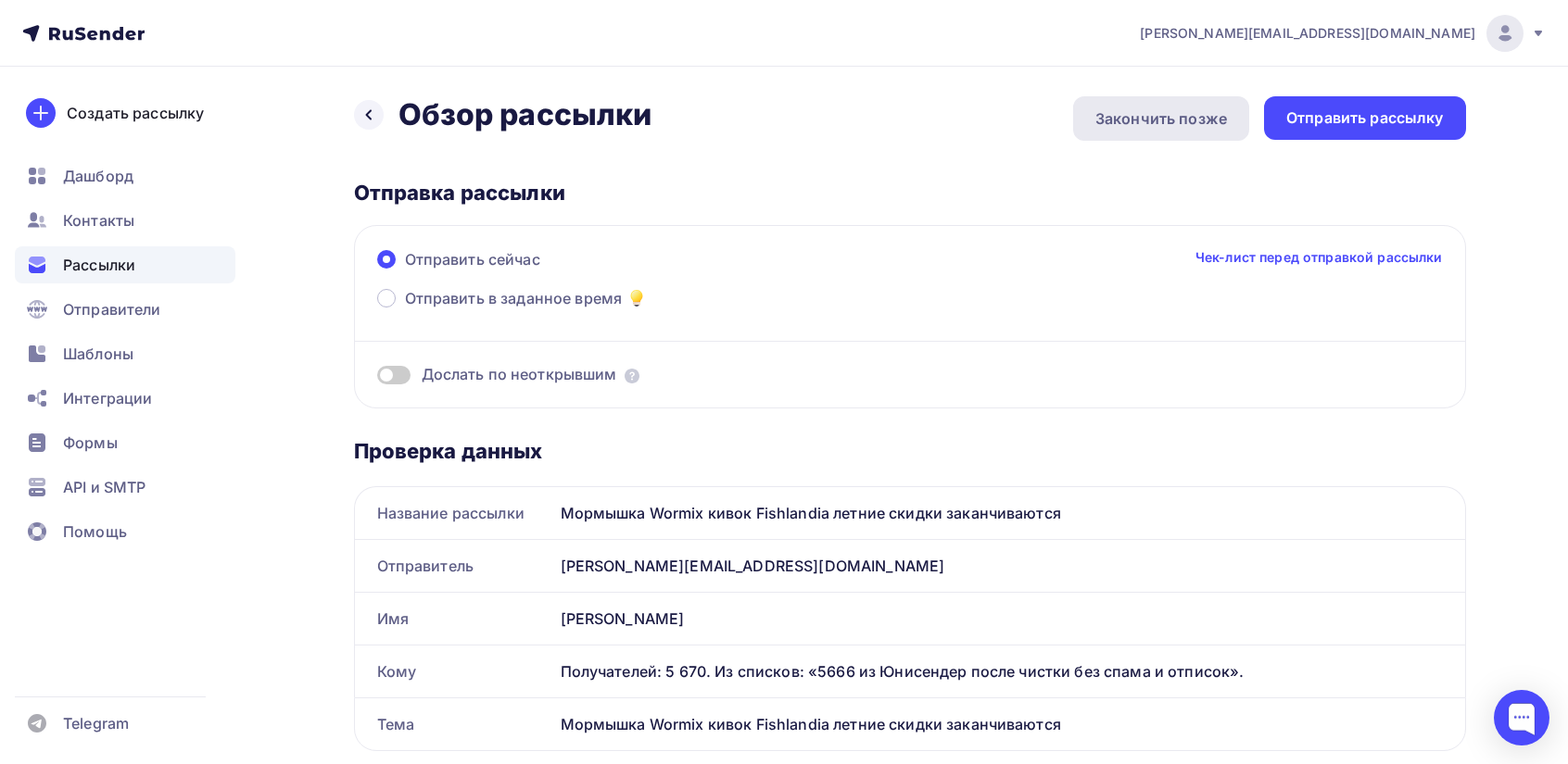
click at [1177, 116] on div "Закончить позже" at bounding box center [1161, 118] width 132 height 22
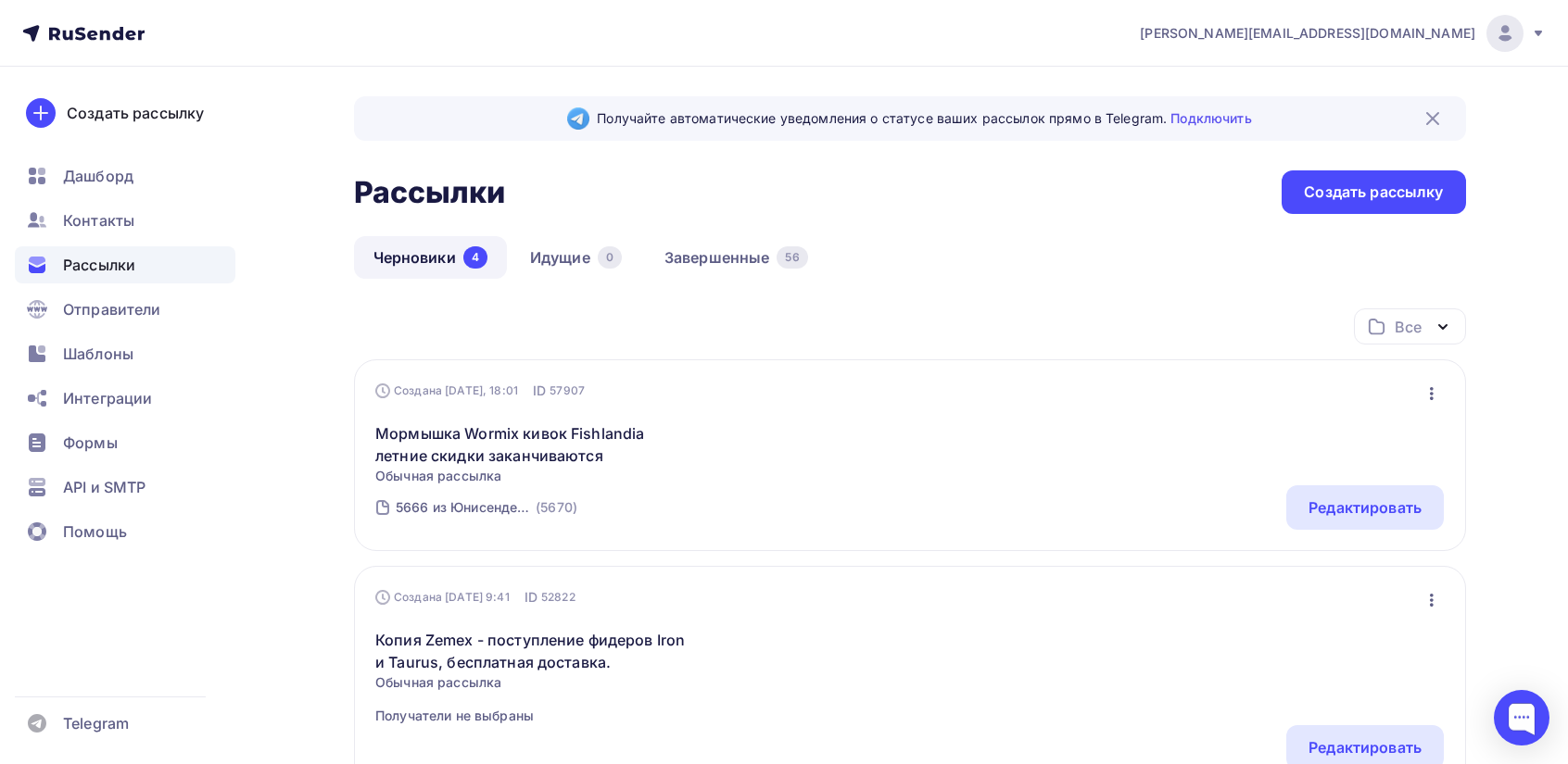
click at [1437, 388] on icon "button" at bounding box center [1432, 394] width 22 height 22
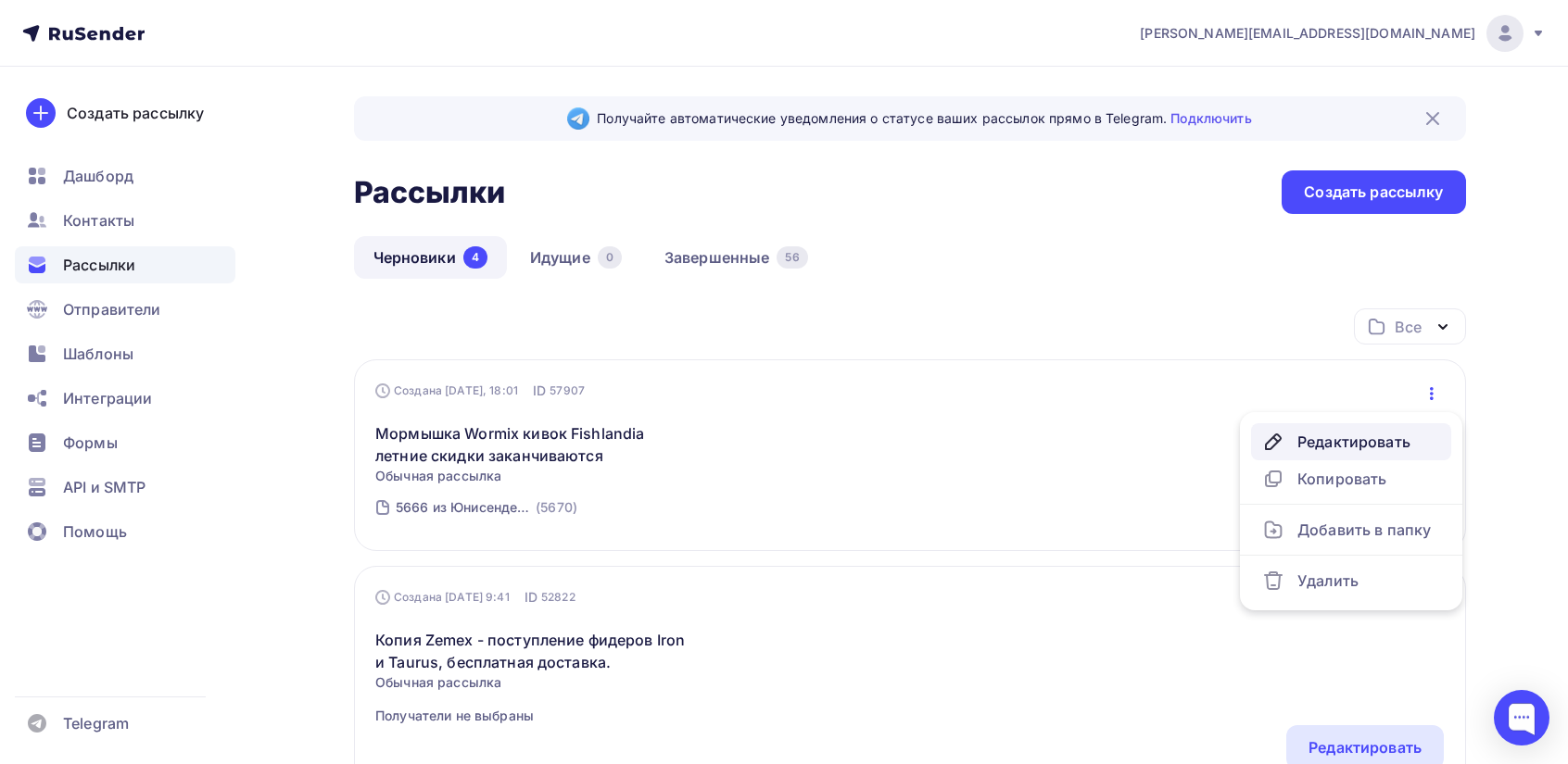
click at [1344, 437] on div "Редактировать" at bounding box center [1351, 442] width 178 height 22
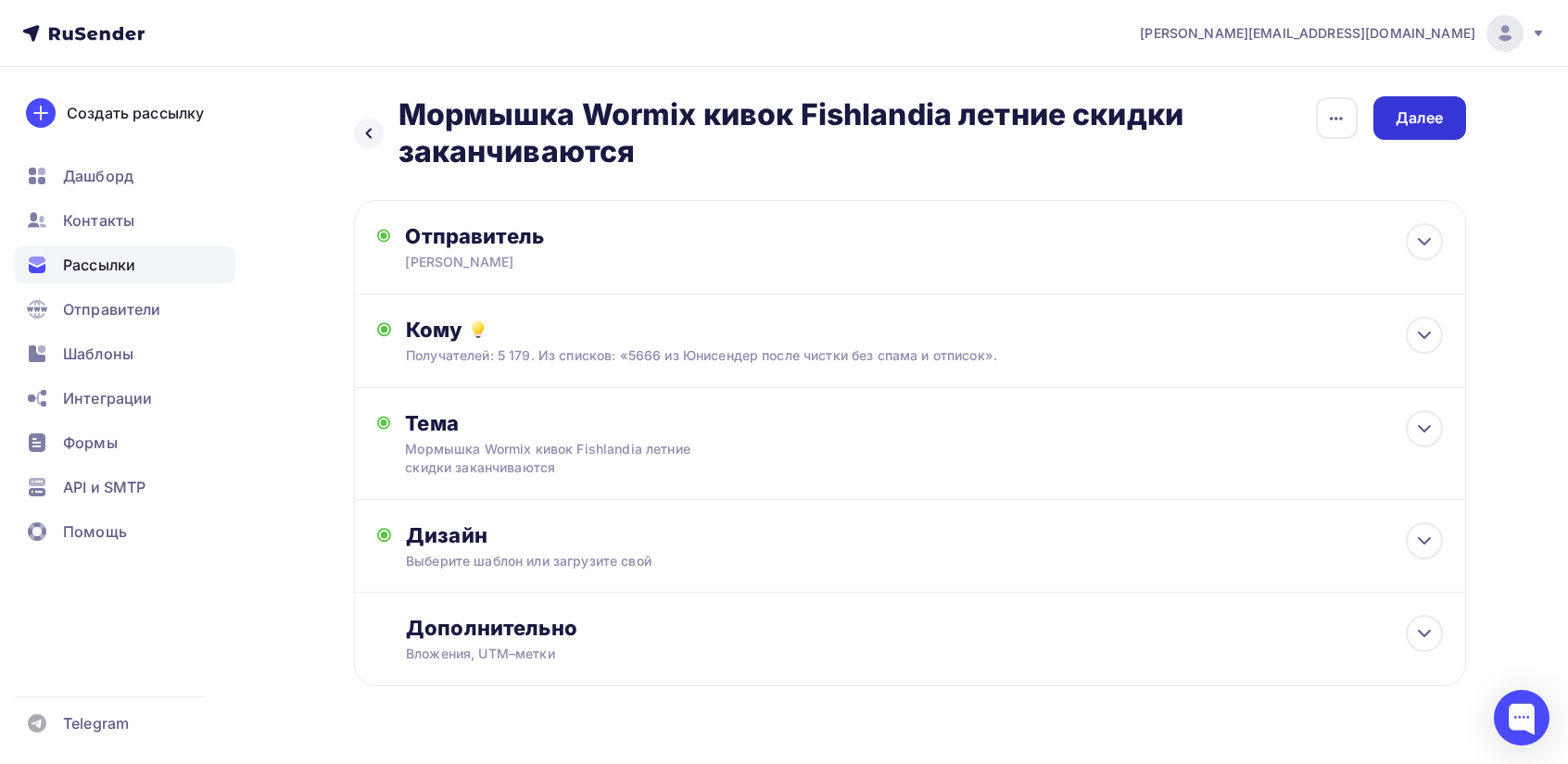
click at [1424, 121] on div "Далее" at bounding box center [1420, 118] width 48 height 21
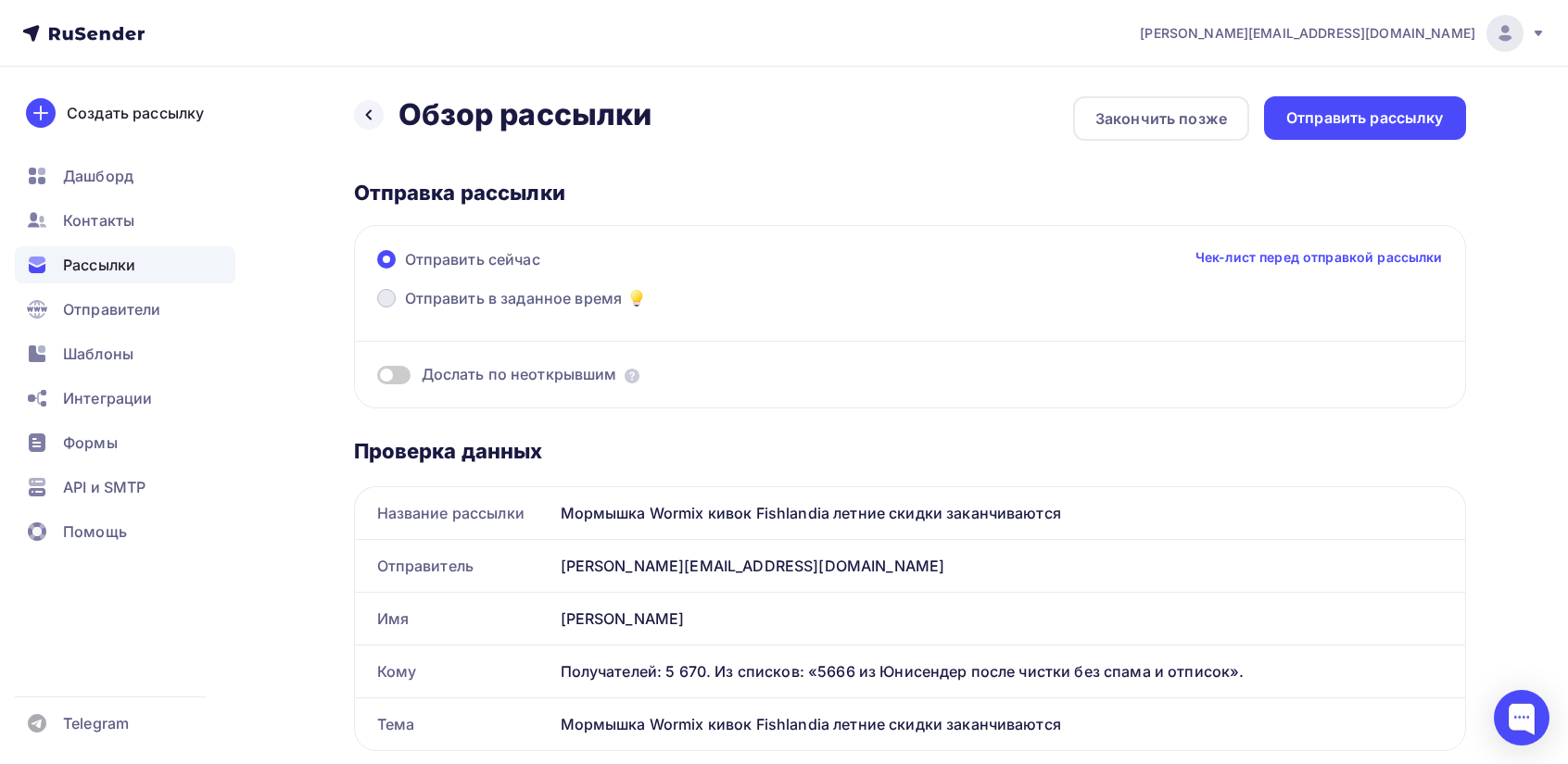
click at [391, 299] on span at bounding box center [386, 298] width 18 height 18
click at [405, 309] on input "Отправить в заданное время" at bounding box center [405, 309] width 0 height 0
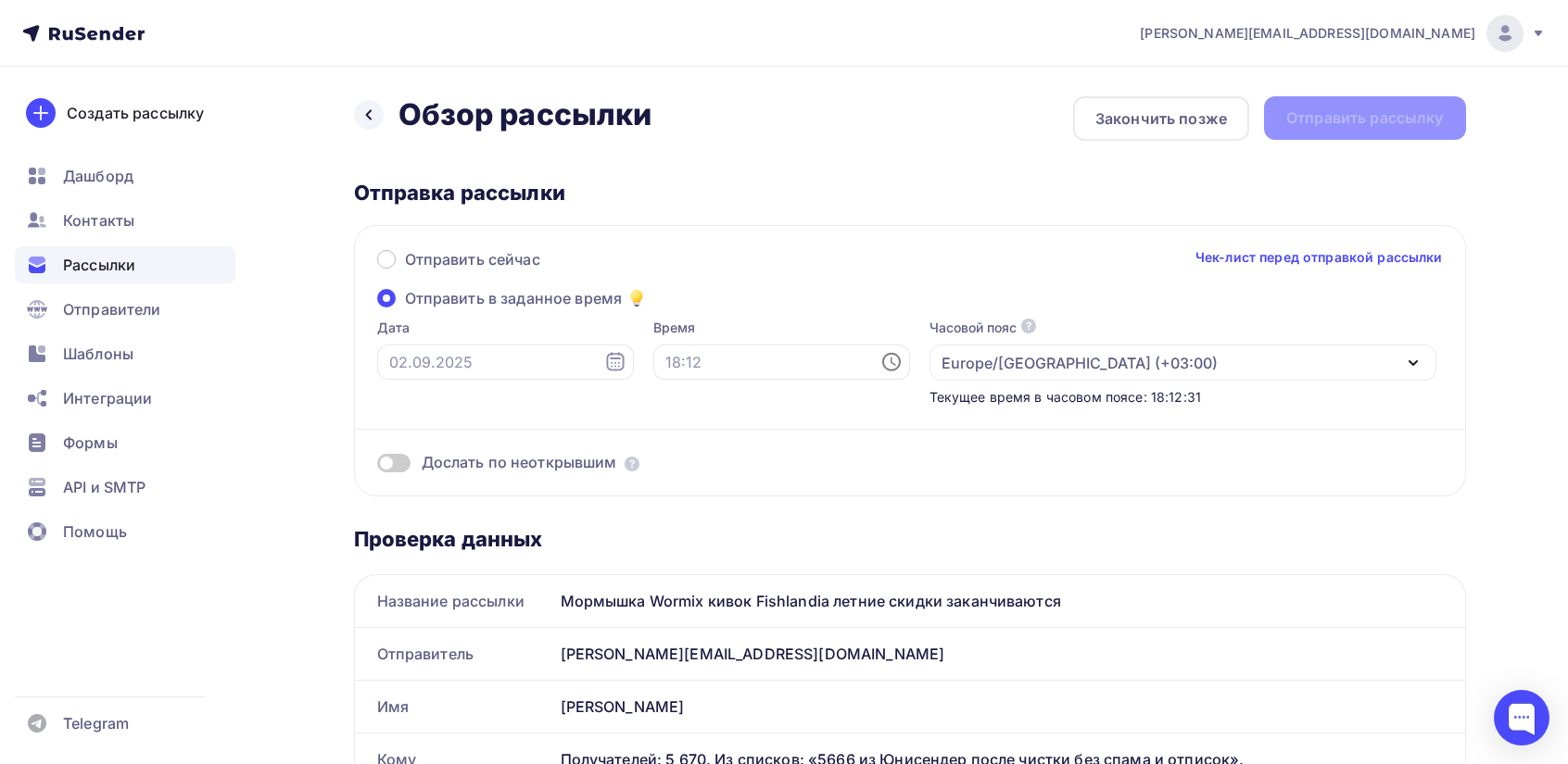
click at [604, 360] on icon at bounding box center [615, 362] width 22 height 22
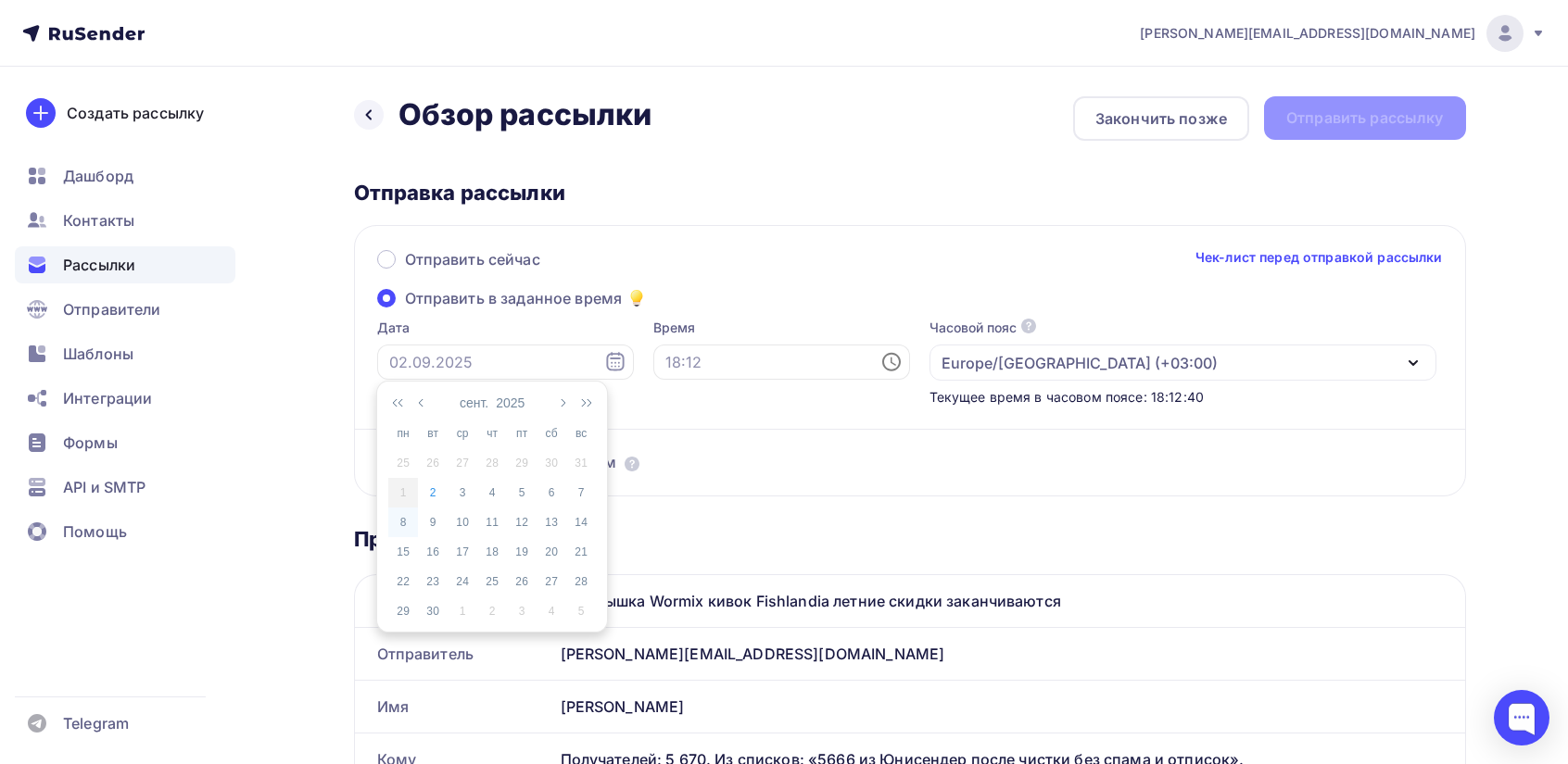
click at [405, 519] on div "8" at bounding box center [402, 522] width 30 height 16
type input "[DATE]"
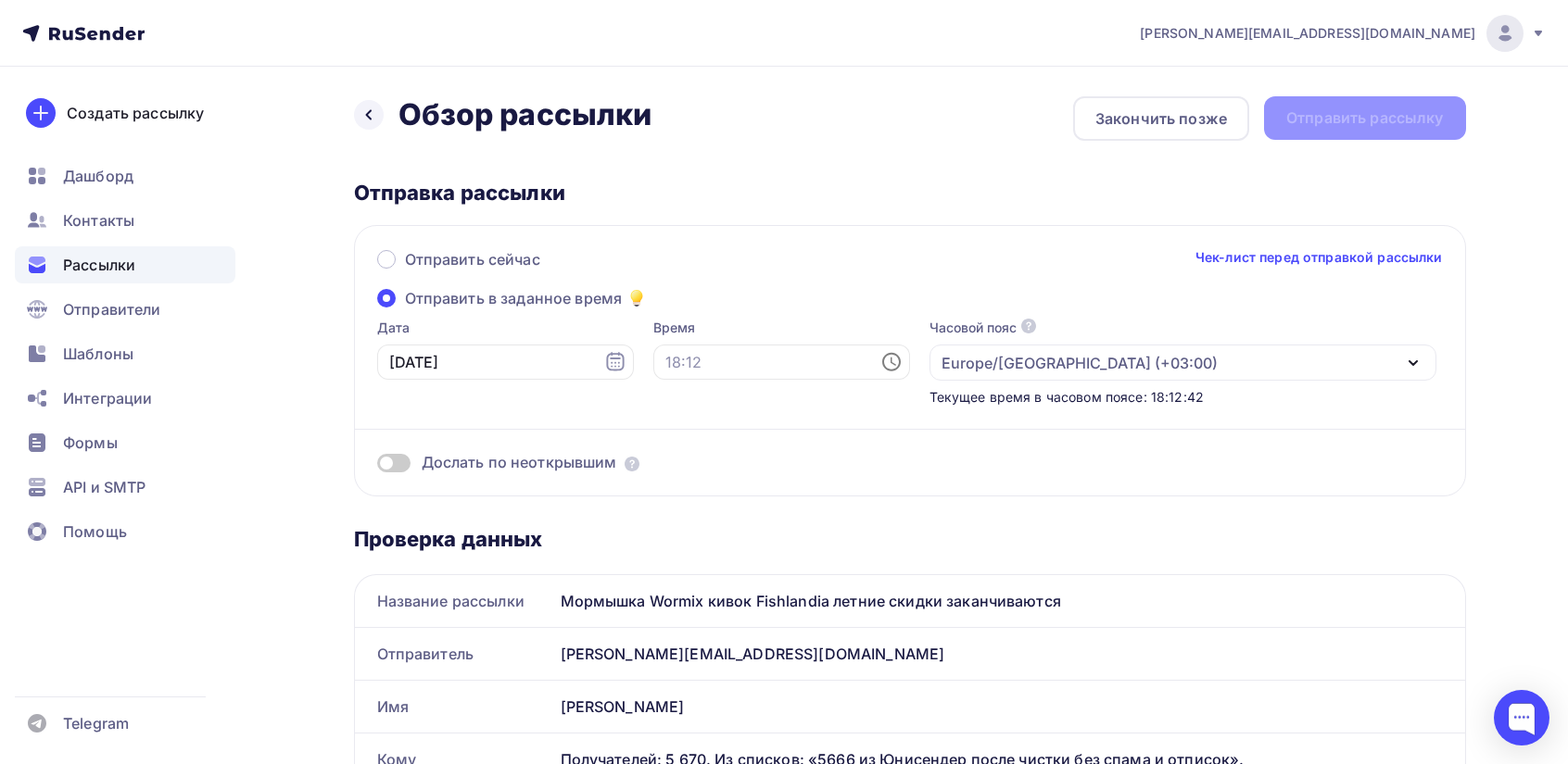
click at [880, 357] on icon at bounding box center [891, 362] width 22 height 22
click at [675, 440] on li "11" at bounding box center [679, 444] width 95 height 30
type input "11:00"
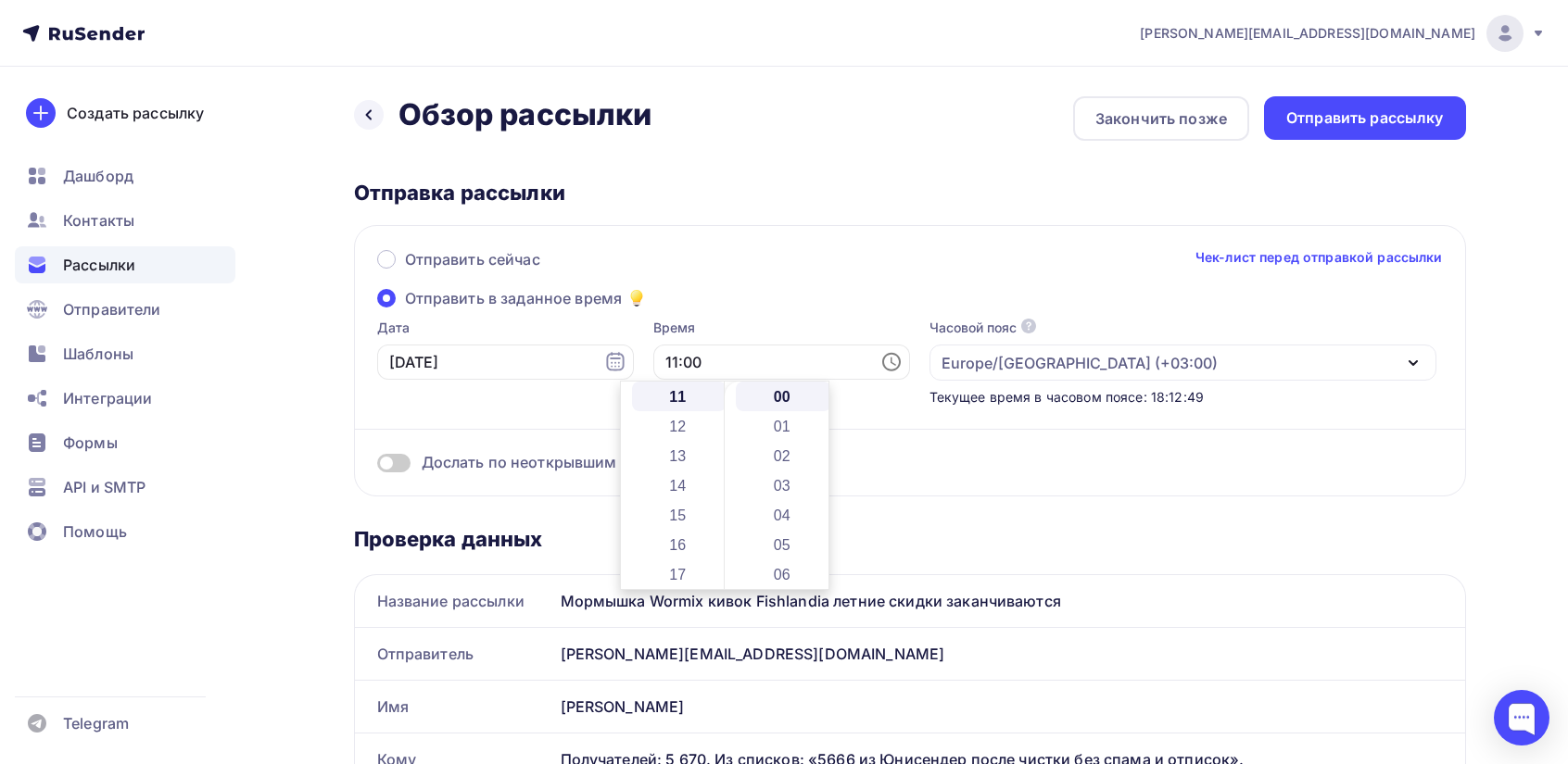
click at [1337, 477] on div "Отправить сейчас Чек-лист перед отправкой рассылки Отправить в заданное время Д…" at bounding box center [910, 361] width 1112 height 272
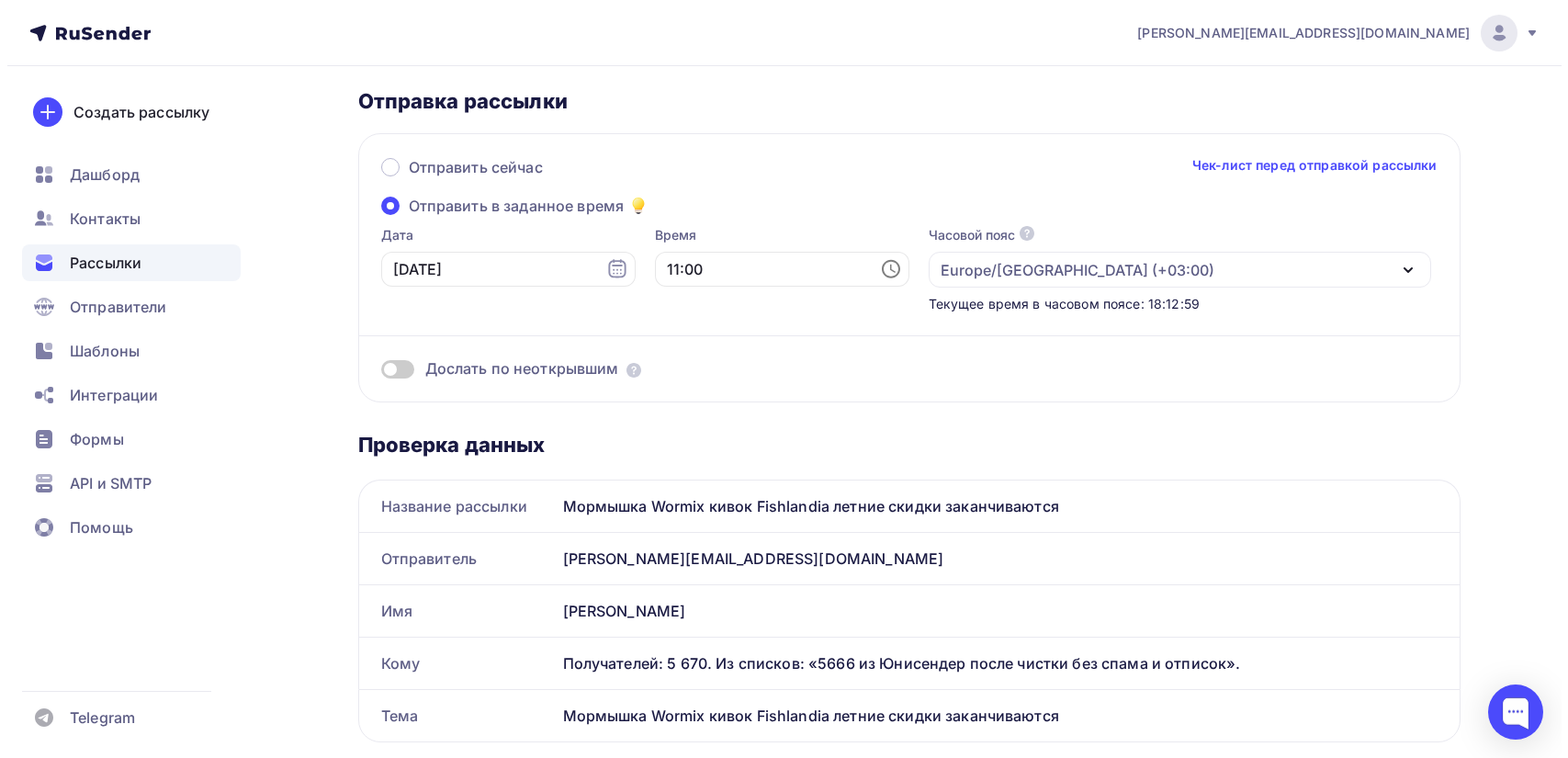
scroll to position [0, 0]
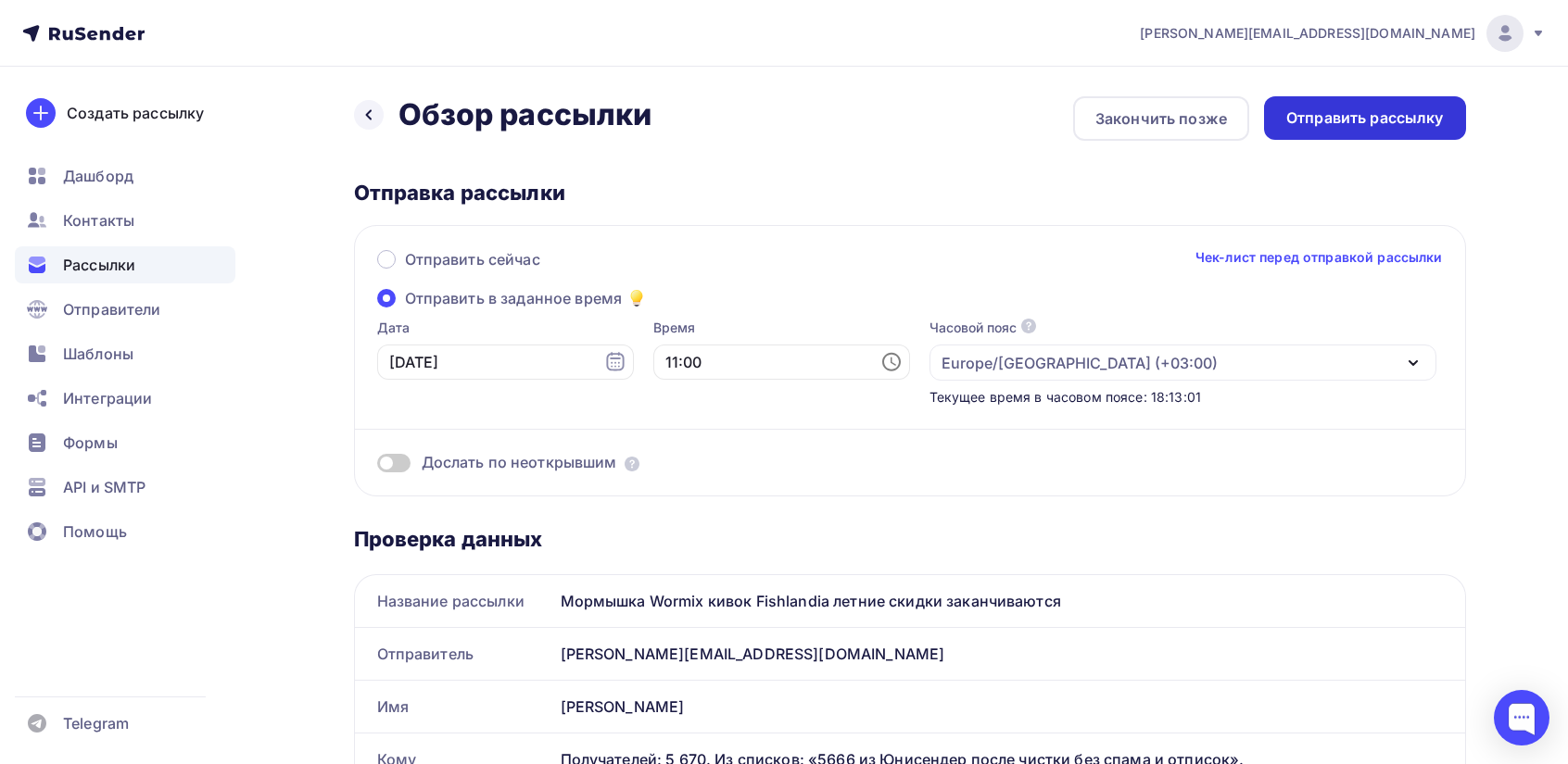
click at [1363, 119] on div "Отправить рассылку" at bounding box center [1365, 118] width 157 height 21
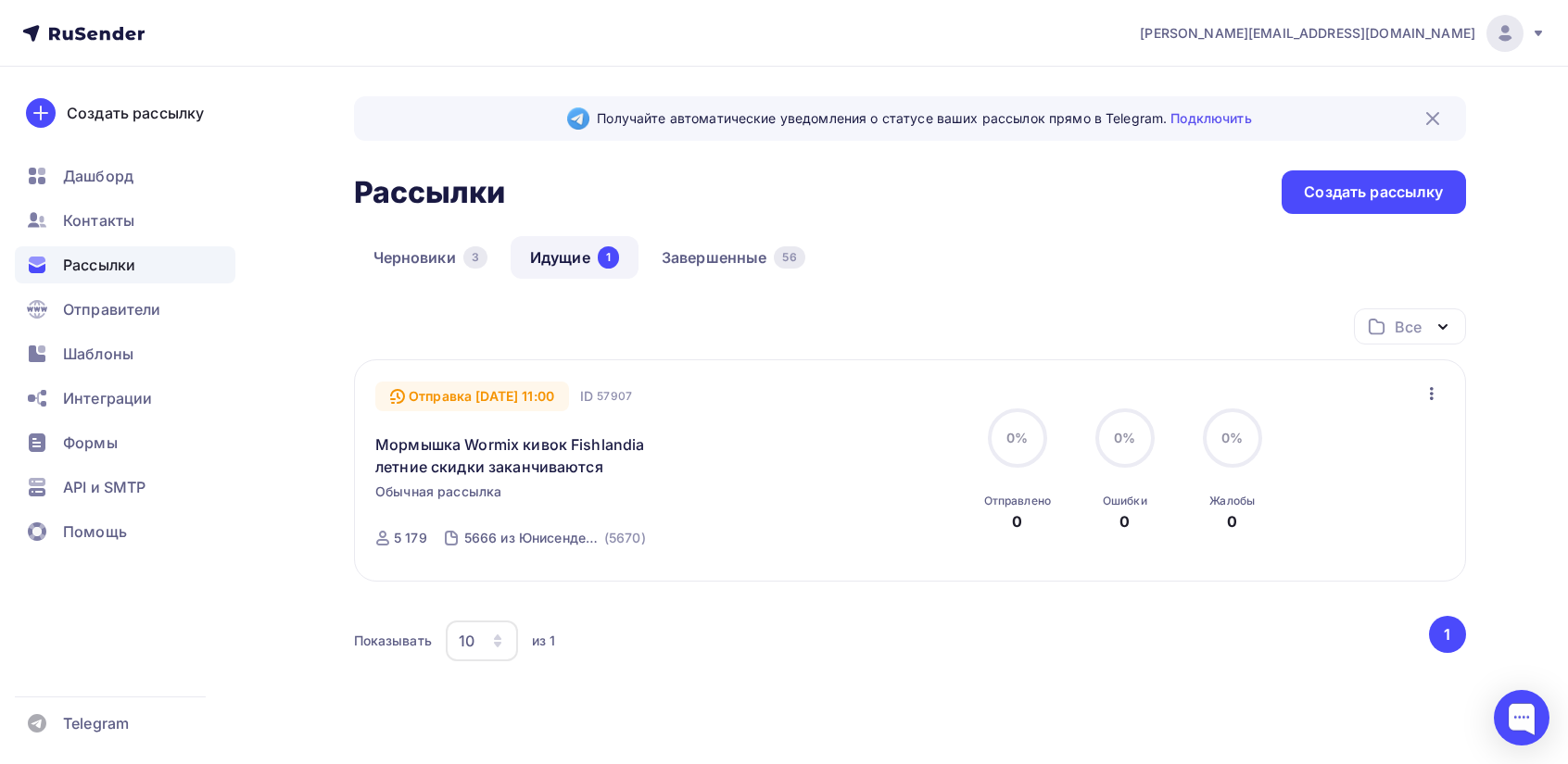
click at [1540, 33] on icon at bounding box center [1538, 34] width 8 height 6
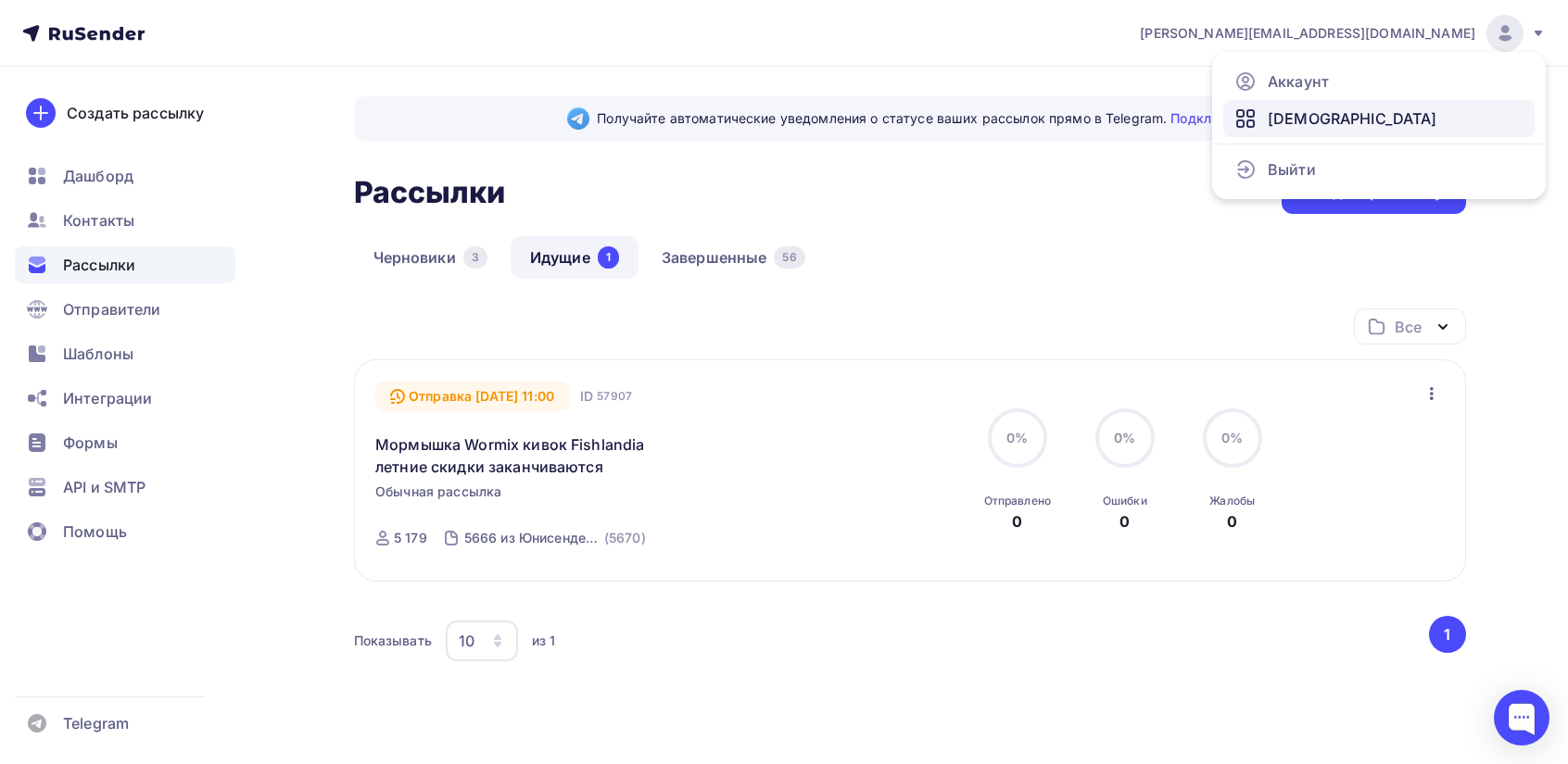
click at [1294, 118] on span "[DEMOGRAPHIC_DATA]" at bounding box center [1352, 118] width 170 height 22
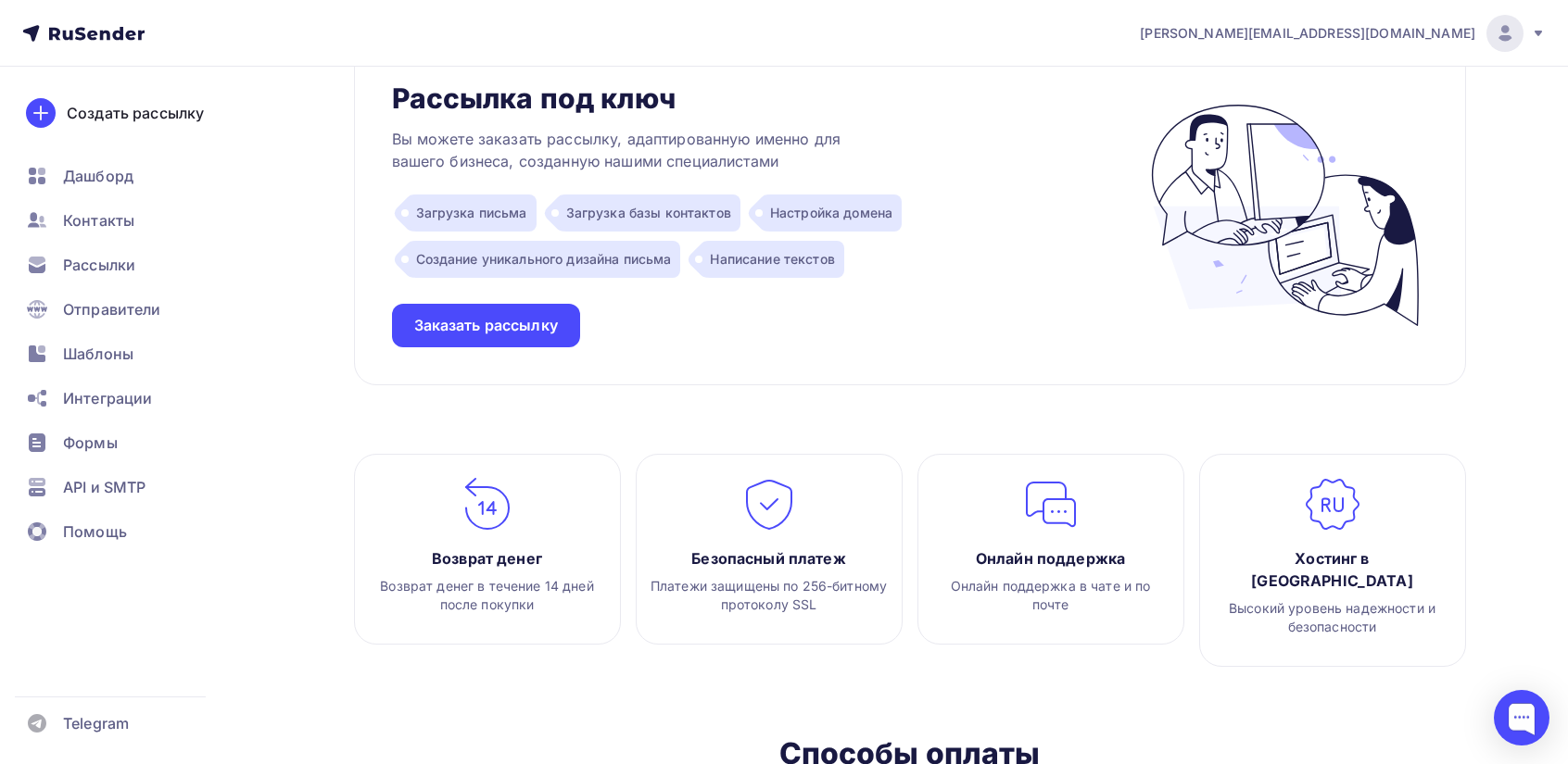
scroll to position [1715, 0]
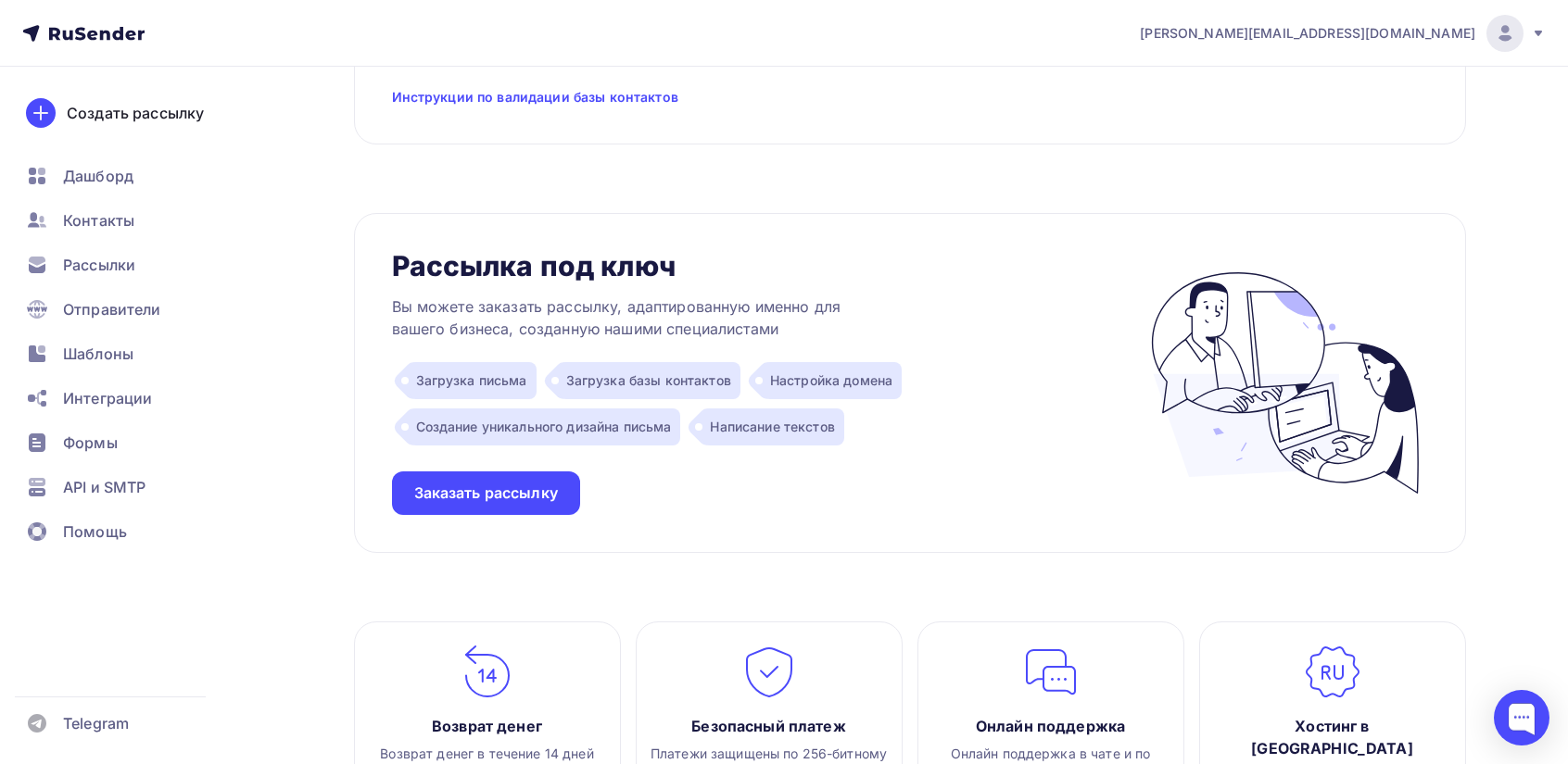
click at [103, 31] on icon at bounding box center [105, 35] width 11 height 11
